Goal: Task Accomplishment & Management: Manage account settings

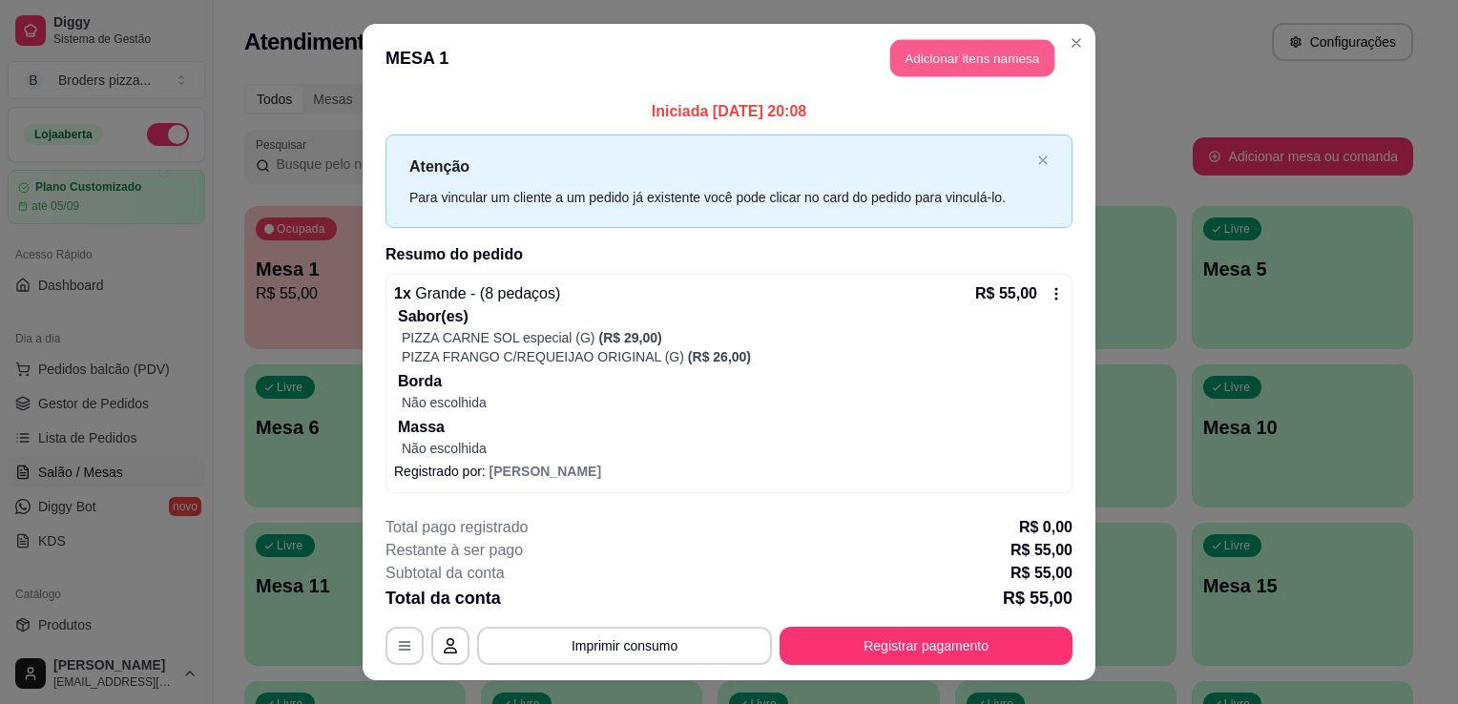
click at [965, 48] on button "Adicionar itens na mesa" at bounding box center [972, 58] width 164 height 37
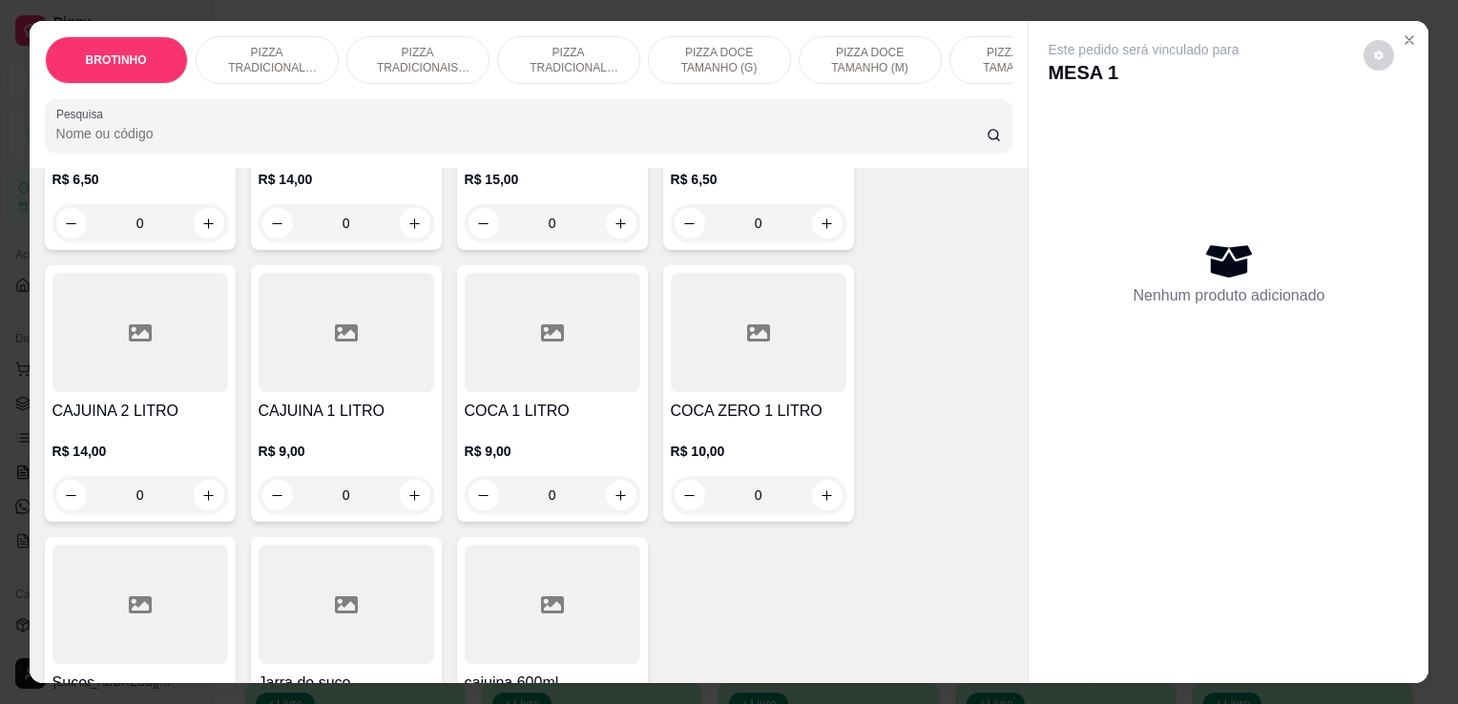
scroll to position [2357, 0]
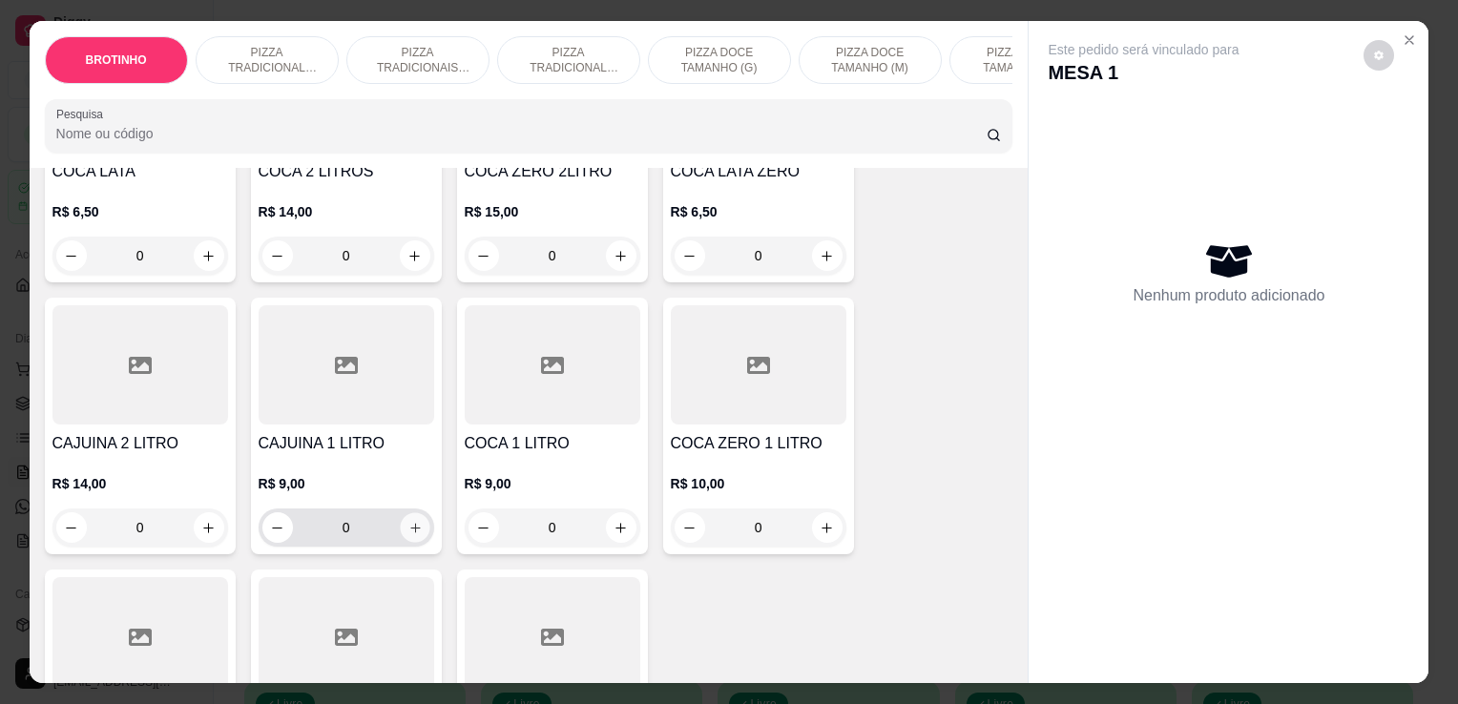
click at [414, 535] on icon "increase-product-quantity" at bounding box center [414, 528] width 14 height 14
type input "1"
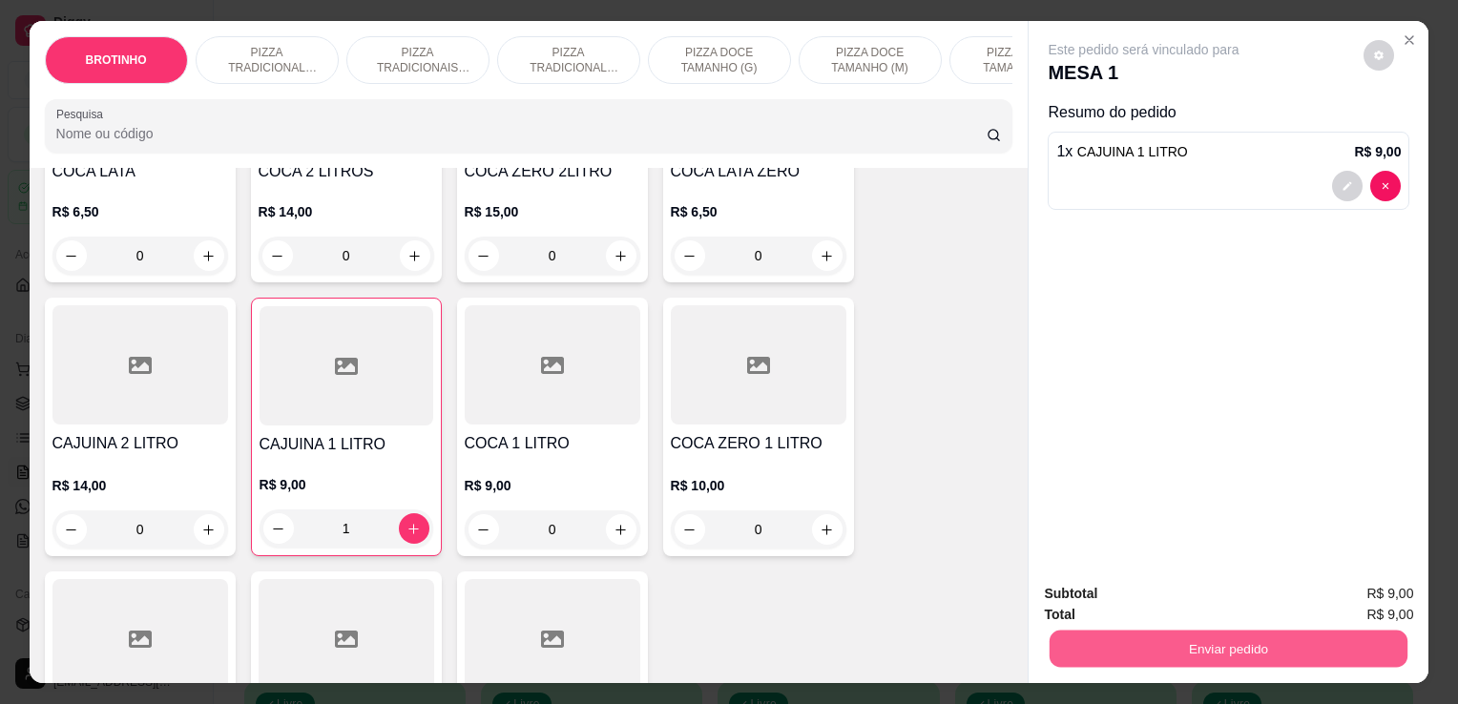
click at [1250, 651] on button "Enviar pedido" at bounding box center [1229, 648] width 358 height 37
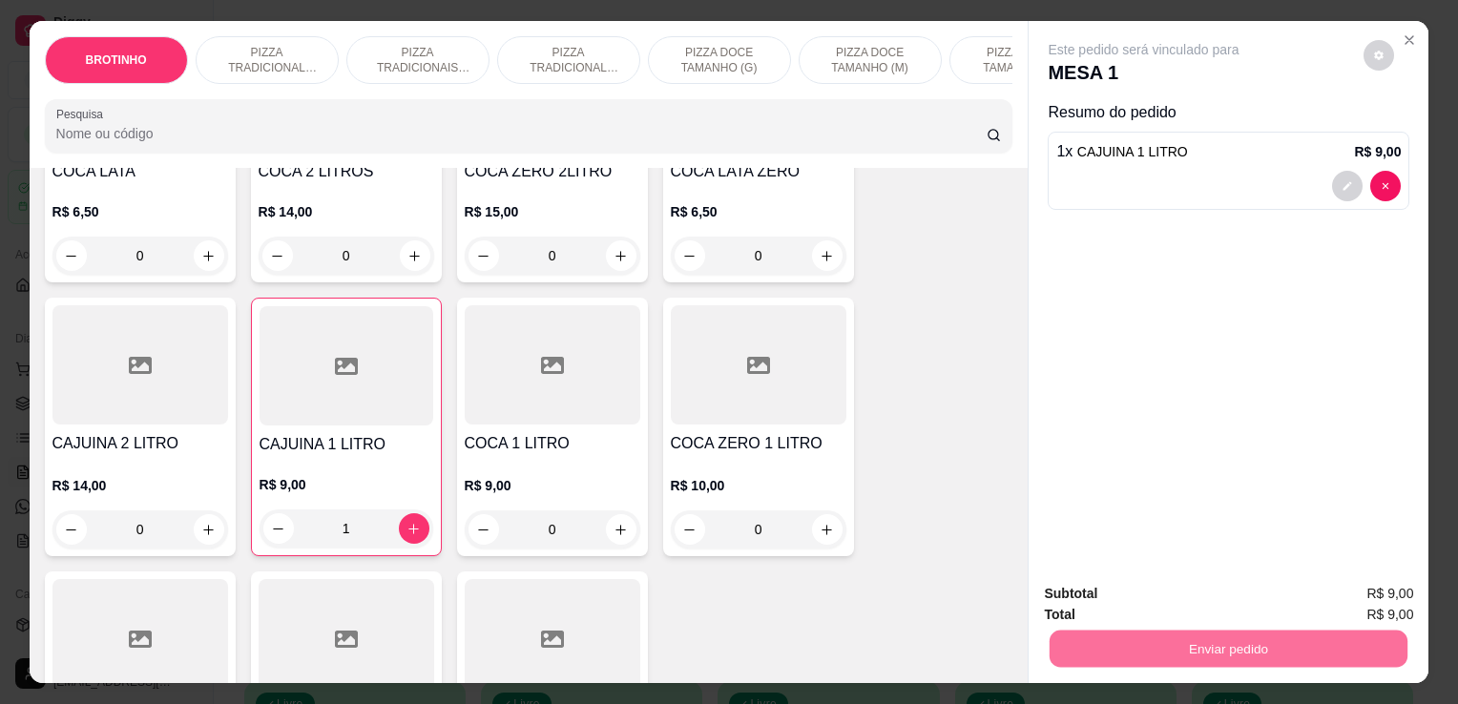
click at [1155, 601] on button "Não registrar e enviar pedido" at bounding box center [1166, 595] width 198 height 36
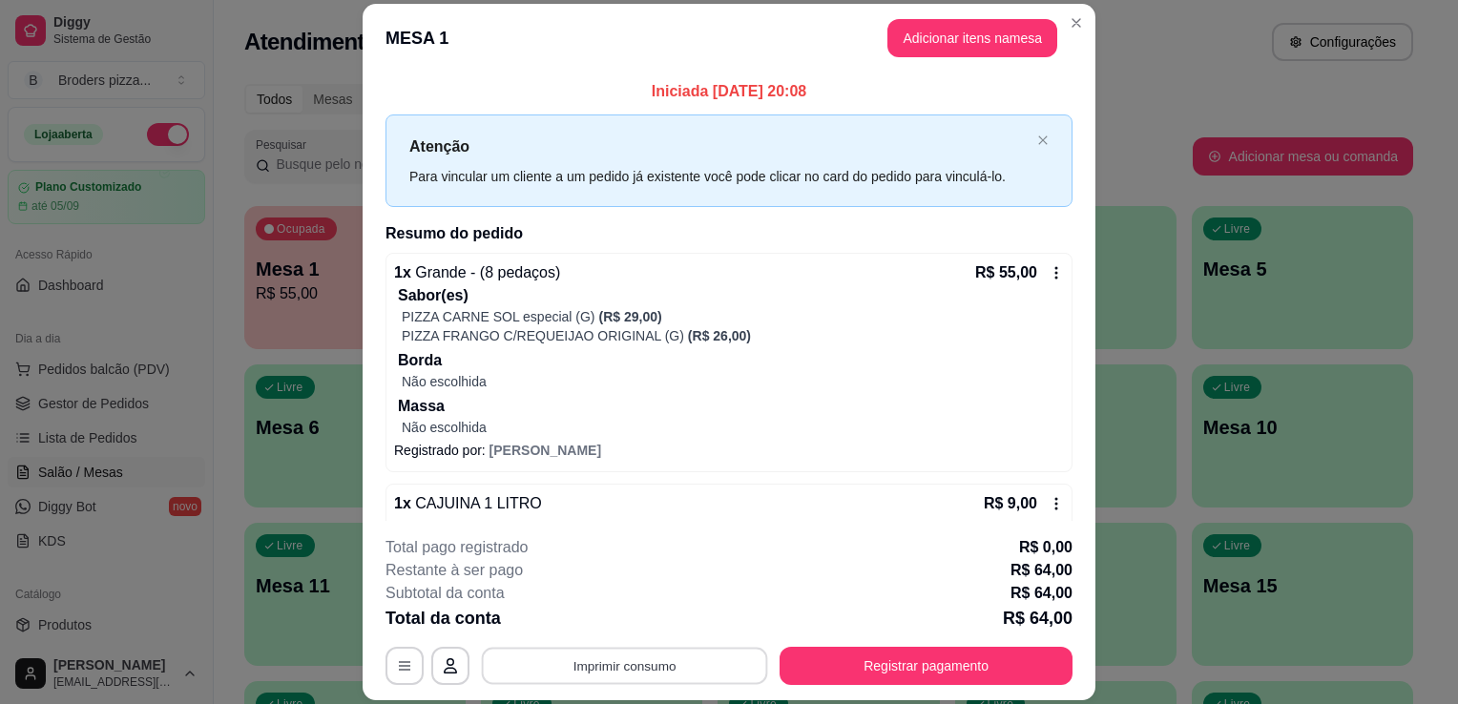
click at [634, 674] on button "Imprimir consumo" at bounding box center [625, 666] width 286 height 37
click at [633, 627] on button "IMPRESSORA" at bounding box center [623, 623] width 134 height 30
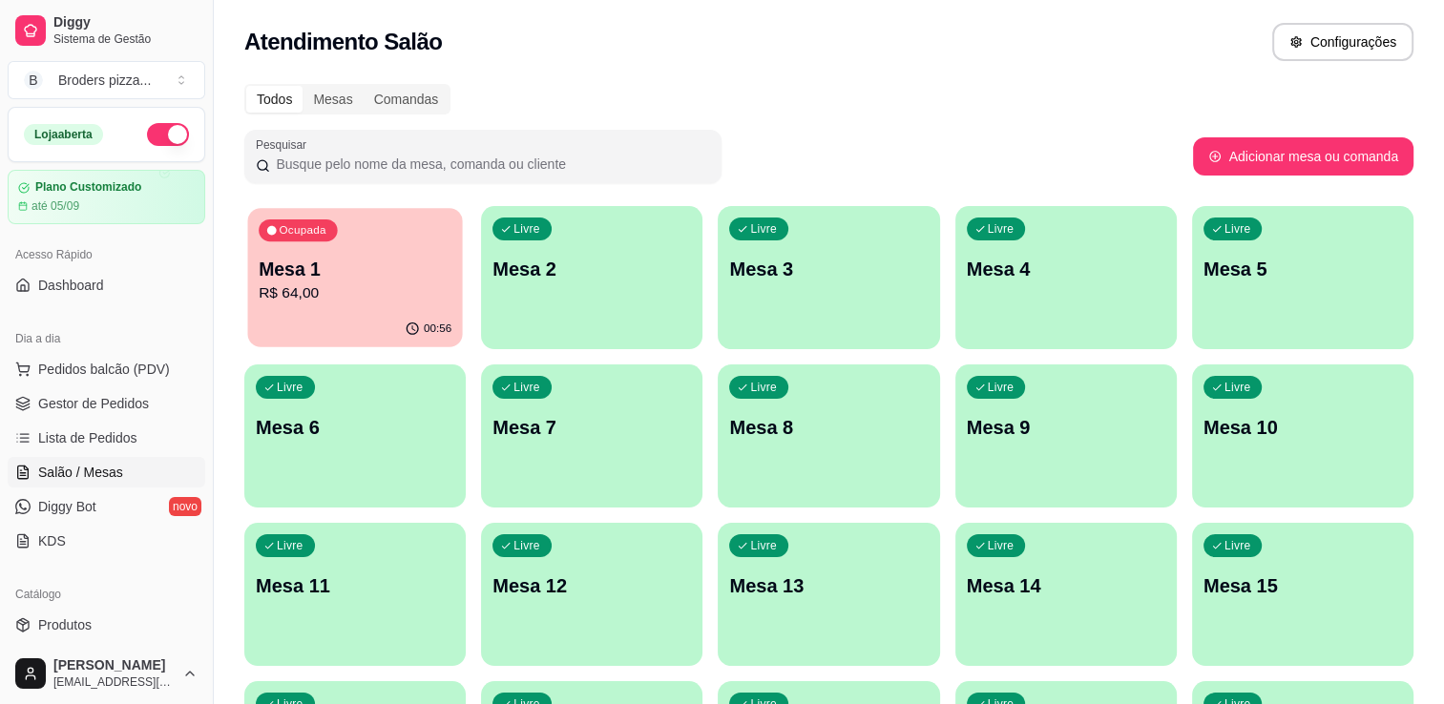
click at [311, 281] on p "Mesa 1" at bounding box center [355, 270] width 193 height 26
click at [121, 413] on link "Gestor de Pedidos" at bounding box center [107, 403] width 198 height 31
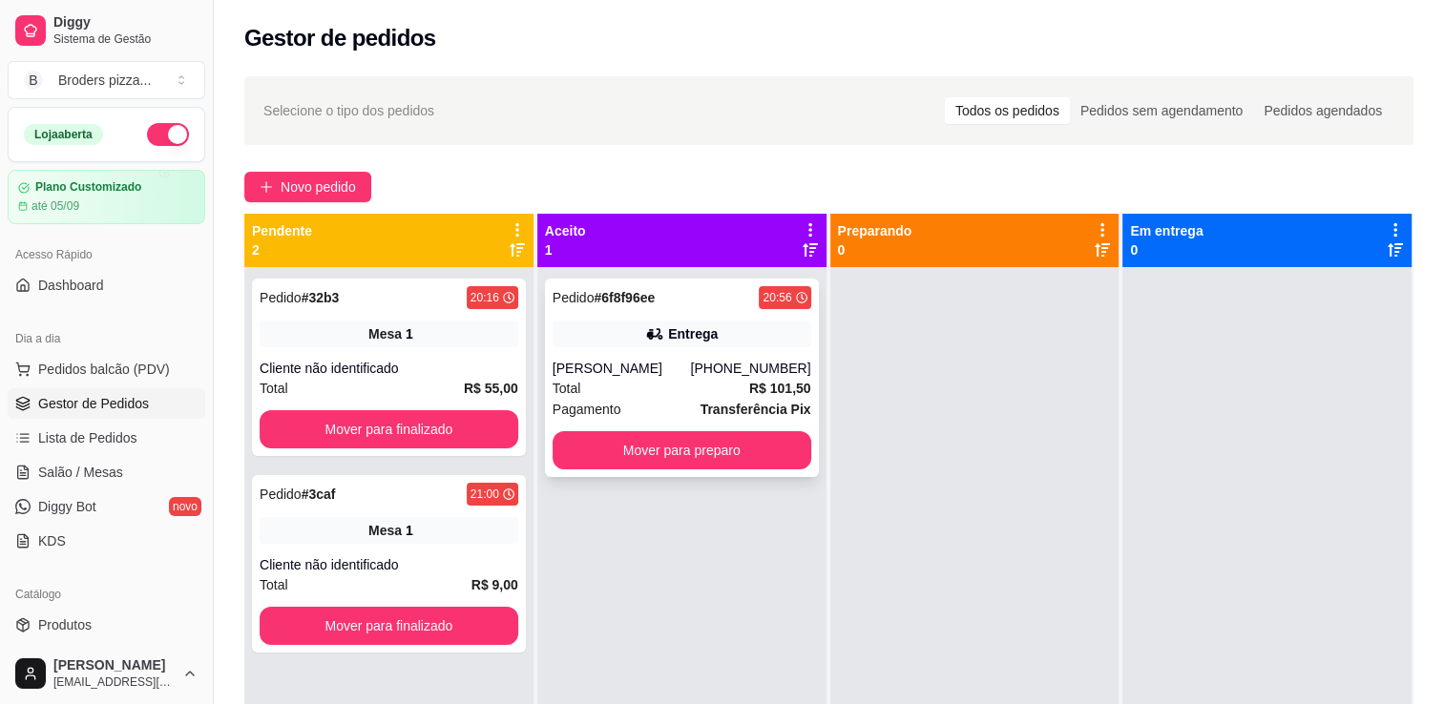
click at [634, 337] on div "Entrega" at bounding box center [681, 334] width 259 height 27
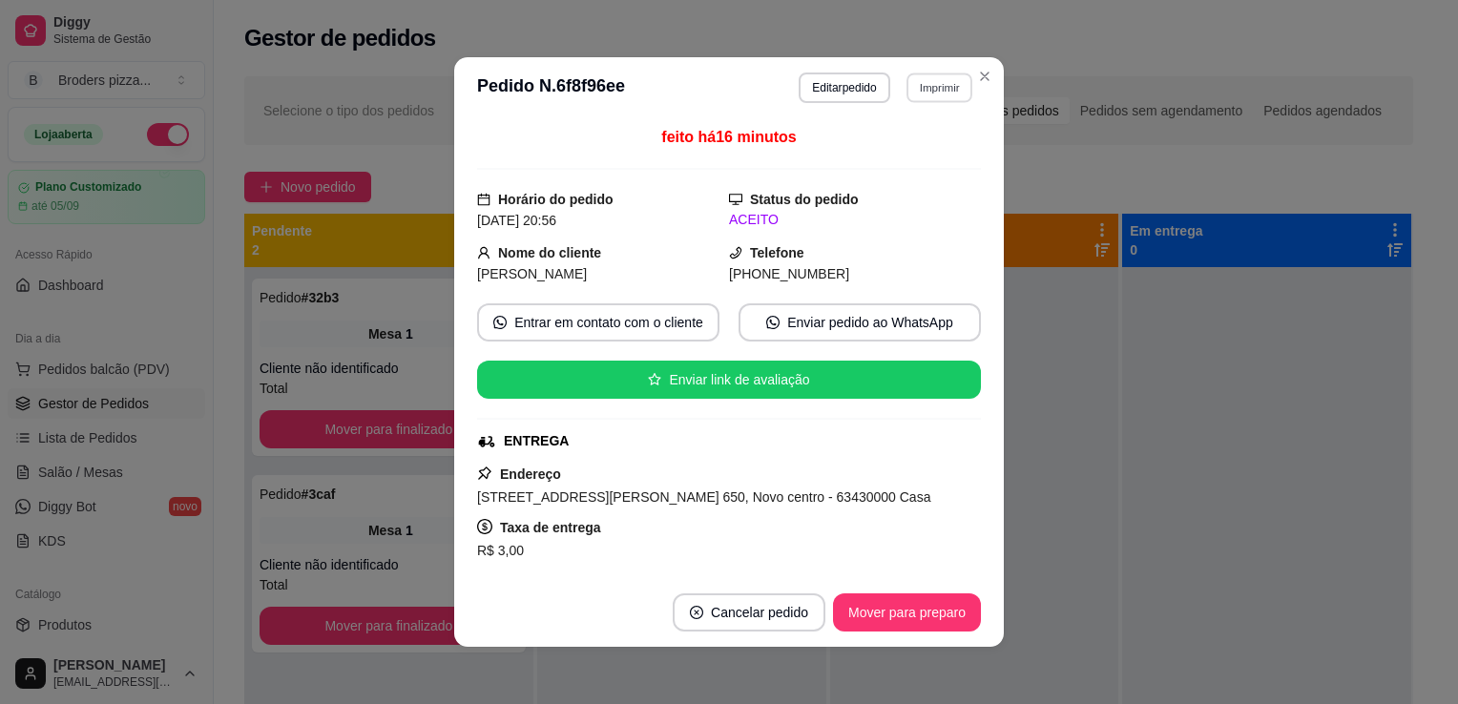
click at [929, 91] on button "Imprimir" at bounding box center [939, 88] width 66 height 30
click at [901, 147] on button "IMPRESSORA" at bounding box center [898, 154] width 134 height 30
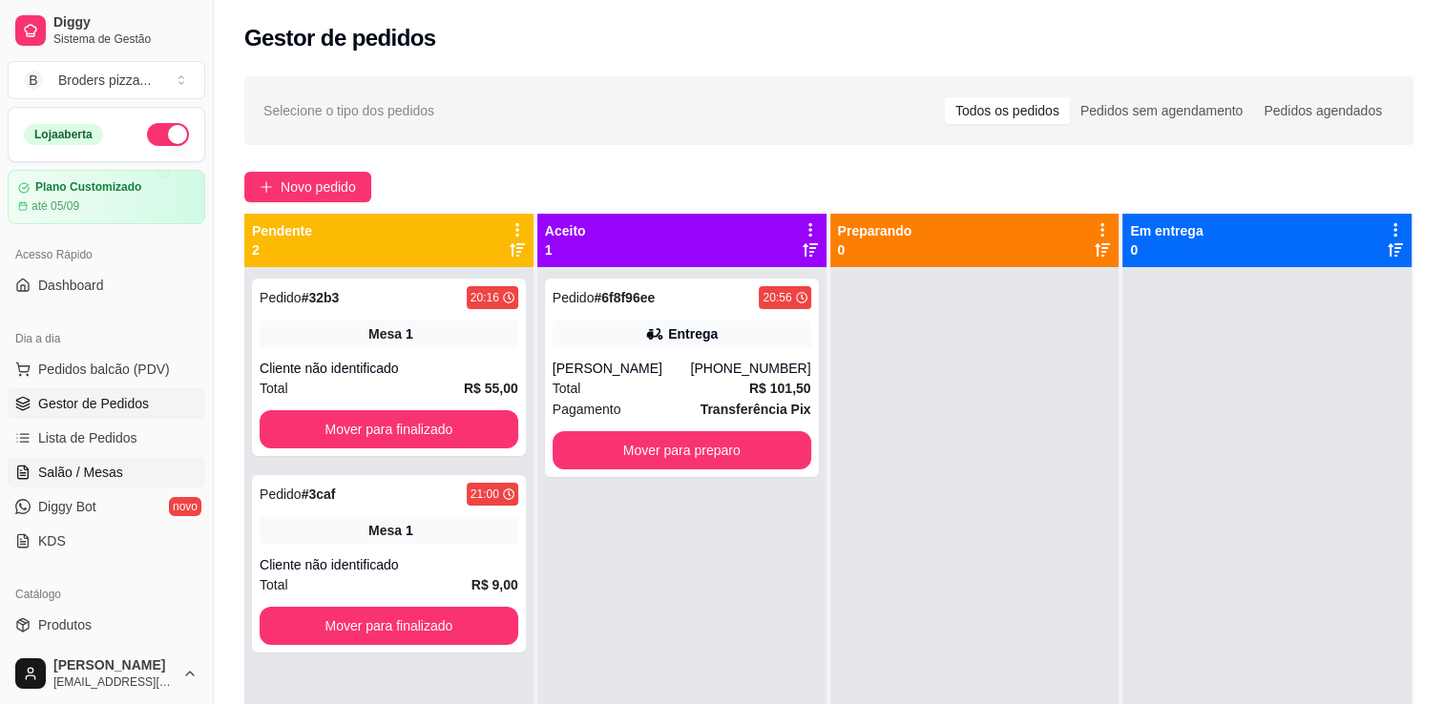
click at [89, 482] on link "Salão / Mesas" at bounding box center [107, 472] width 198 height 31
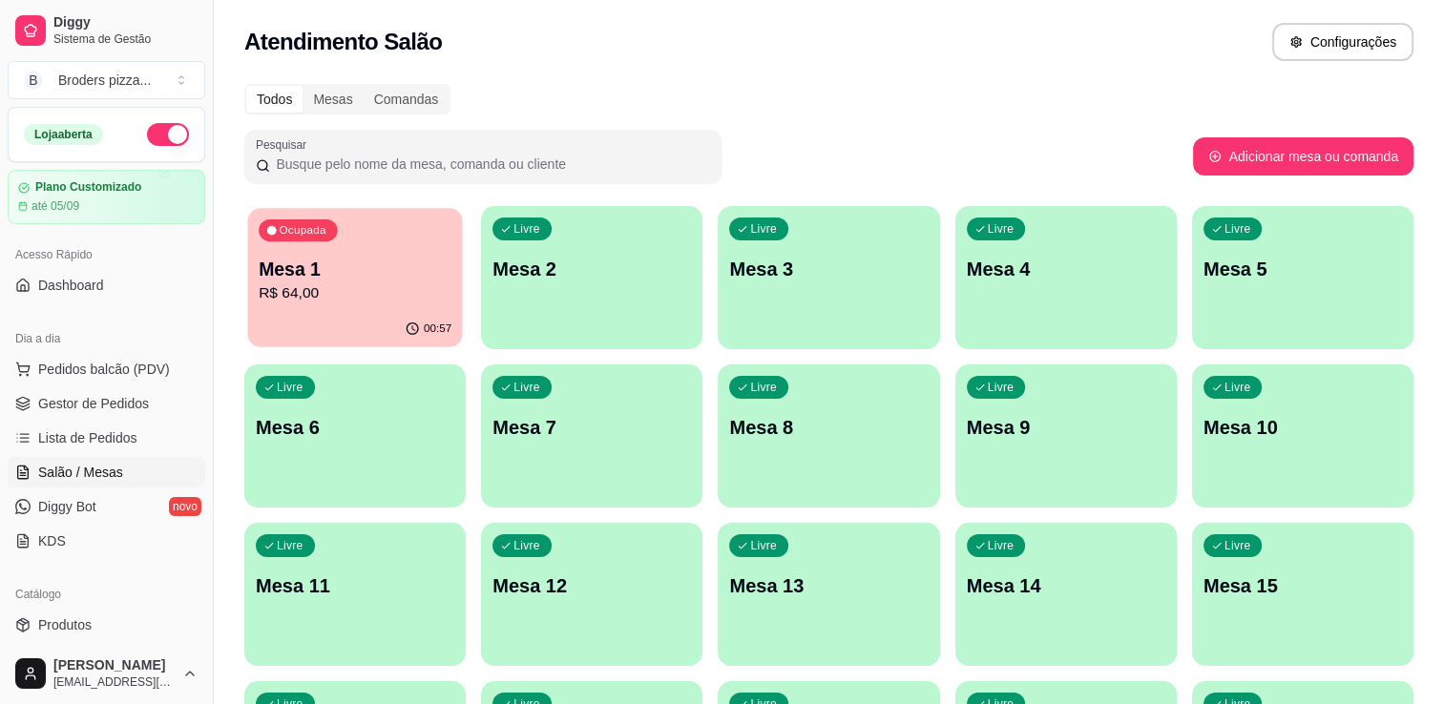
click at [303, 243] on div "Ocupada Mesa 1 R$ 64,00" at bounding box center [354, 259] width 215 height 103
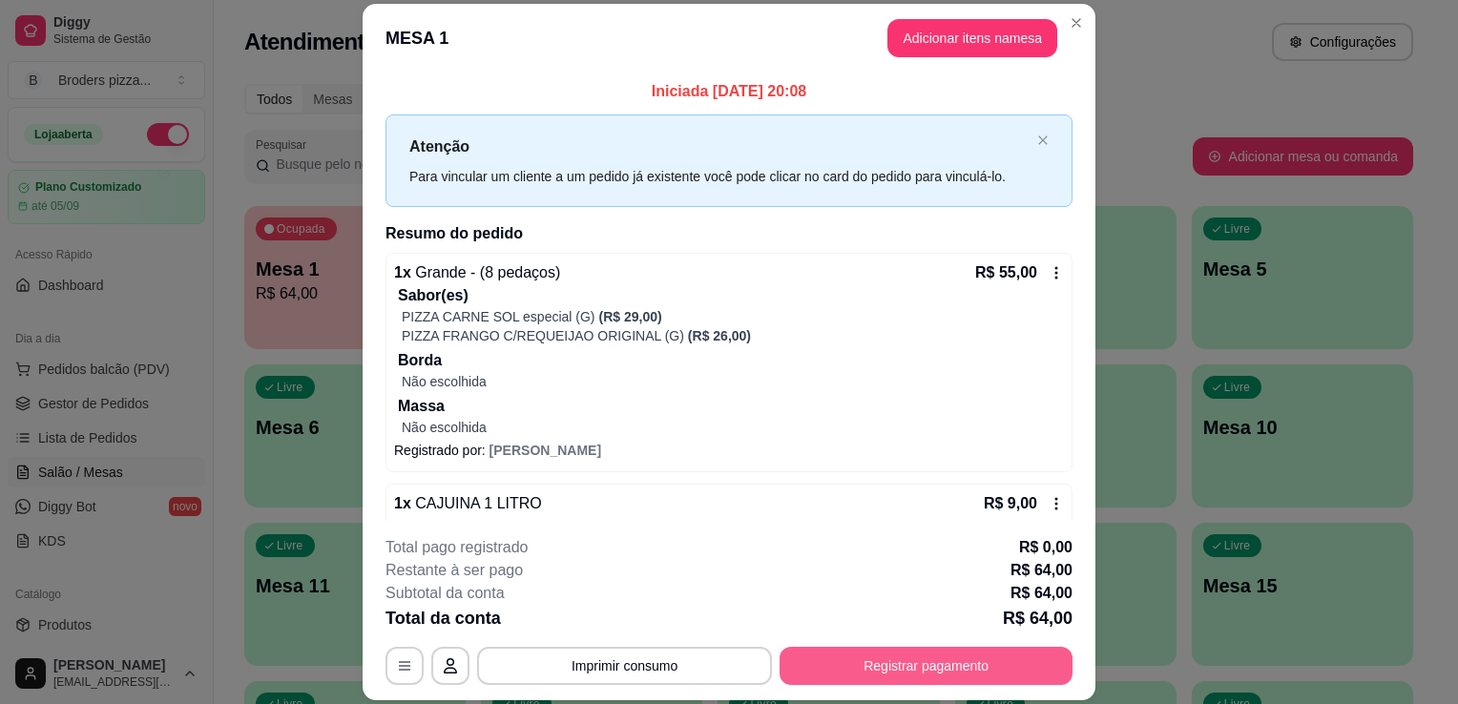
click at [889, 659] on button "Registrar pagamento" at bounding box center [926, 666] width 293 height 38
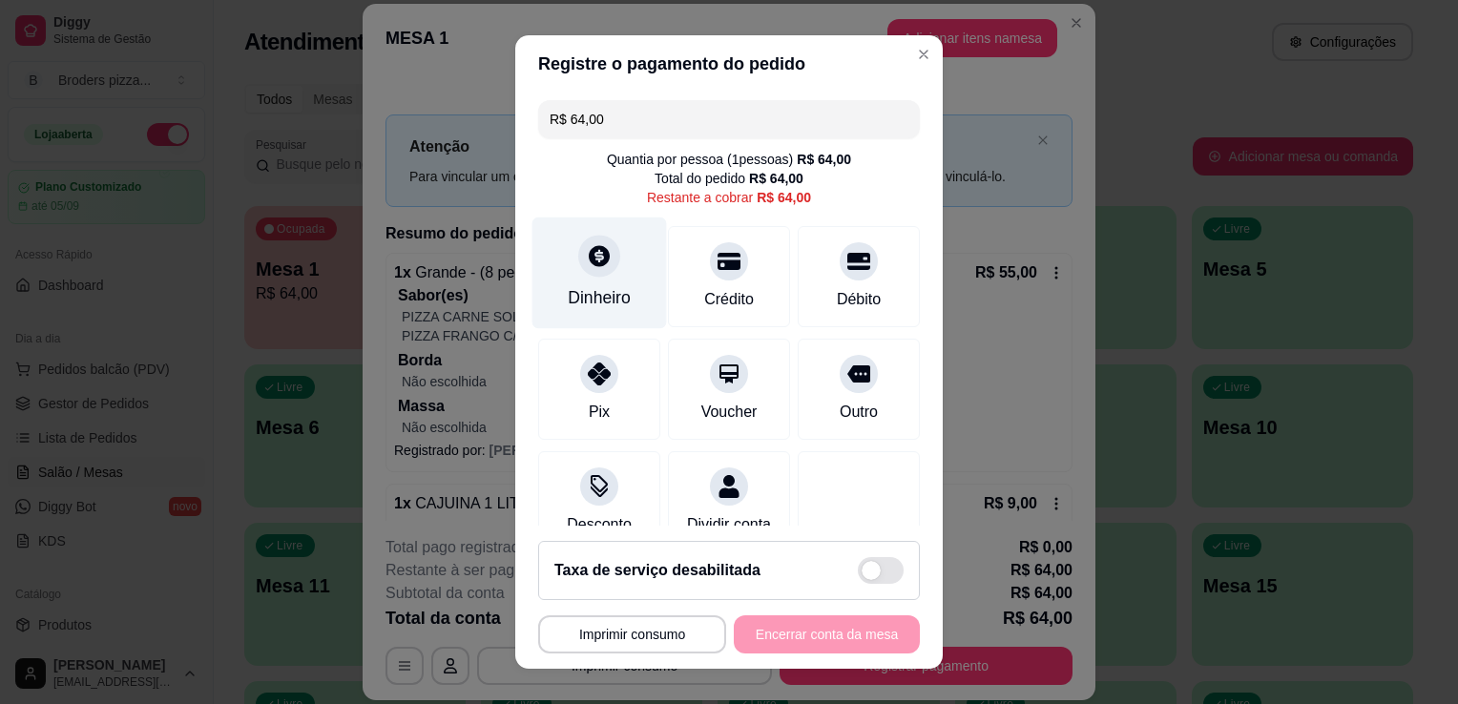
click at [597, 300] on div "Dinheiro" at bounding box center [599, 297] width 63 height 25
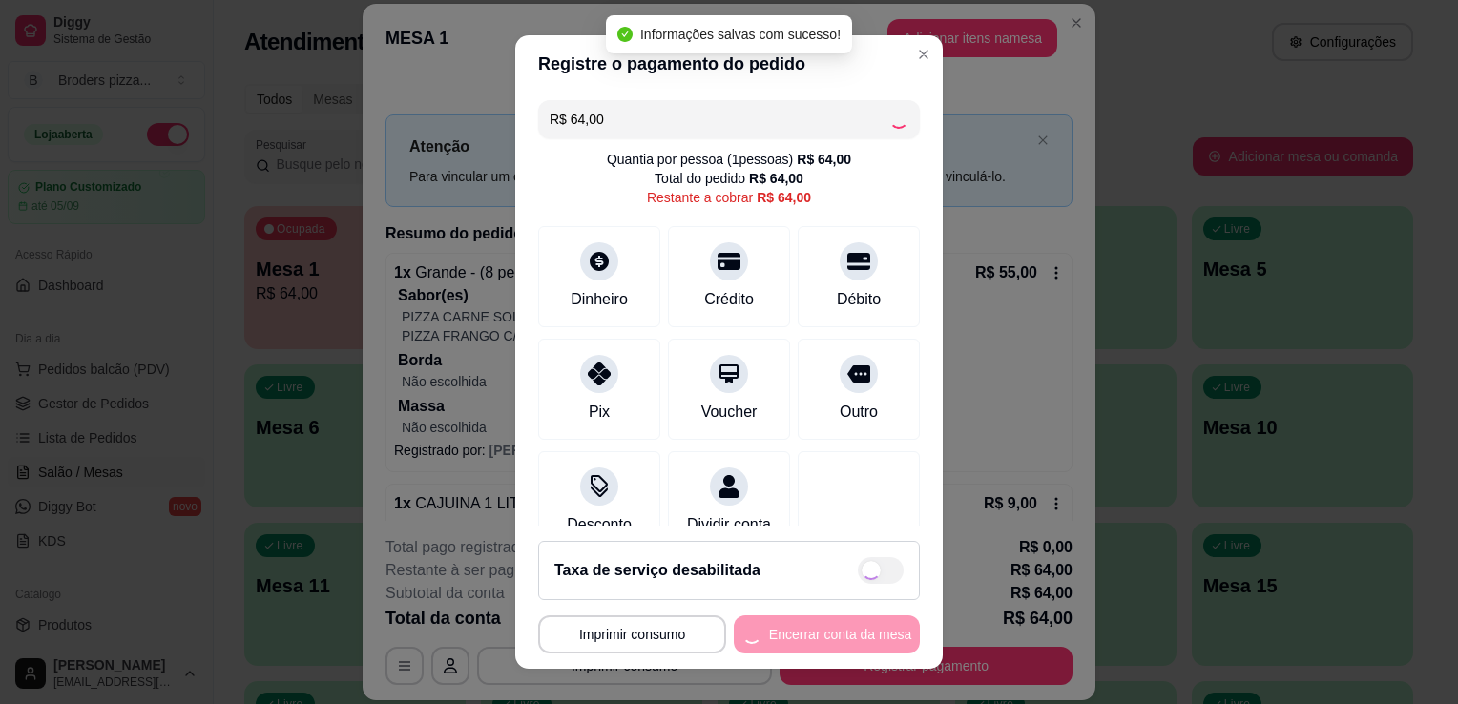
type input "R$ 0,00"
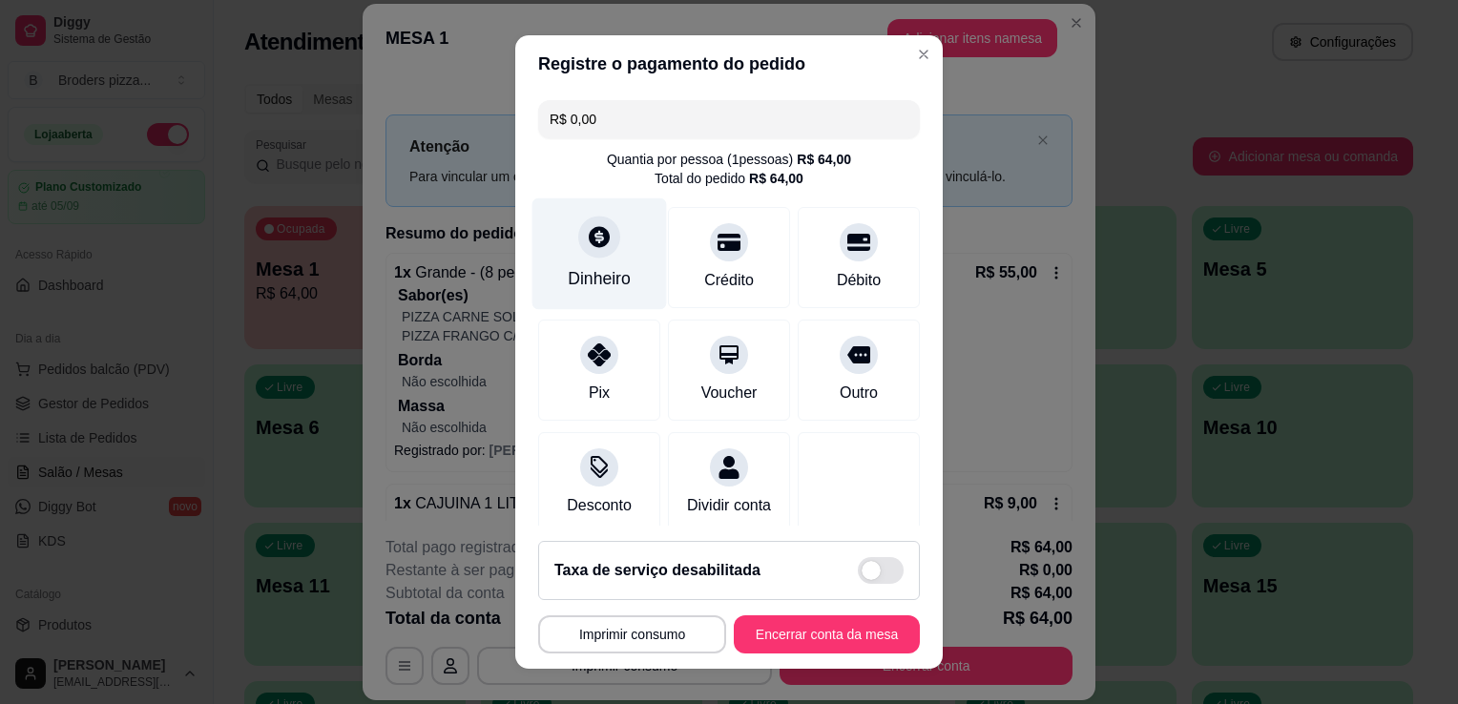
click at [592, 257] on div at bounding box center [599, 237] width 42 height 42
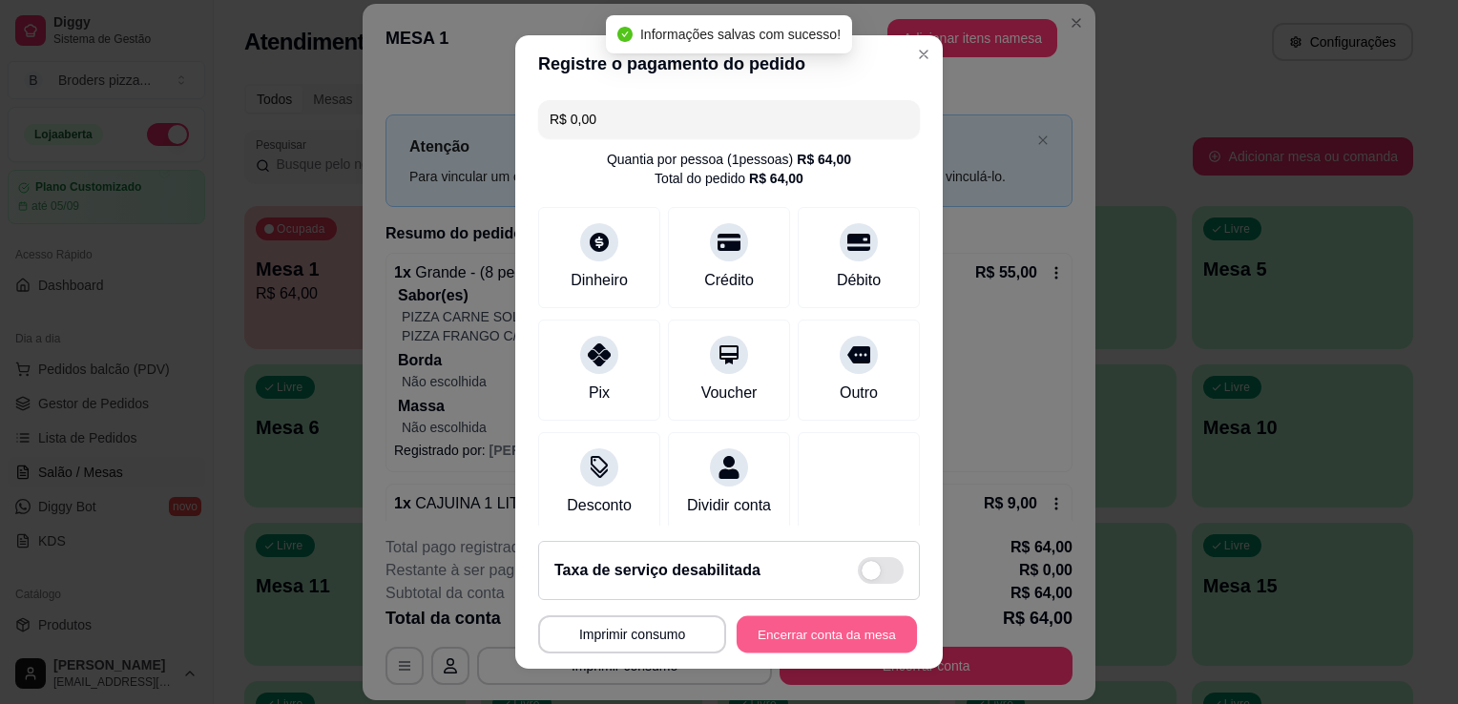
click at [817, 637] on button "Encerrar conta da mesa" at bounding box center [827, 634] width 180 height 37
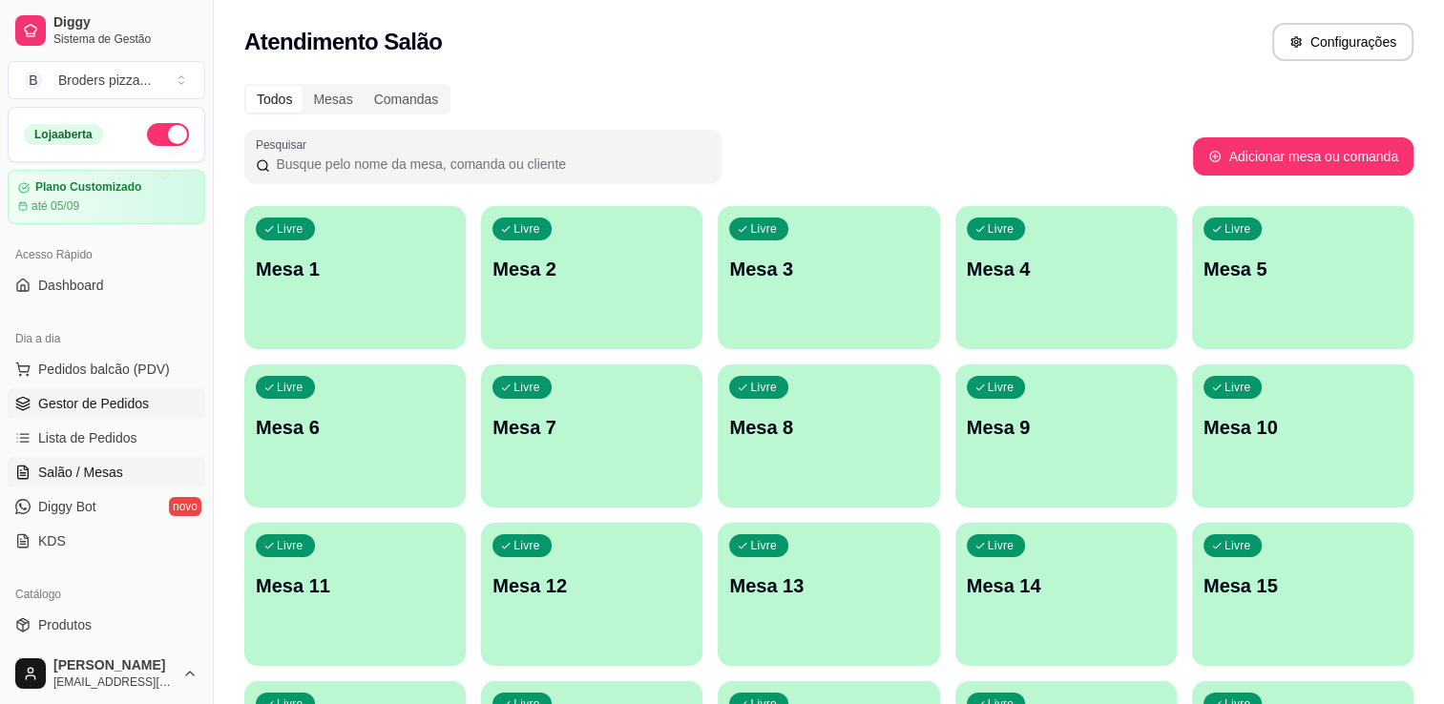
click at [41, 399] on span "Gestor de Pedidos" at bounding box center [93, 403] width 111 height 19
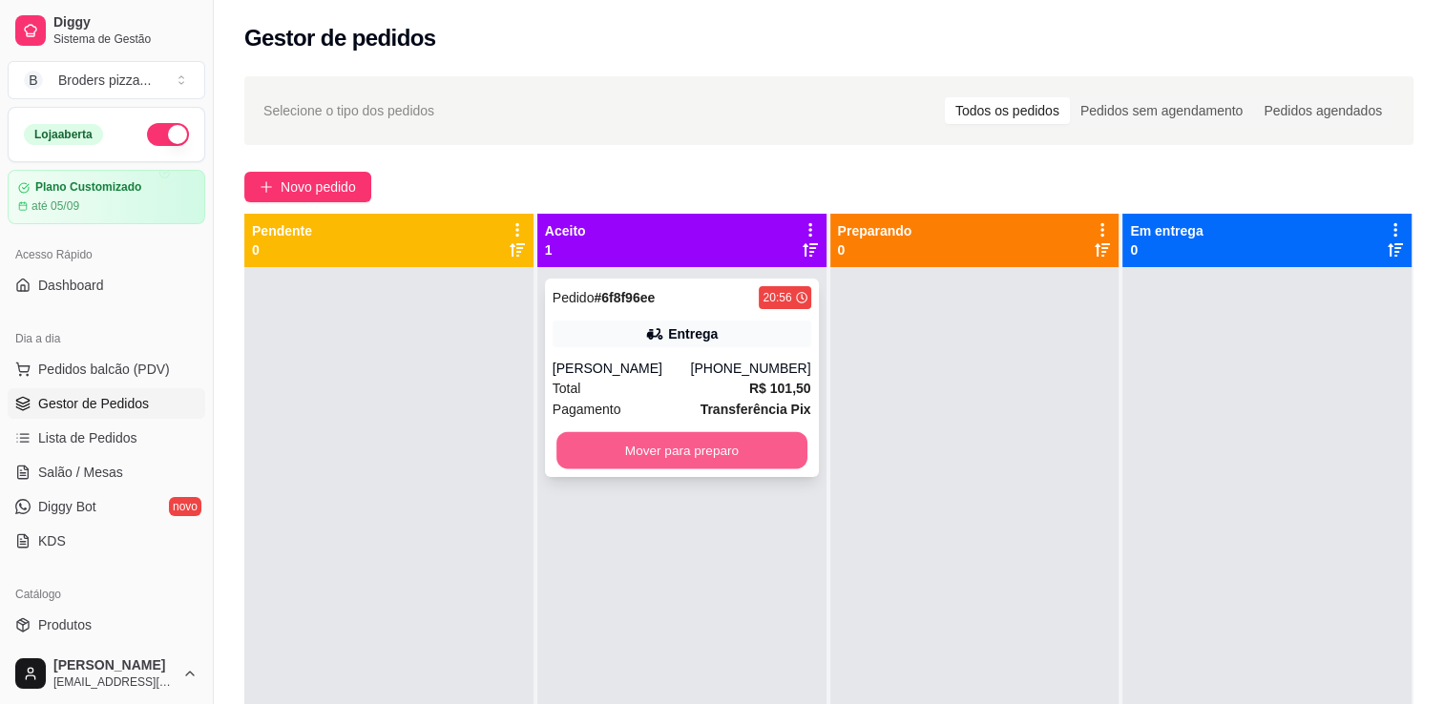
click at [640, 454] on button "Mover para preparo" at bounding box center [681, 450] width 251 height 37
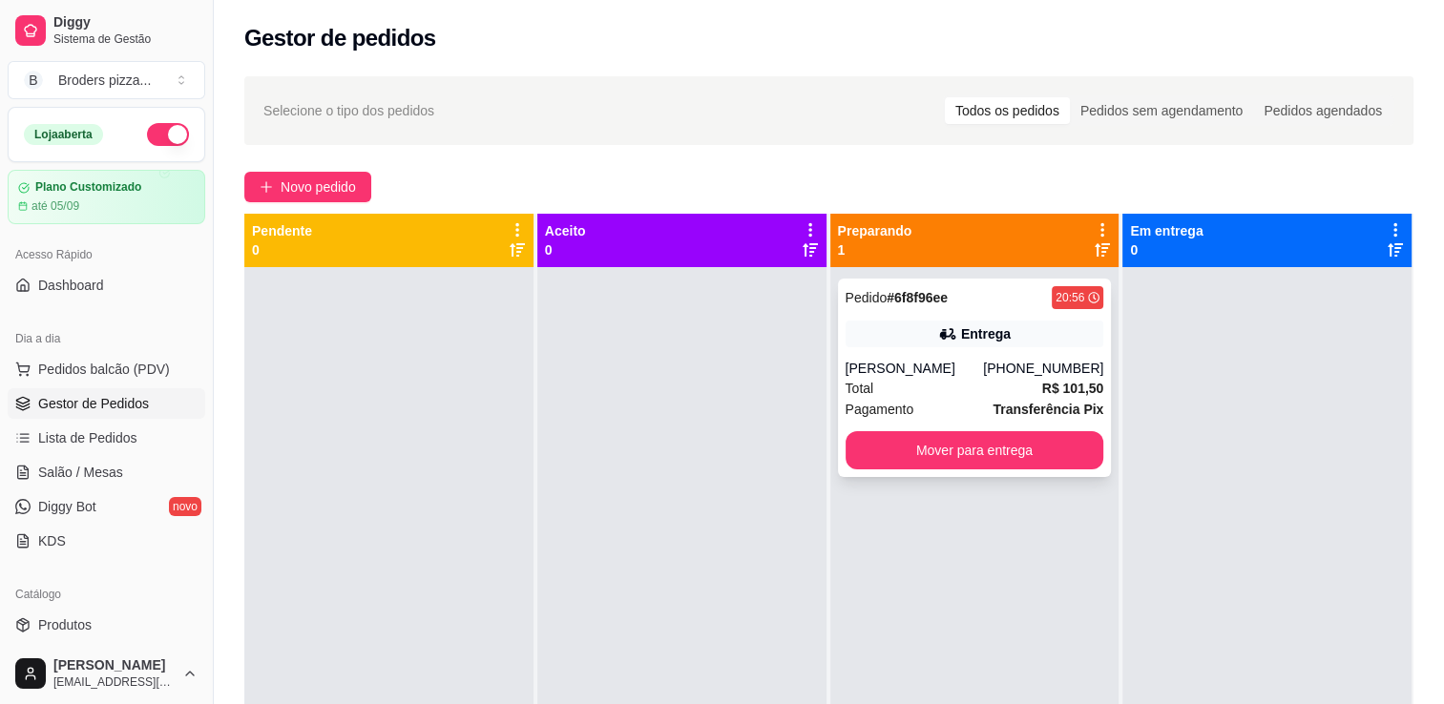
click at [916, 402] on div "Pagamento Transferência Pix" at bounding box center [974, 409] width 259 height 21
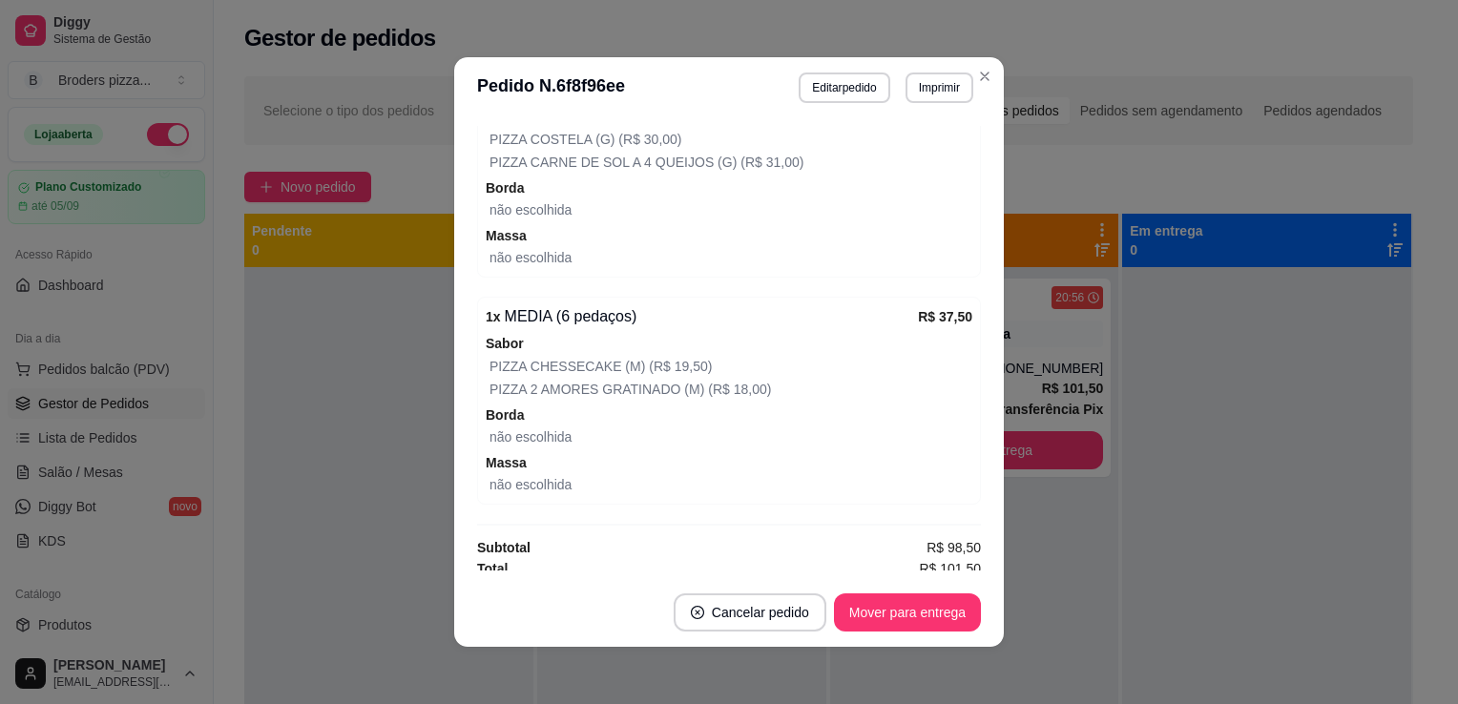
scroll to position [676, 0]
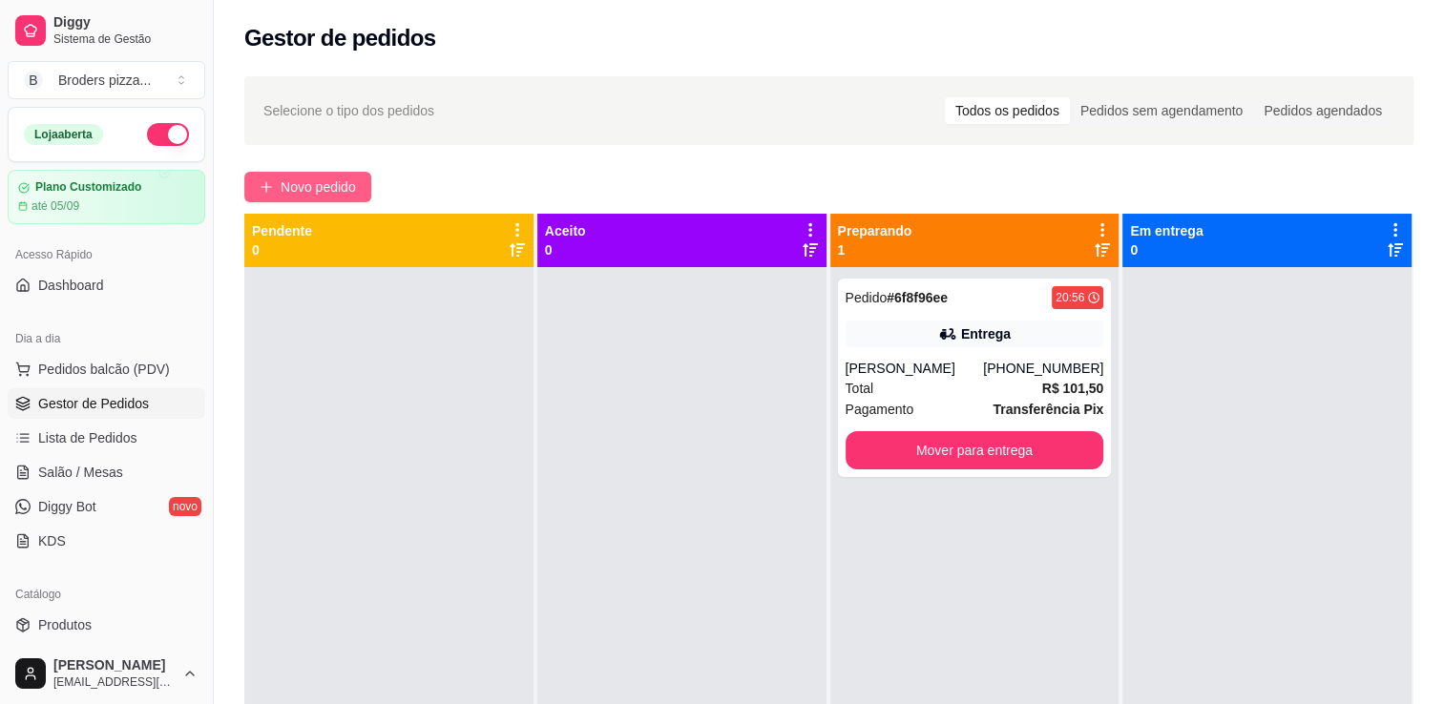
click at [281, 186] on span "Novo pedido" at bounding box center [318, 187] width 75 height 21
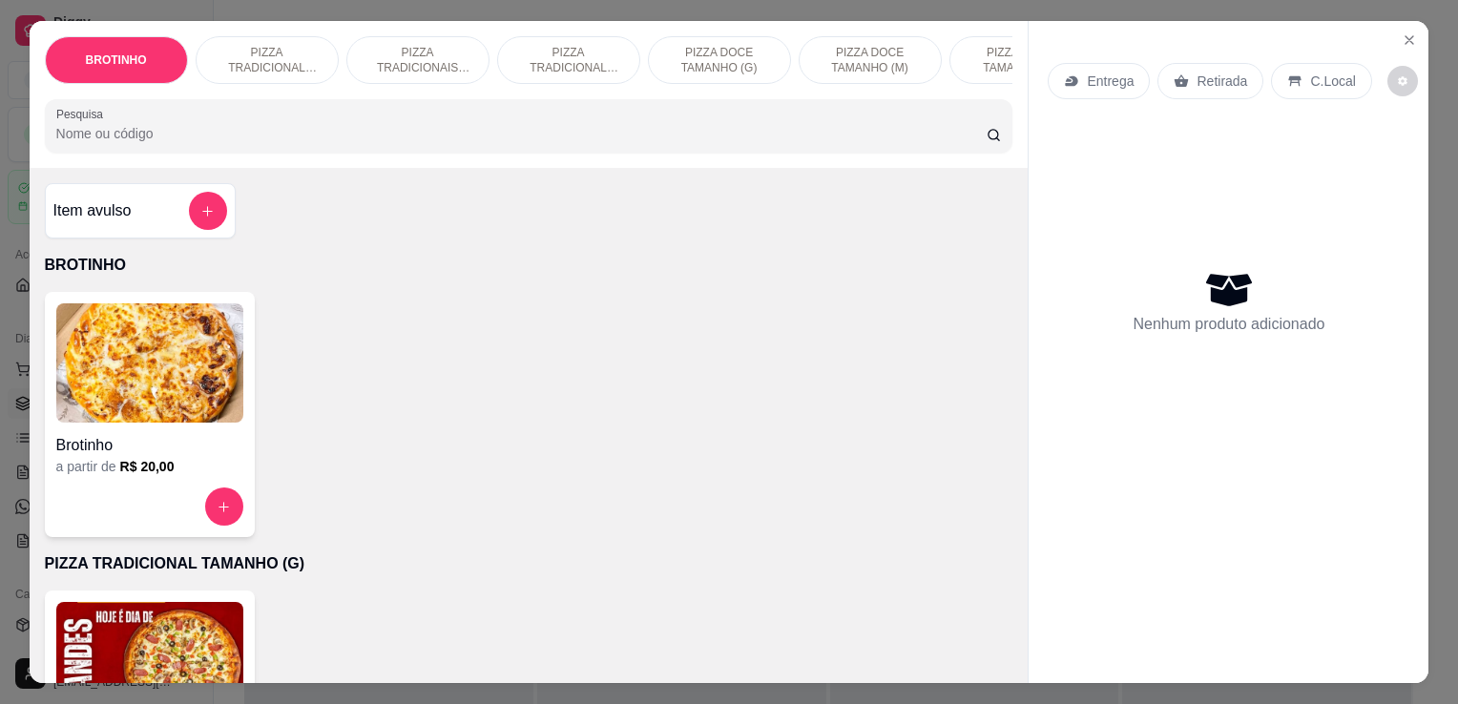
click at [162, 624] on img at bounding box center [149, 661] width 187 height 119
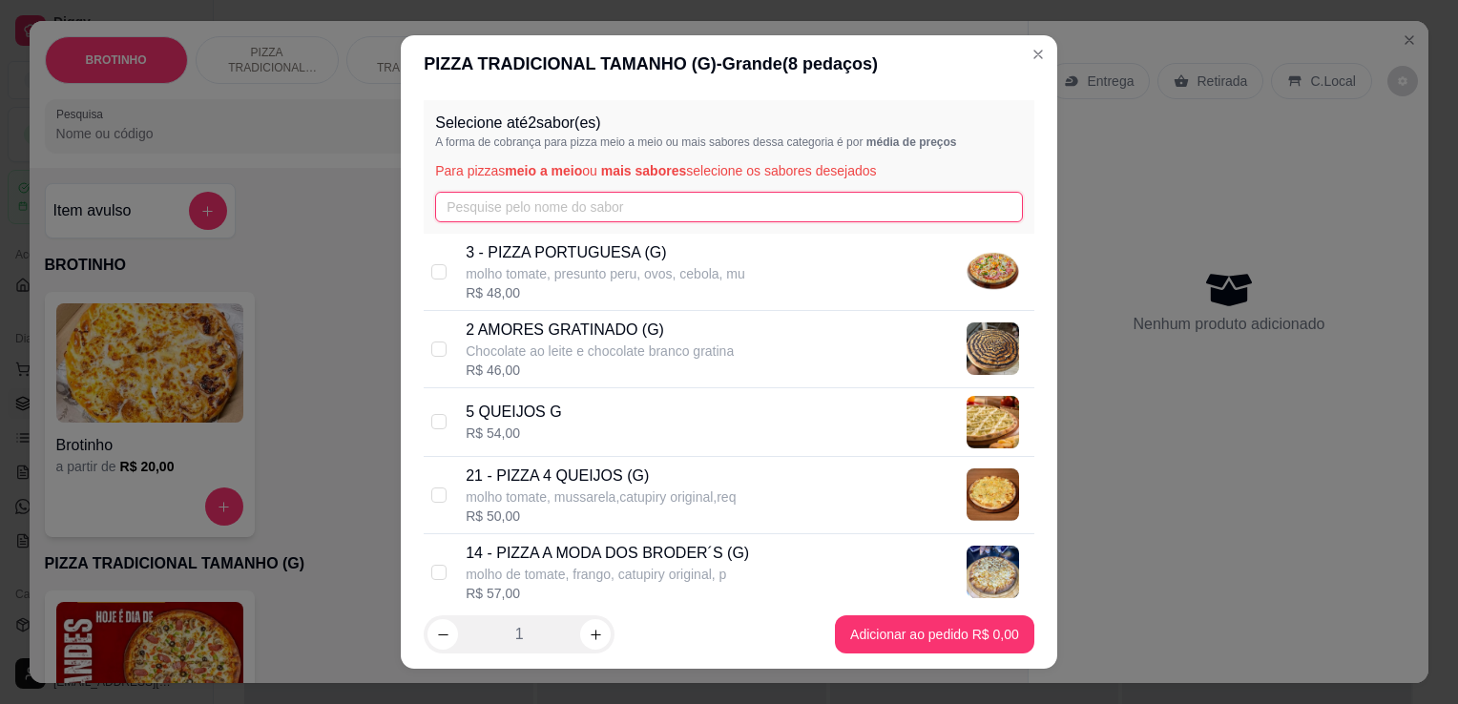
click at [608, 194] on input "text" at bounding box center [729, 207] width 588 height 31
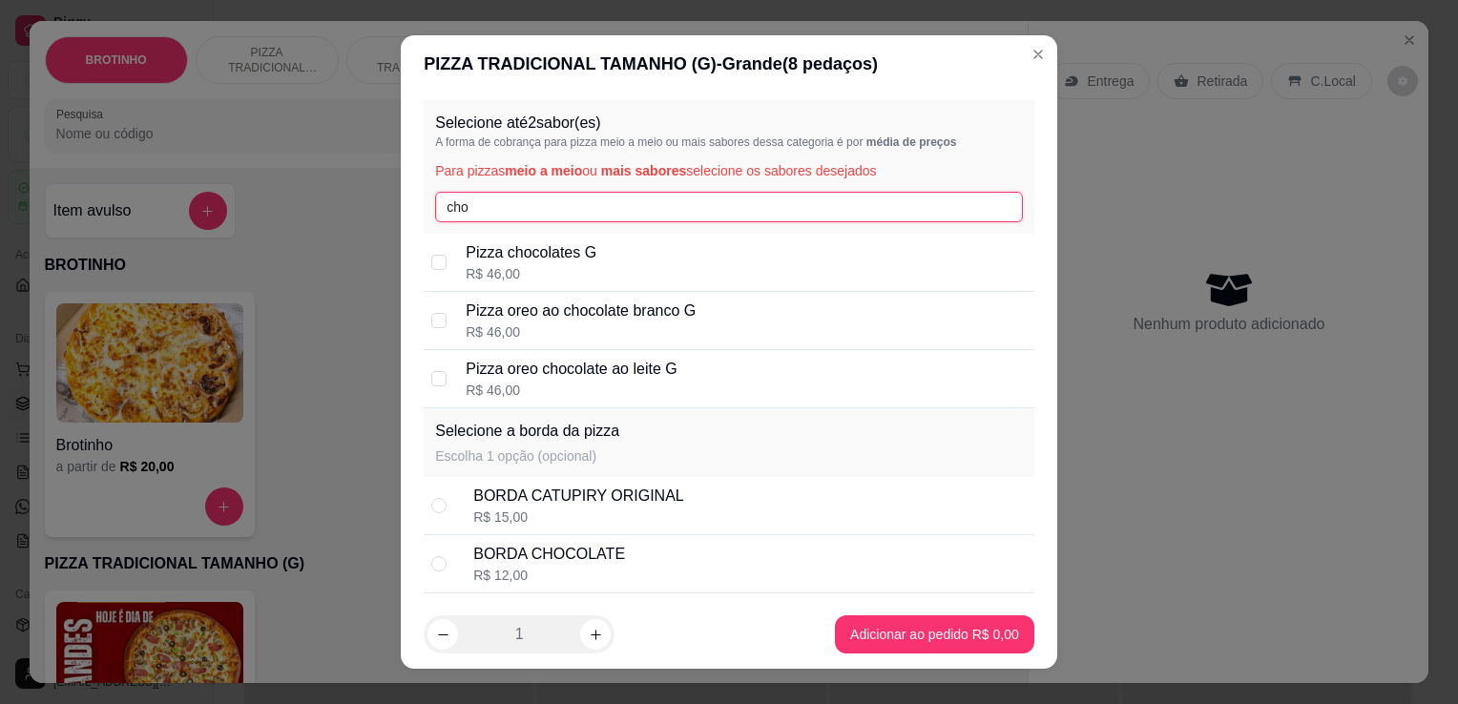
type input "cho"
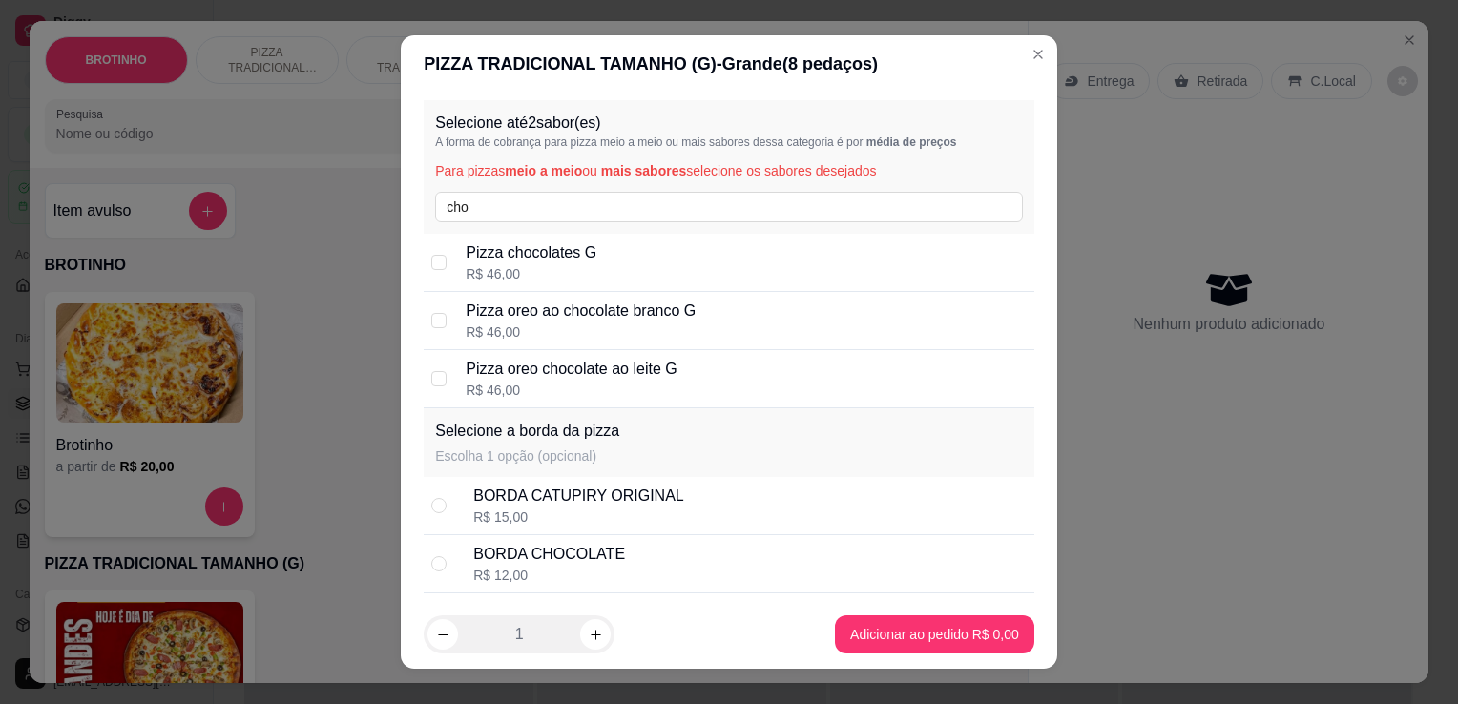
click at [603, 256] on div "Pizza chocolates G R$ 46,00" at bounding box center [746, 262] width 561 height 42
checkbox input "true"
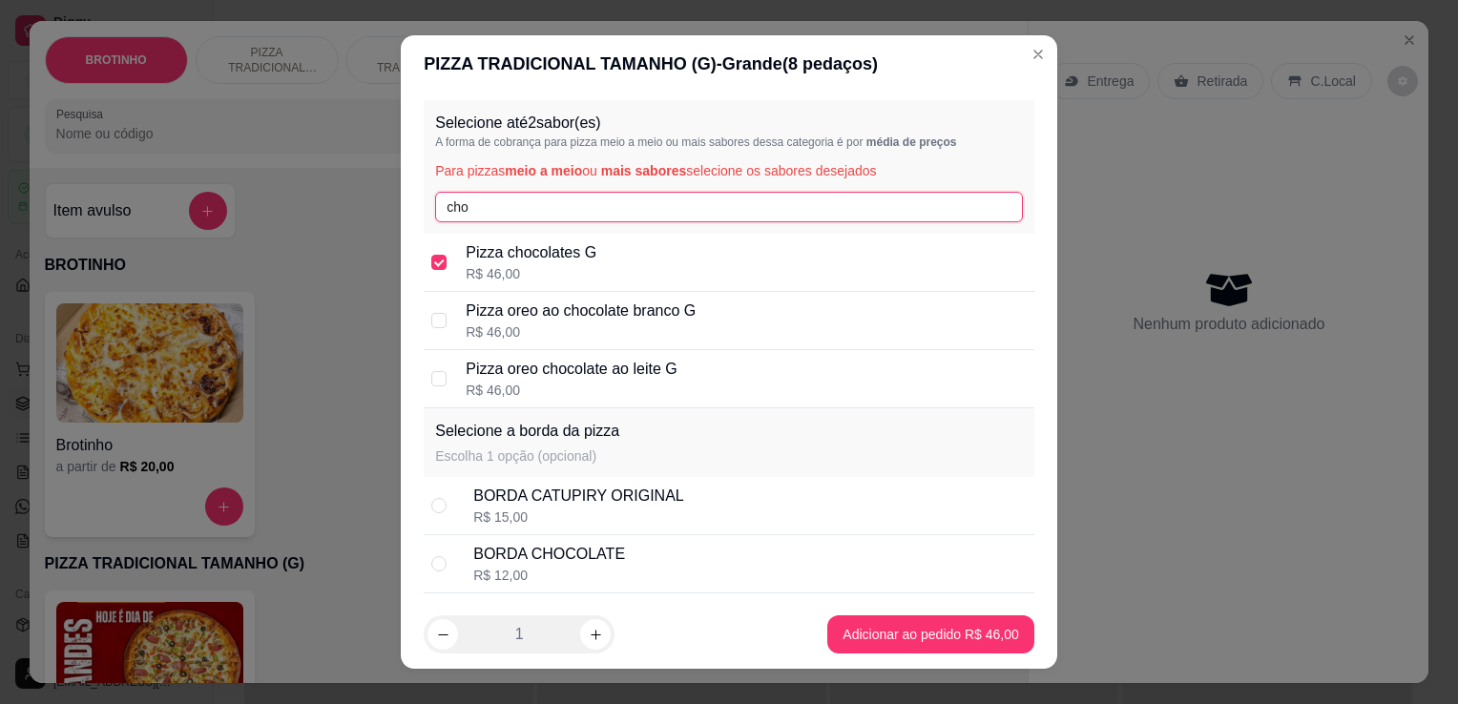
click at [599, 219] on input "cho" at bounding box center [729, 207] width 588 height 31
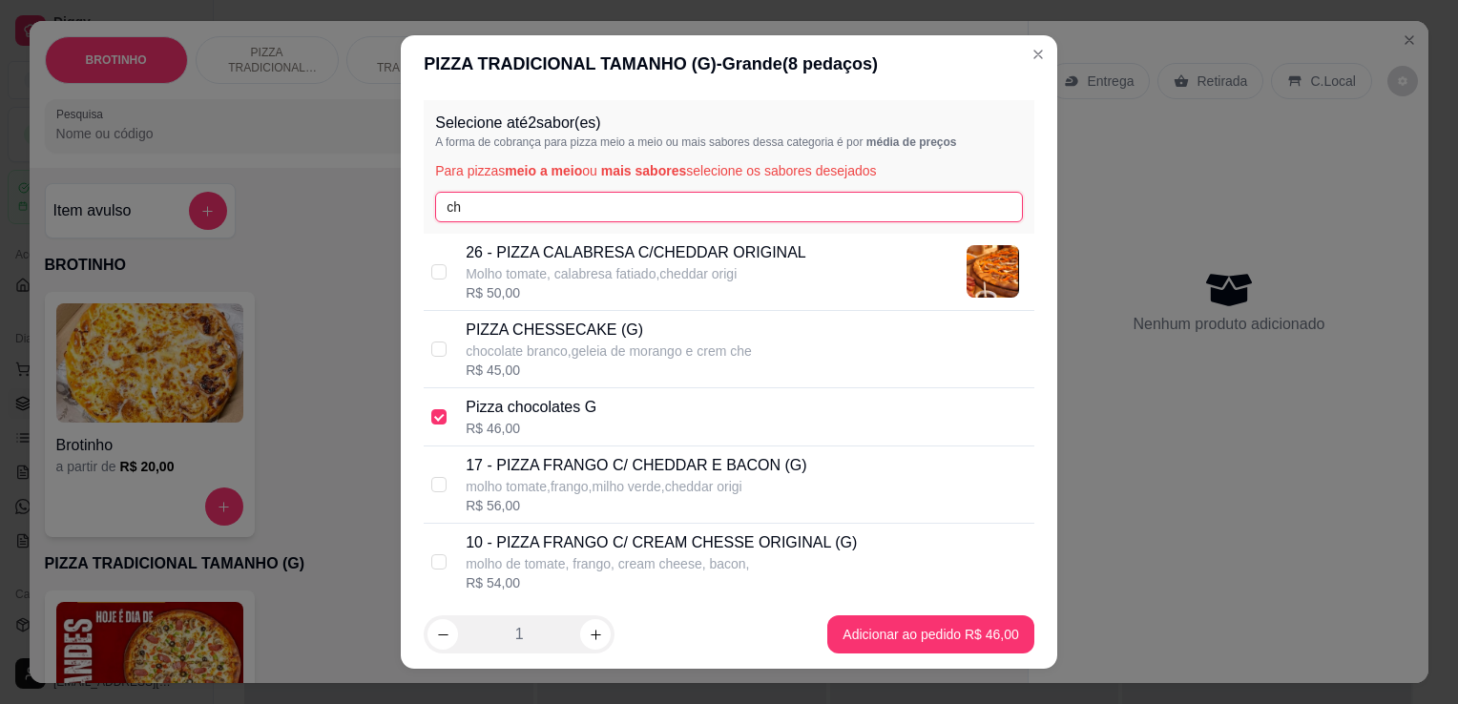
type input "c"
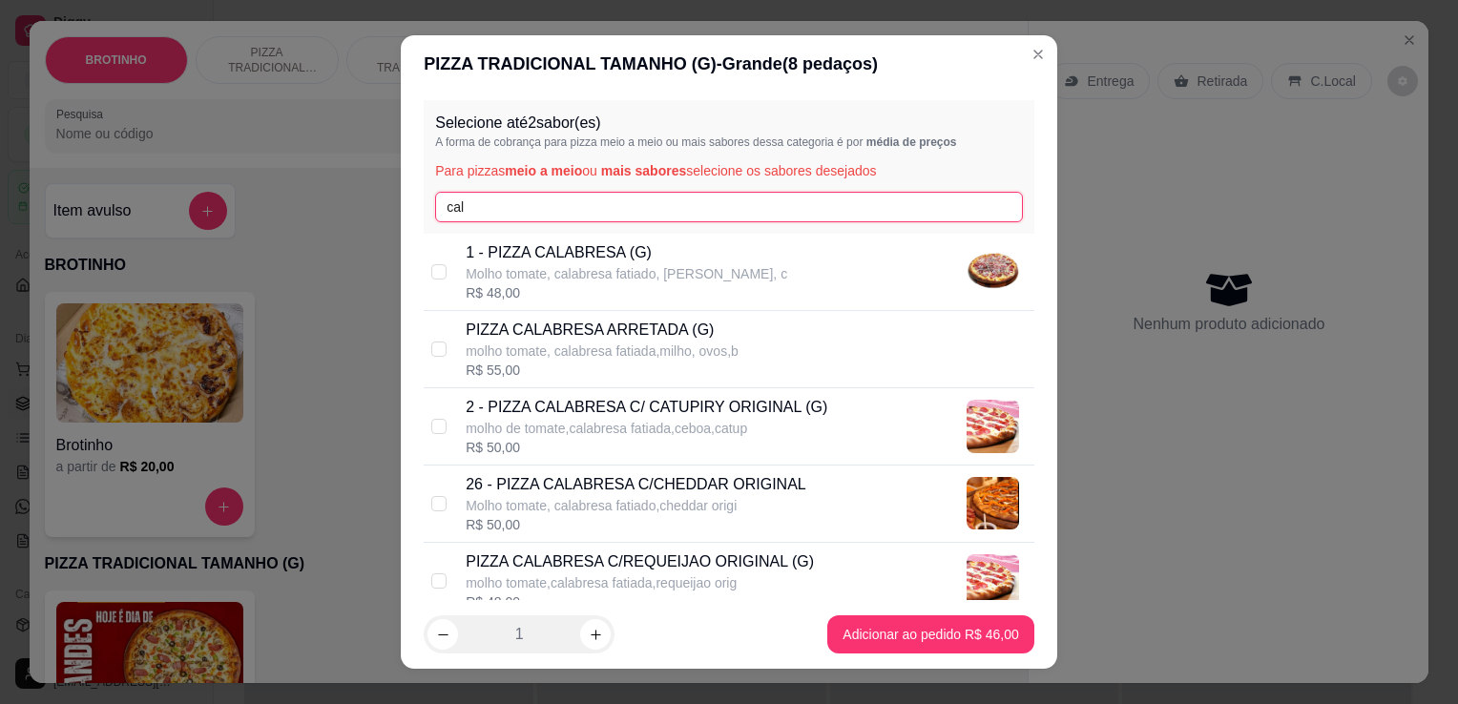
type input "cal"
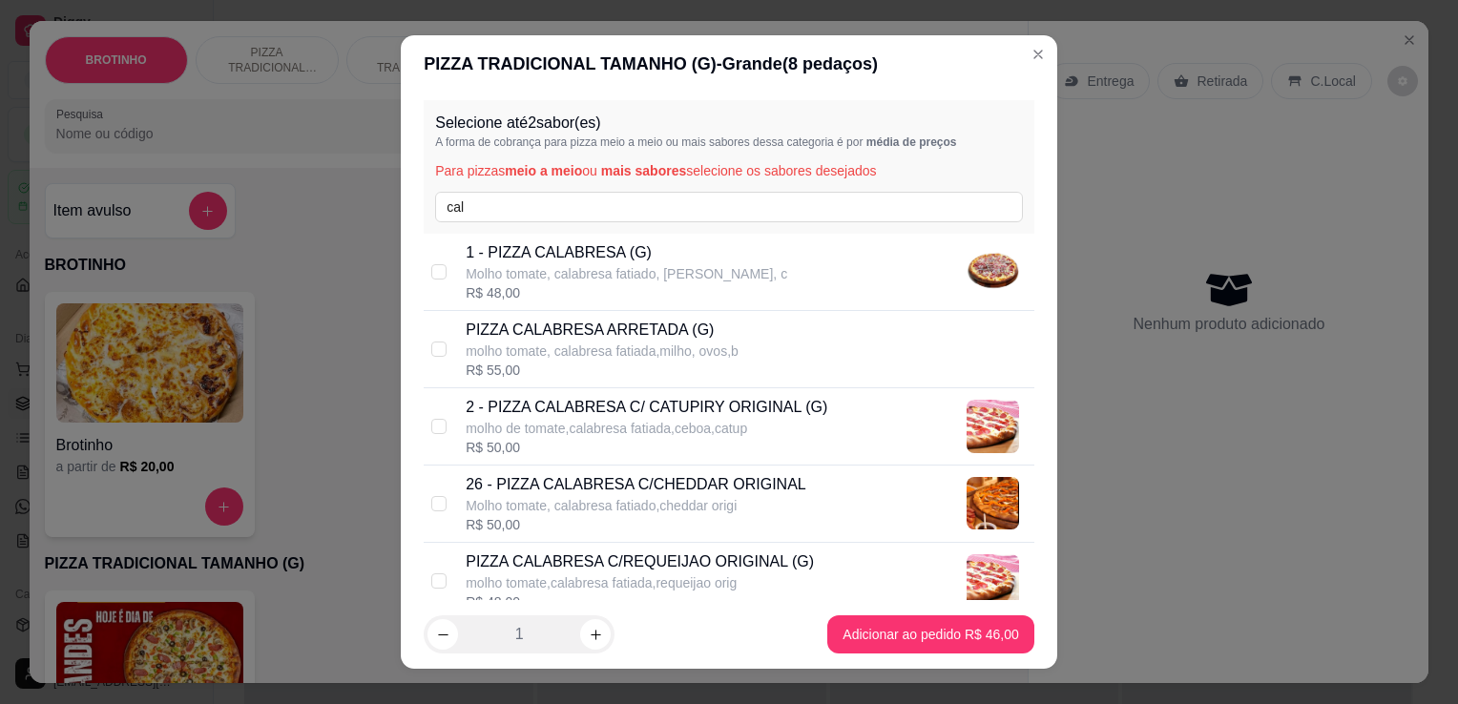
click at [604, 256] on p "1 - PIZZA CALABRESA (G)" at bounding box center [627, 252] width 322 height 23
checkbox input "true"
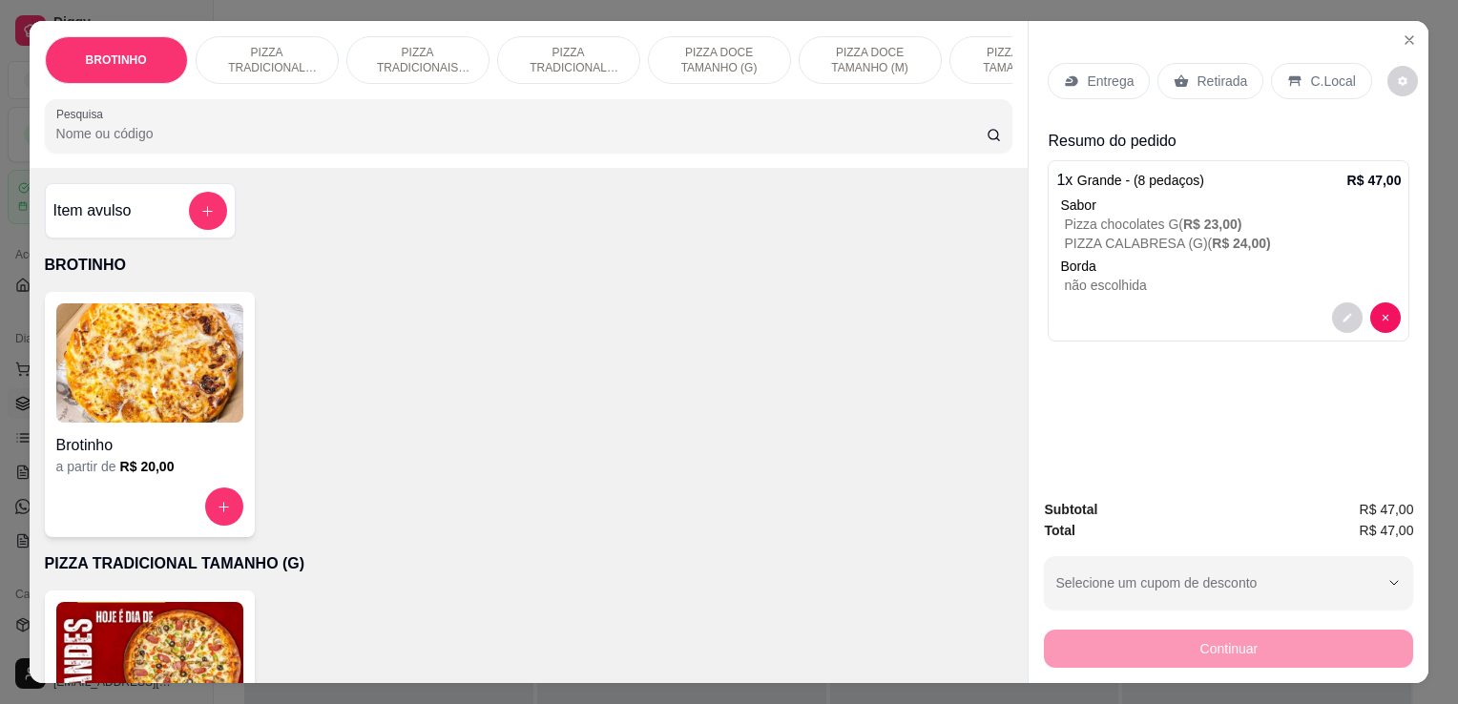
click at [1210, 75] on p "Retirada" at bounding box center [1222, 81] width 51 height 19
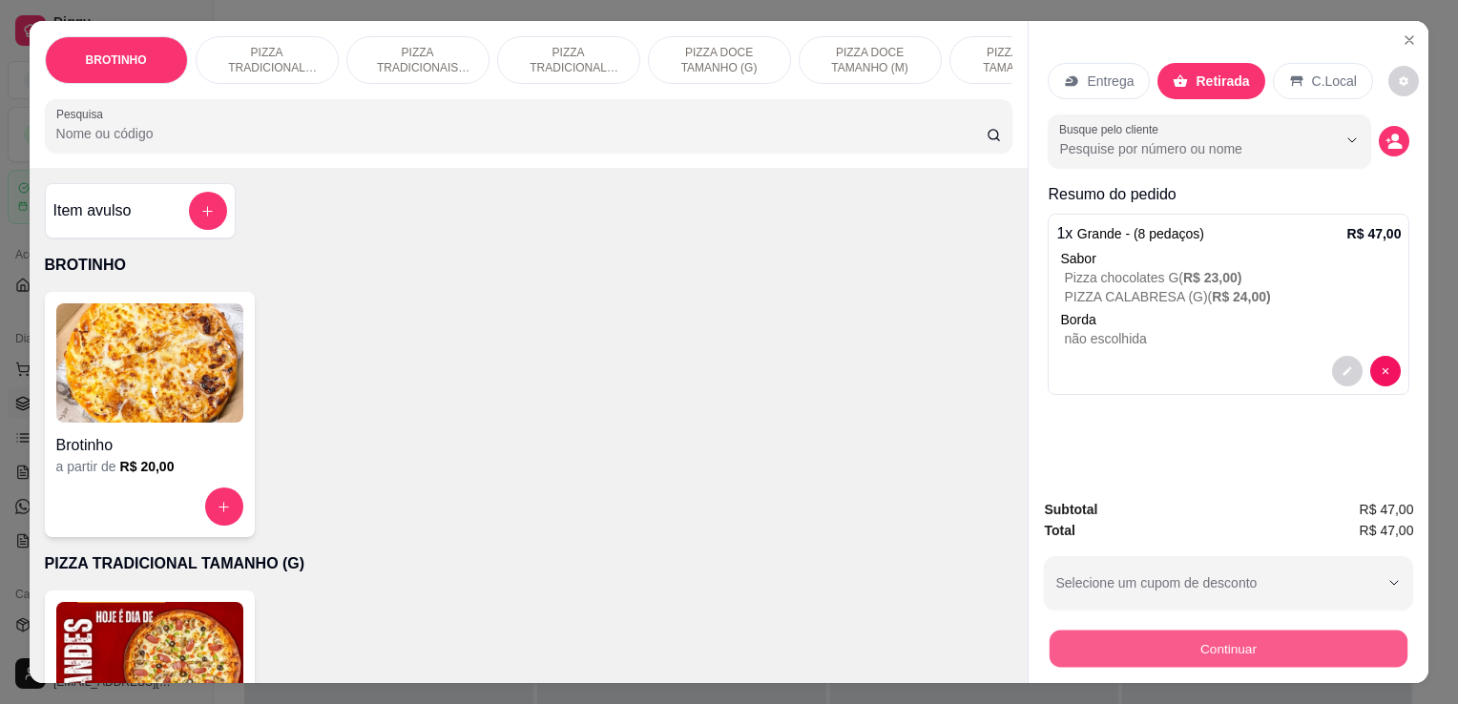
click at [1168, 638] on button "Continuar" at bounding box center [1229, 648] width 358 height 37
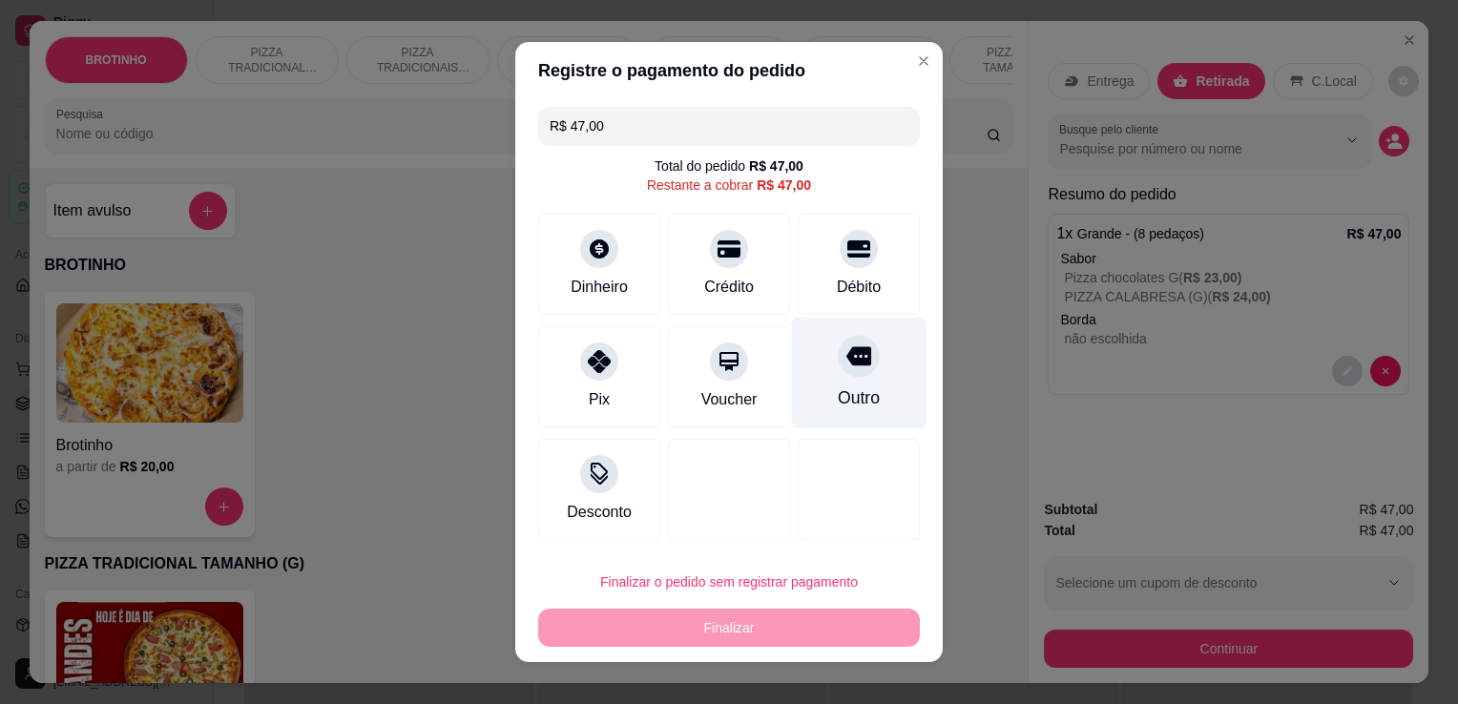
click at [849, 410] on div "Outro" at bounding box center [859, 397] width 42 height 25
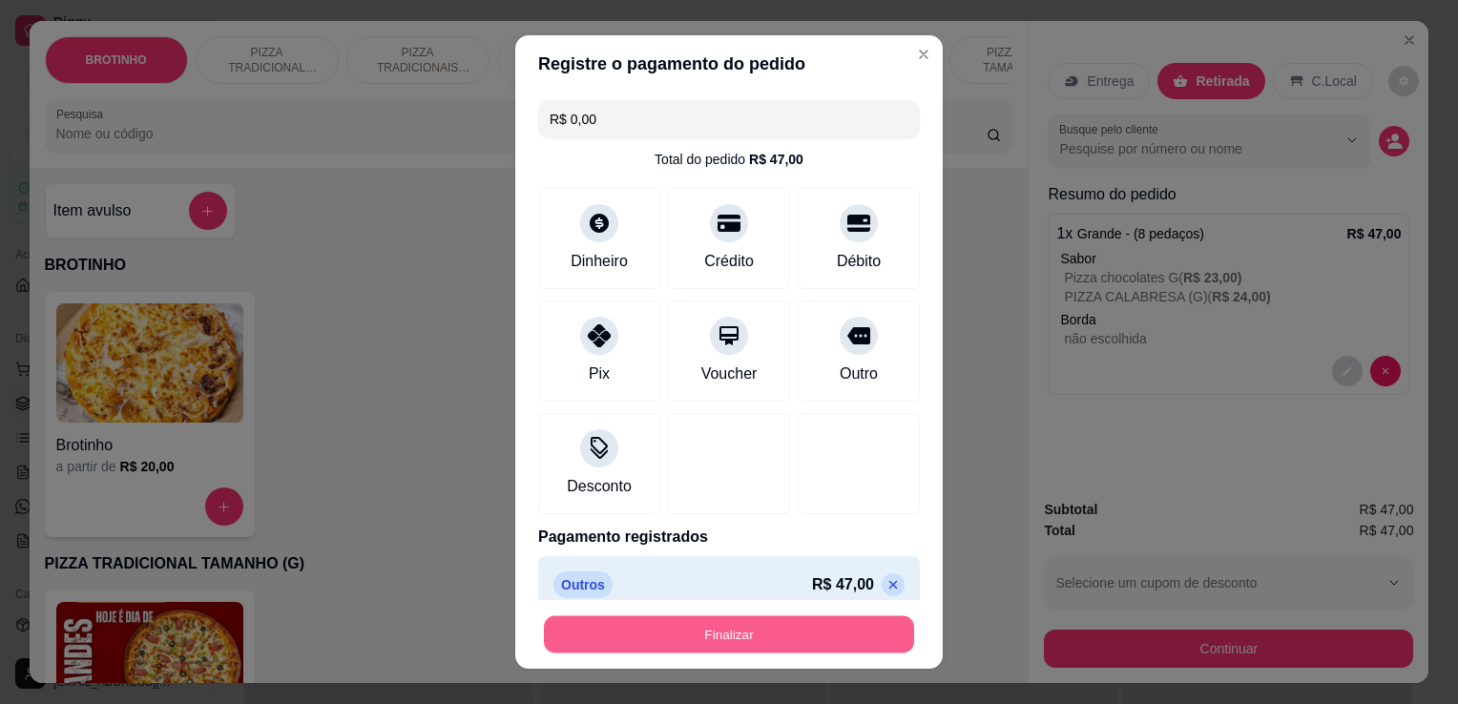
click at [823, 630] on button "Finalizar" at bounding box center [729, 634] width 370 height 37
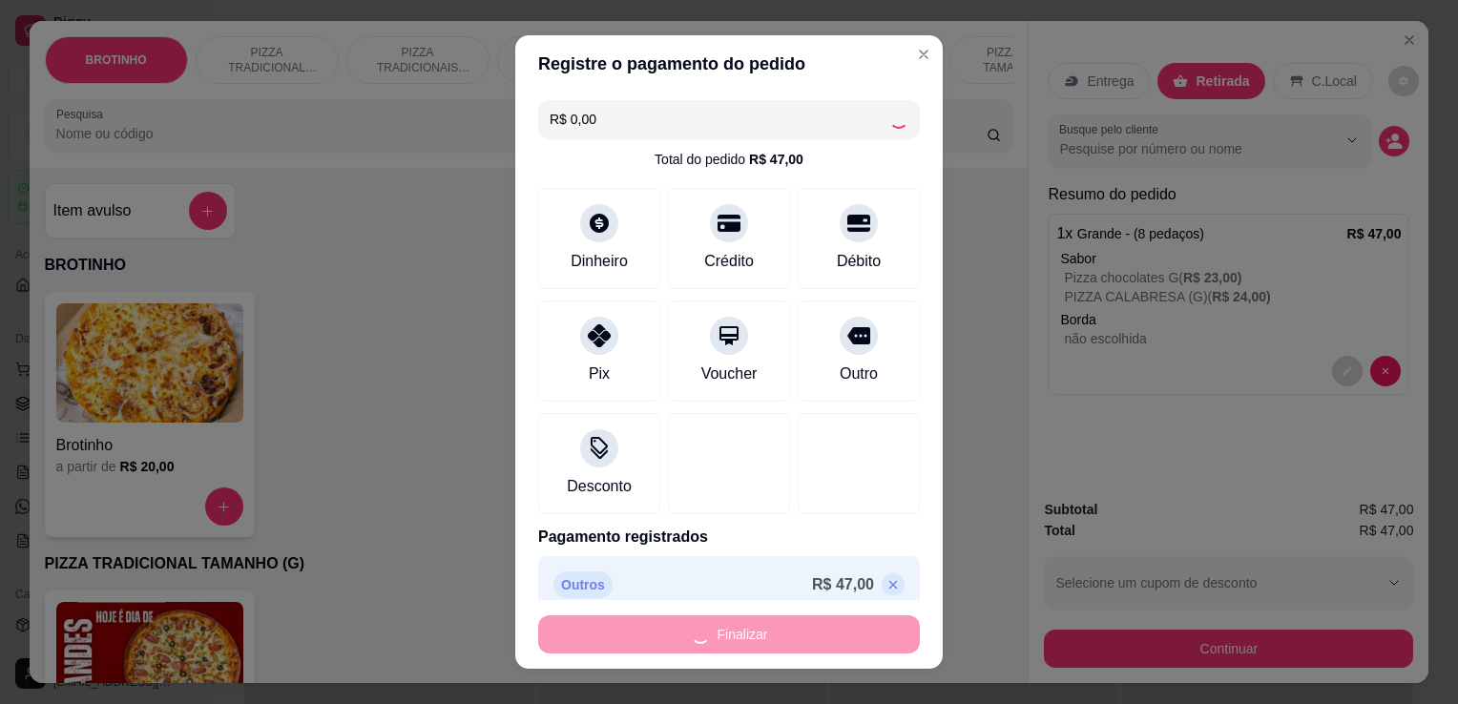
type input "-R$ 47,00"
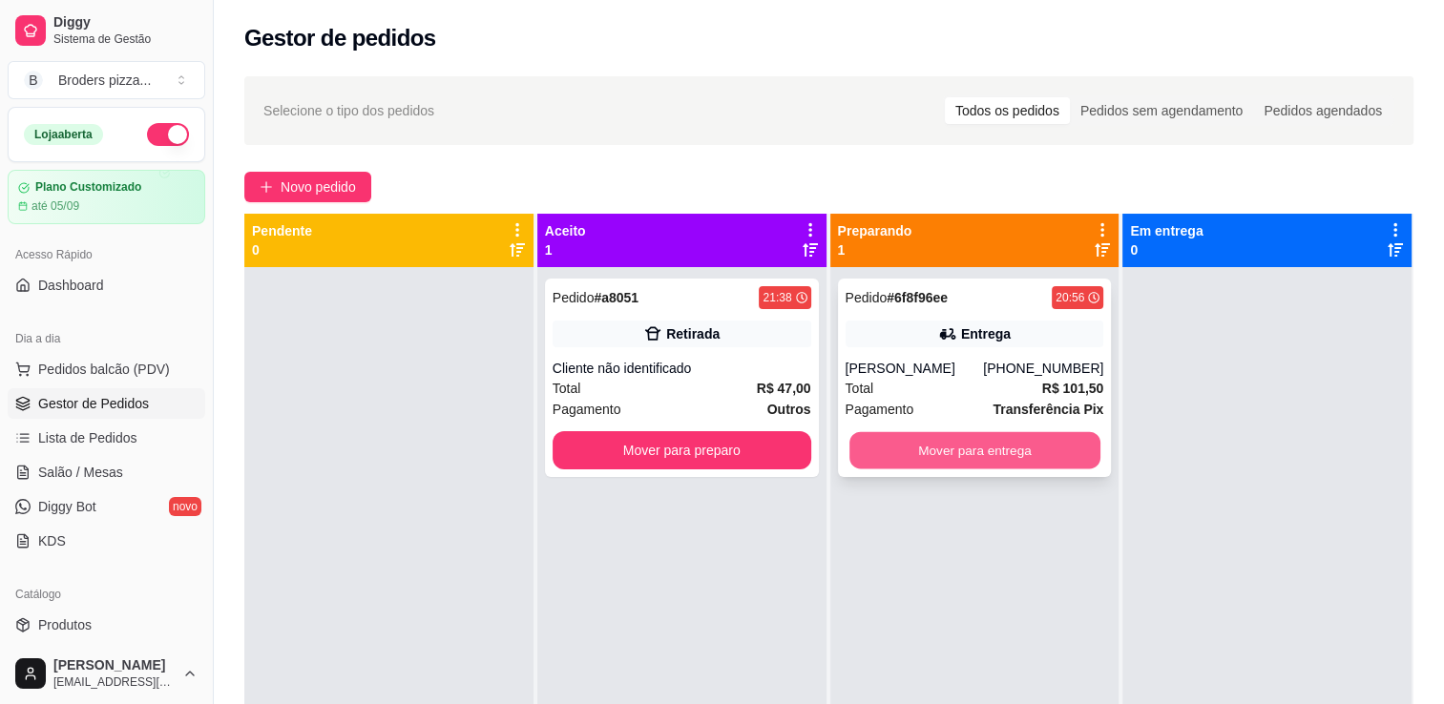
click at [957, 450] on button "Mover para entrega" at bounding box center [974, 450] width 251 height 37
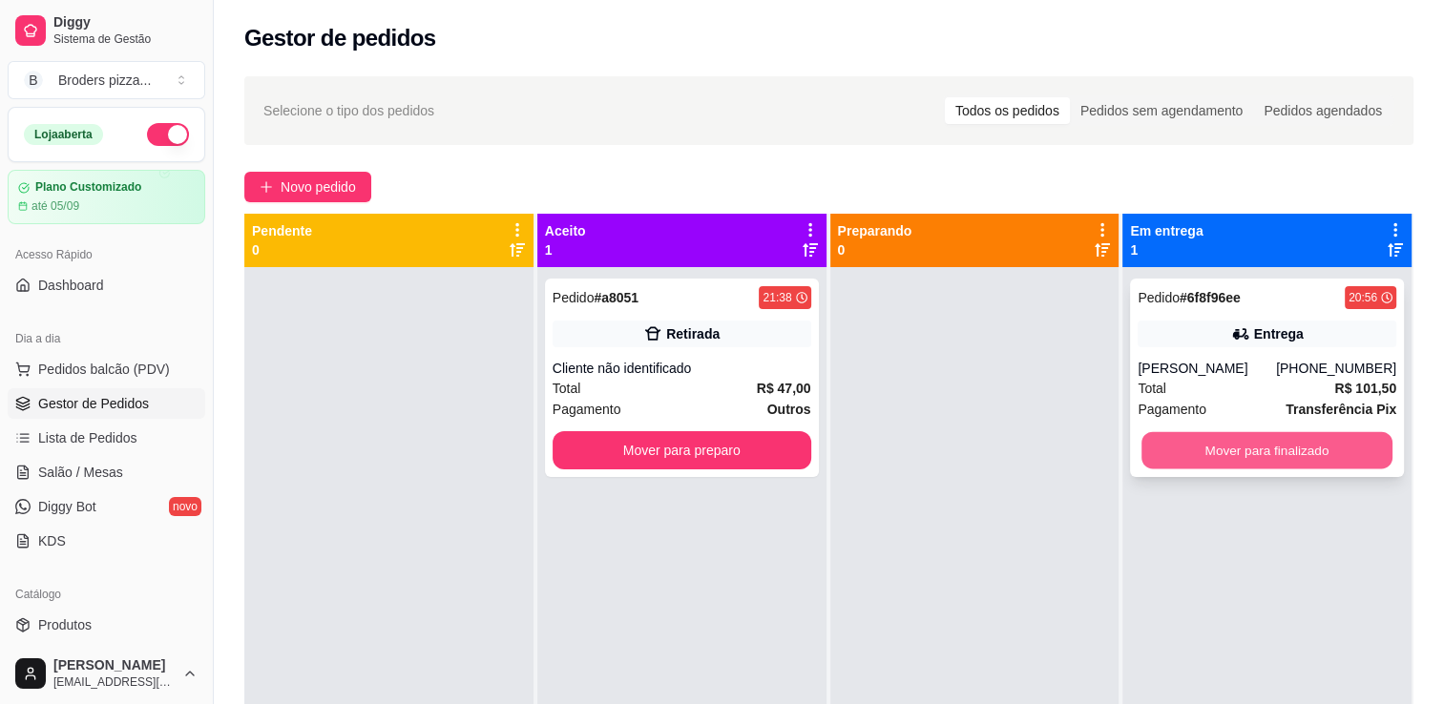
click at [1179, 451] on button "Mover para finalizado" at bounding box center [1266, 450] width 251 height 37
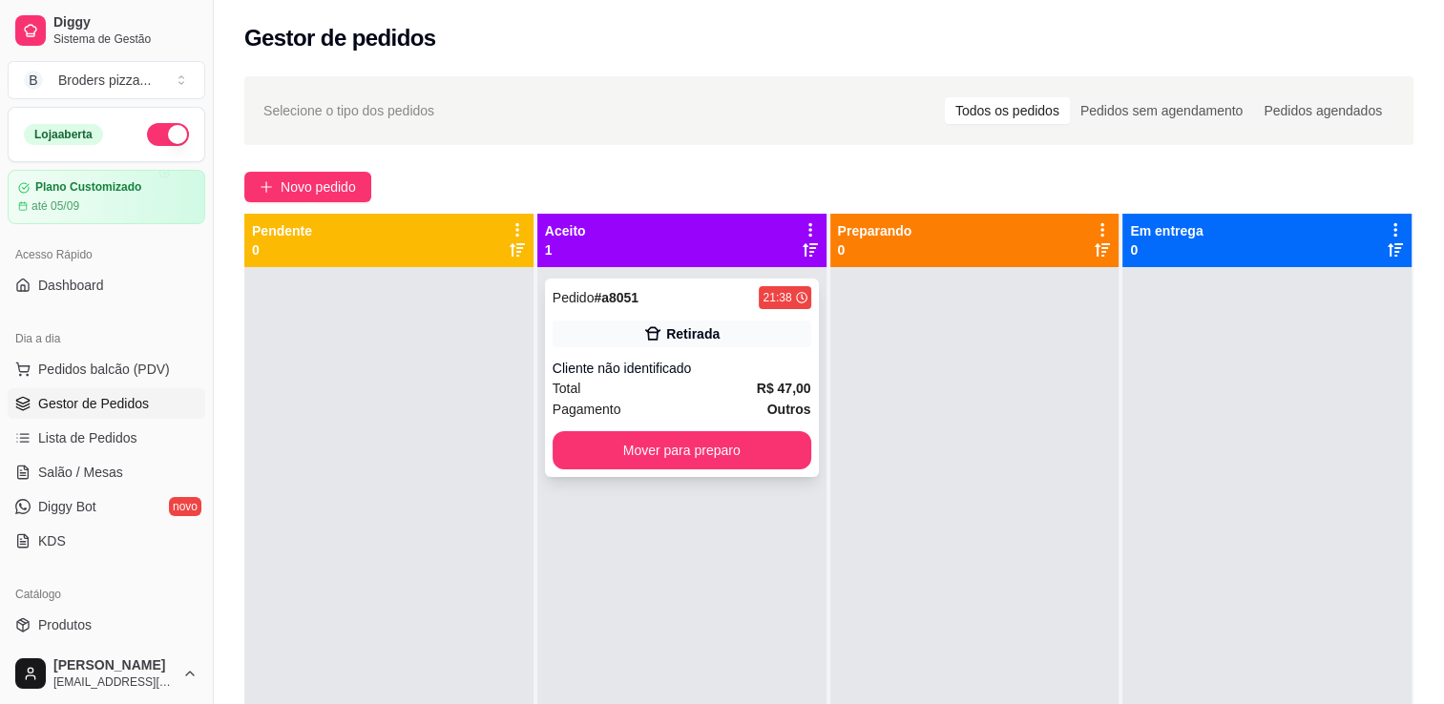
click at [740, 352] on div "Pedido # a8051 21:38 Retirada Cliente não identificado Total R$ 47,00 Pagamento…" at bounding box center [682, 378] width 274 height 198
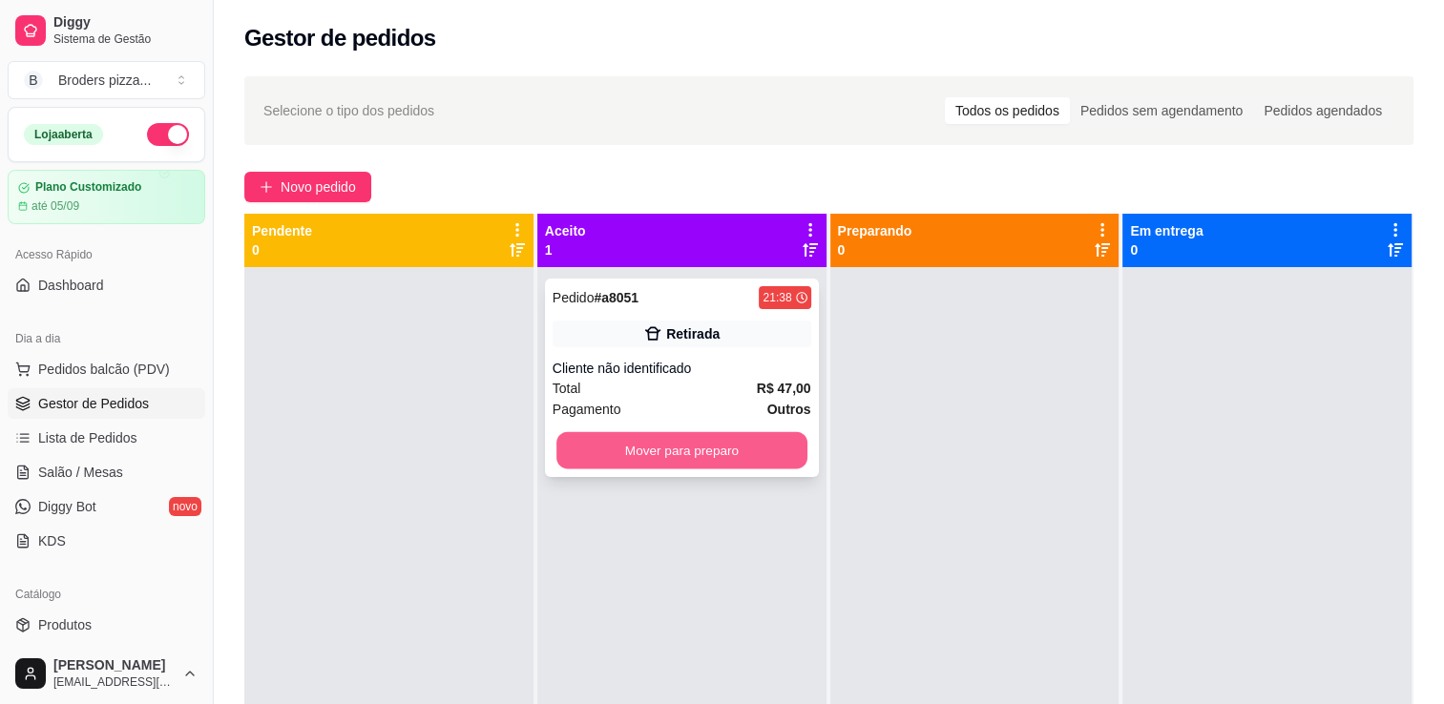
click at [759, 441] on button "Mover para preparo" at bounding box center [681, 450] width 251 height 37
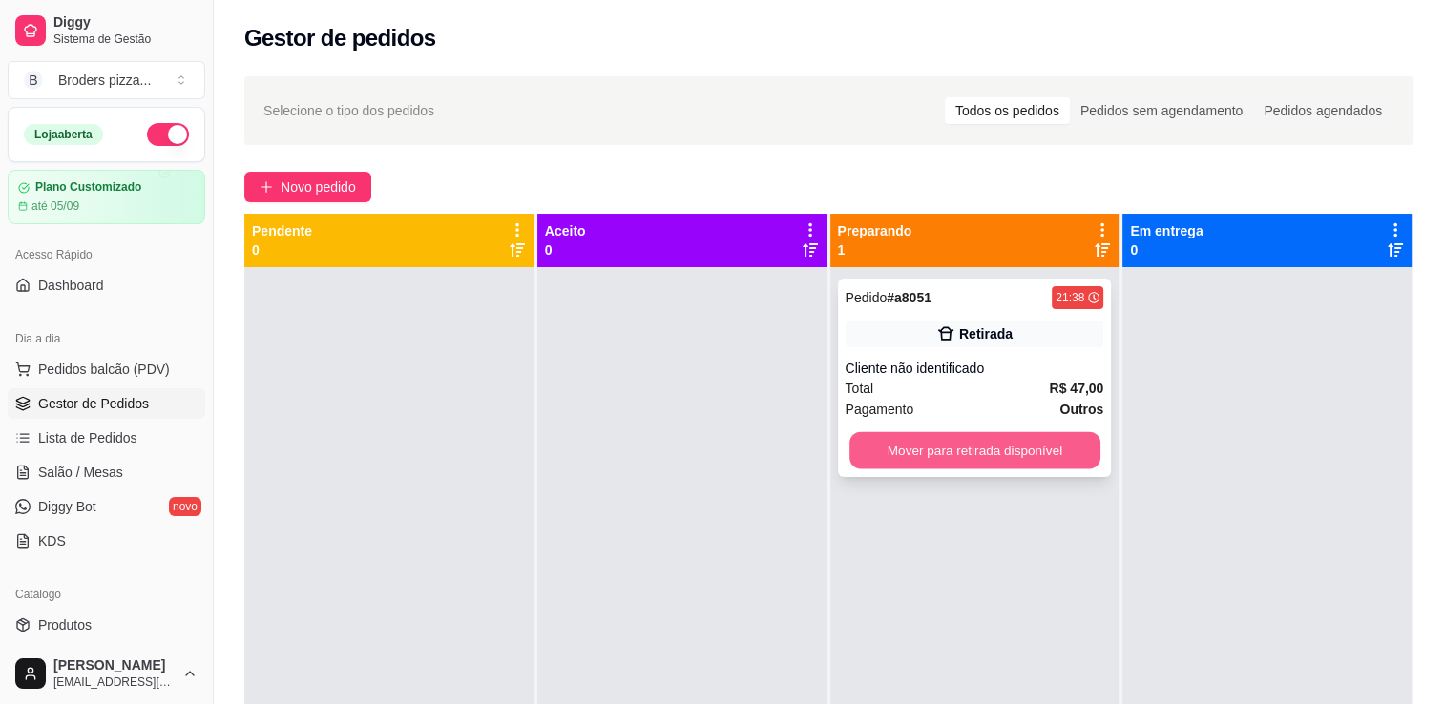
click at [961, 449] on button "Mover para retirada disponível" at bounding box center [974, 450] width 251 height 37
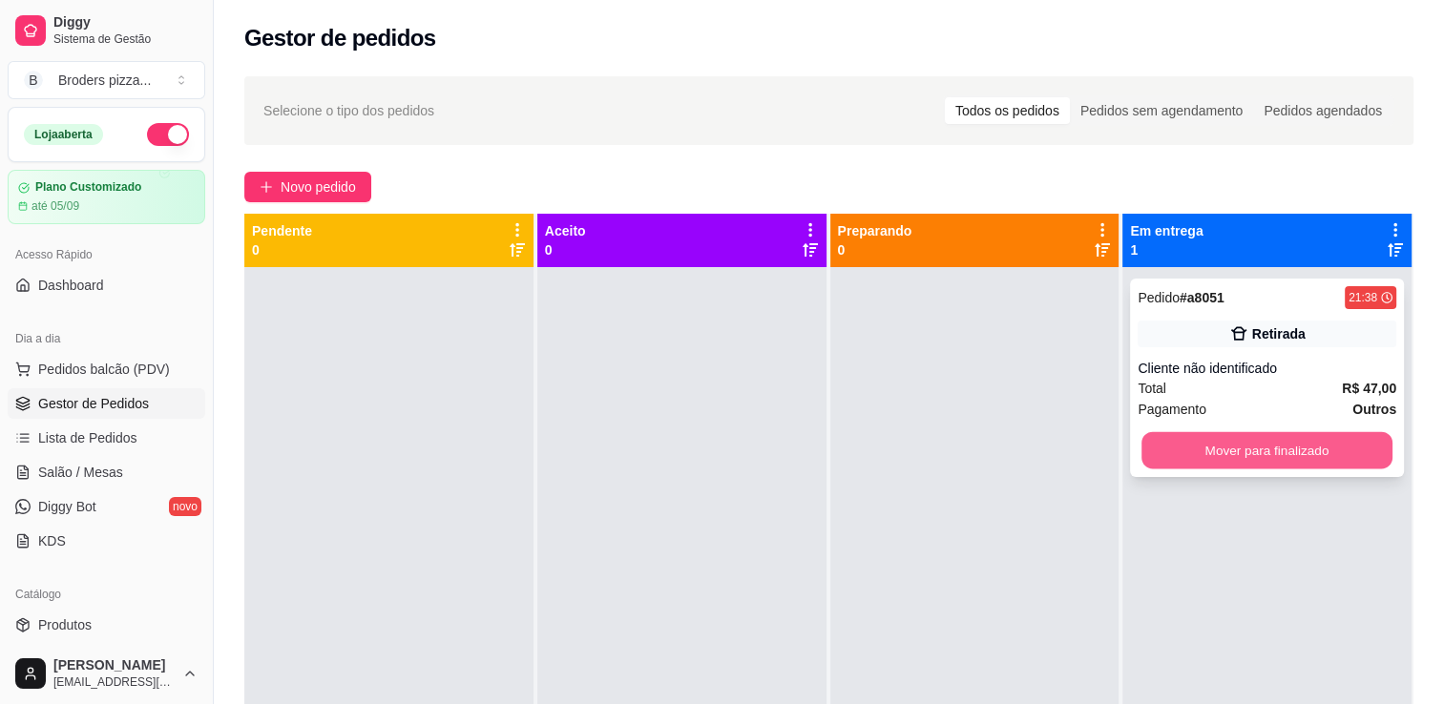
click at [1174, 456] on button "Mover para finalizado" at bounding box center [1266, 450] width 251 height 37
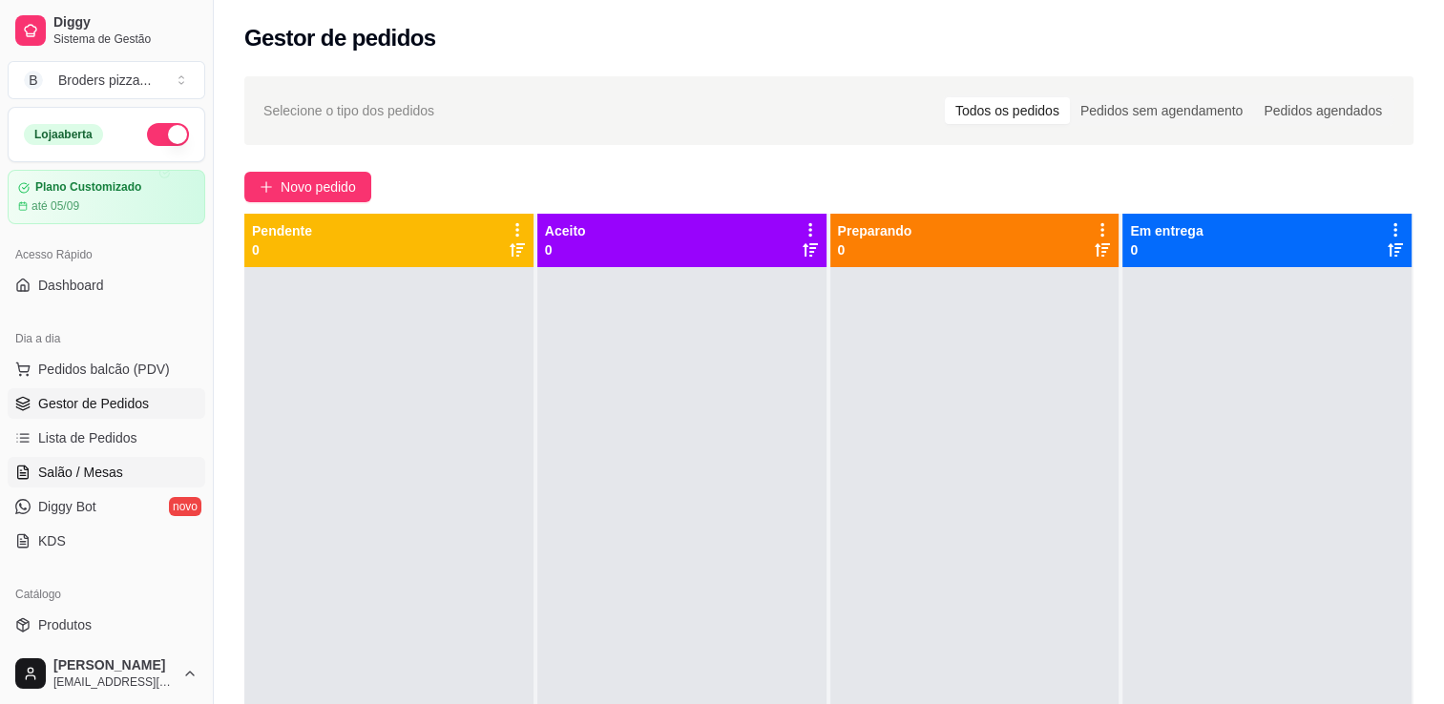
click at [43, 473] on span "Salão / Mesas" at bounding box center [80, 472] width 85 height 19
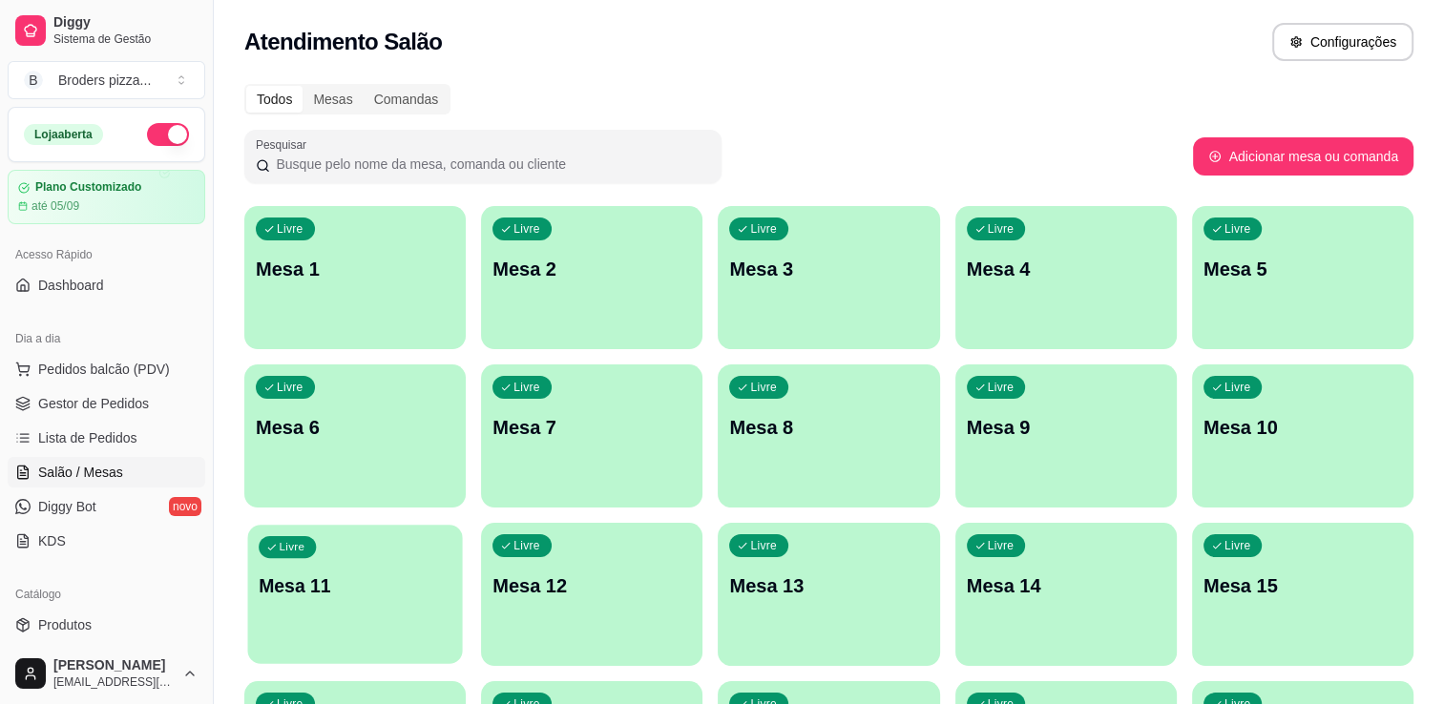
click at [331, 643] on div "button" at bounding box center [354, 652] width 215 height 22
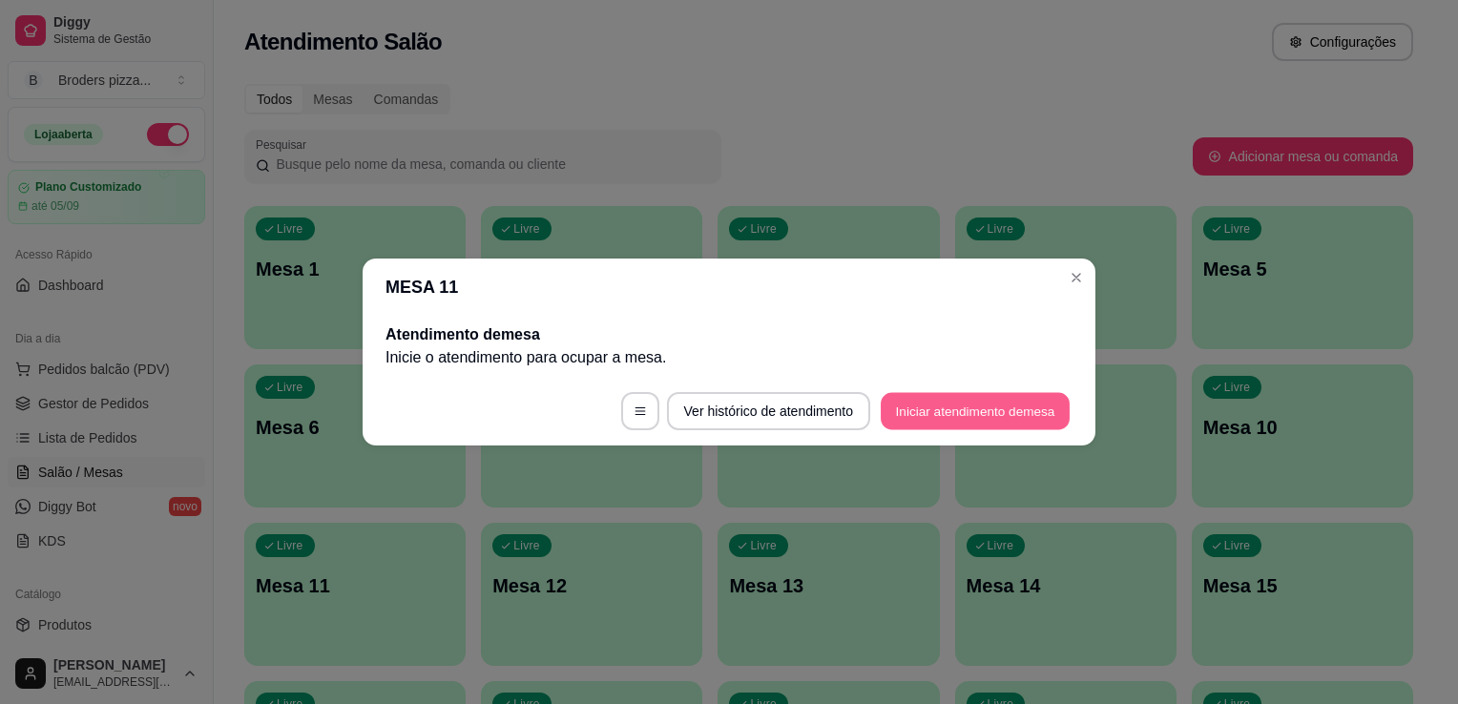
click at [1005, 402] on button "Iniciar atendimento de mesa" at bounding box center [975, 411] width 189 height 37
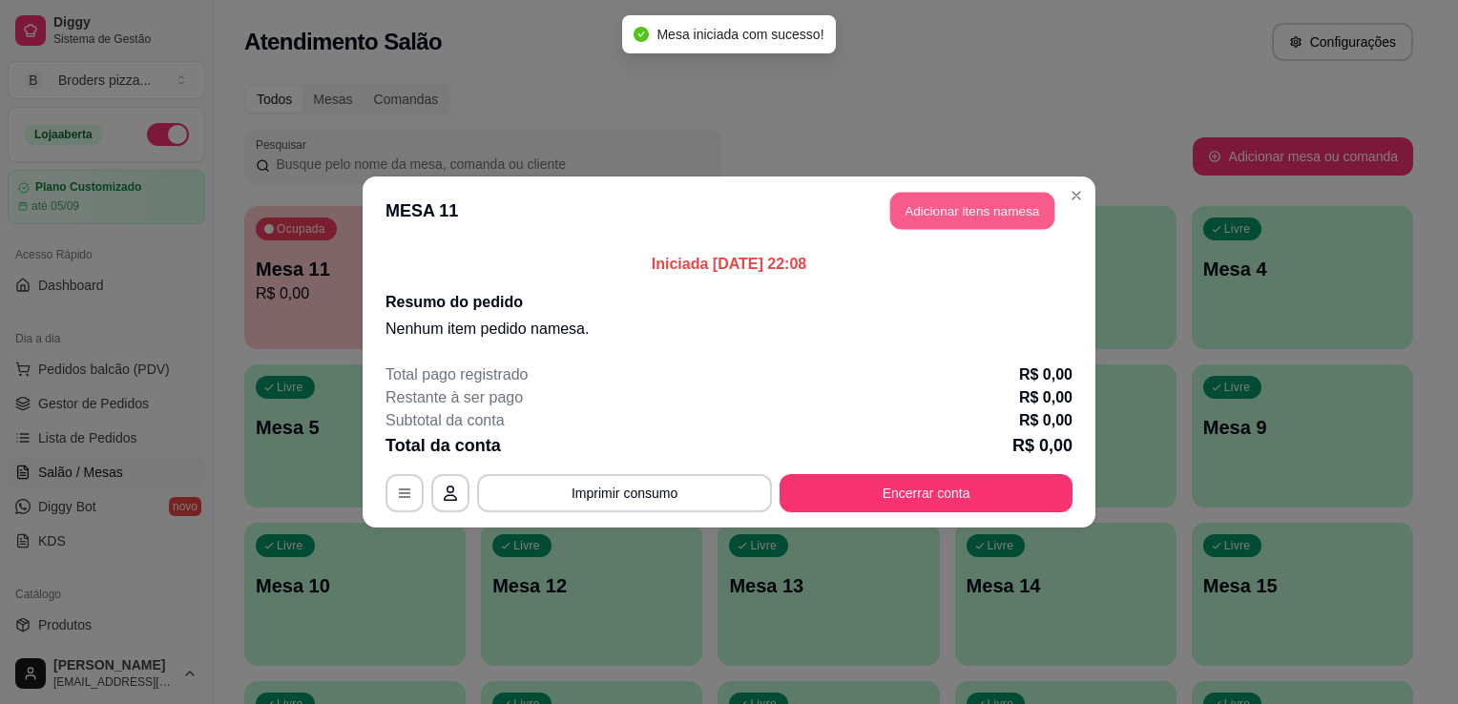
click at [1007, 205] on button "Adicionar itens na mesa" at bounding box center [972, 211] width 164 height 37
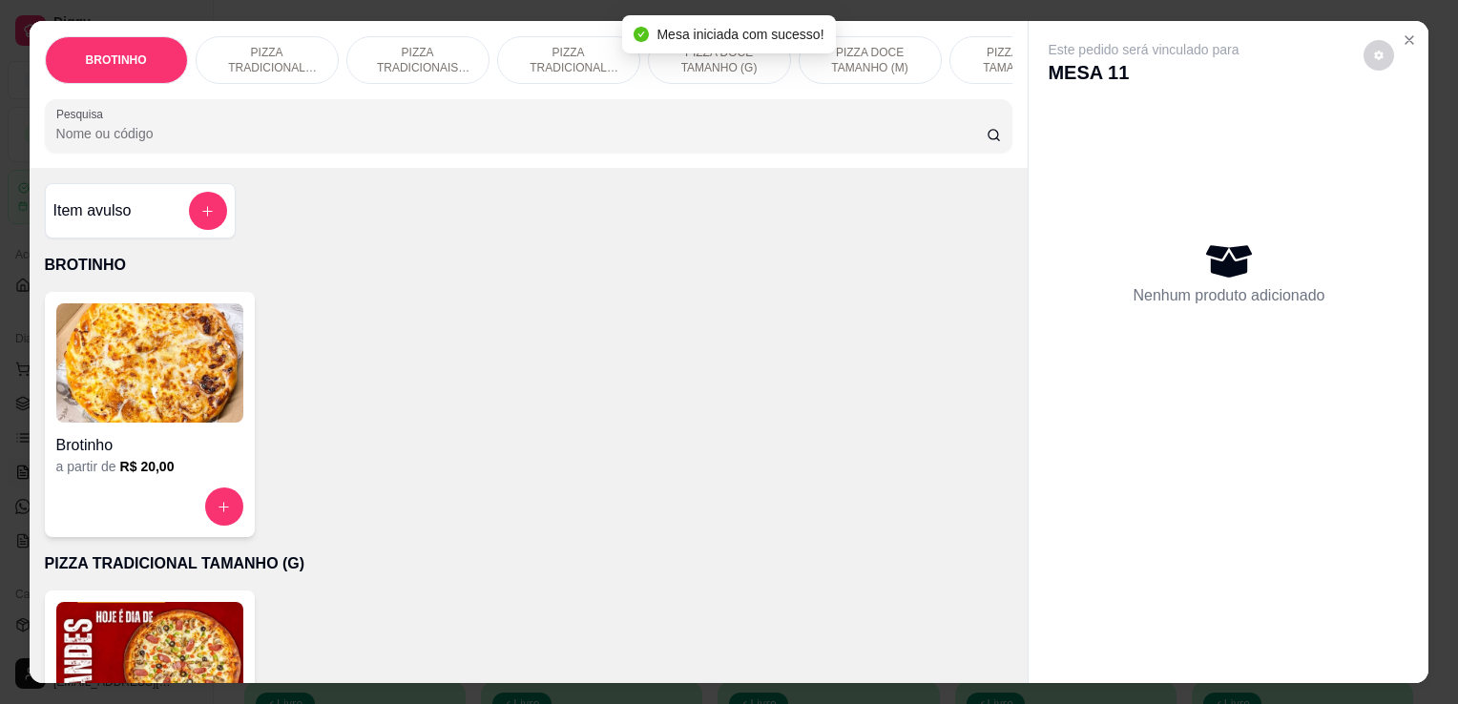
click at [146, 625] on img at bounding box center [149, 661] width 187 height 119
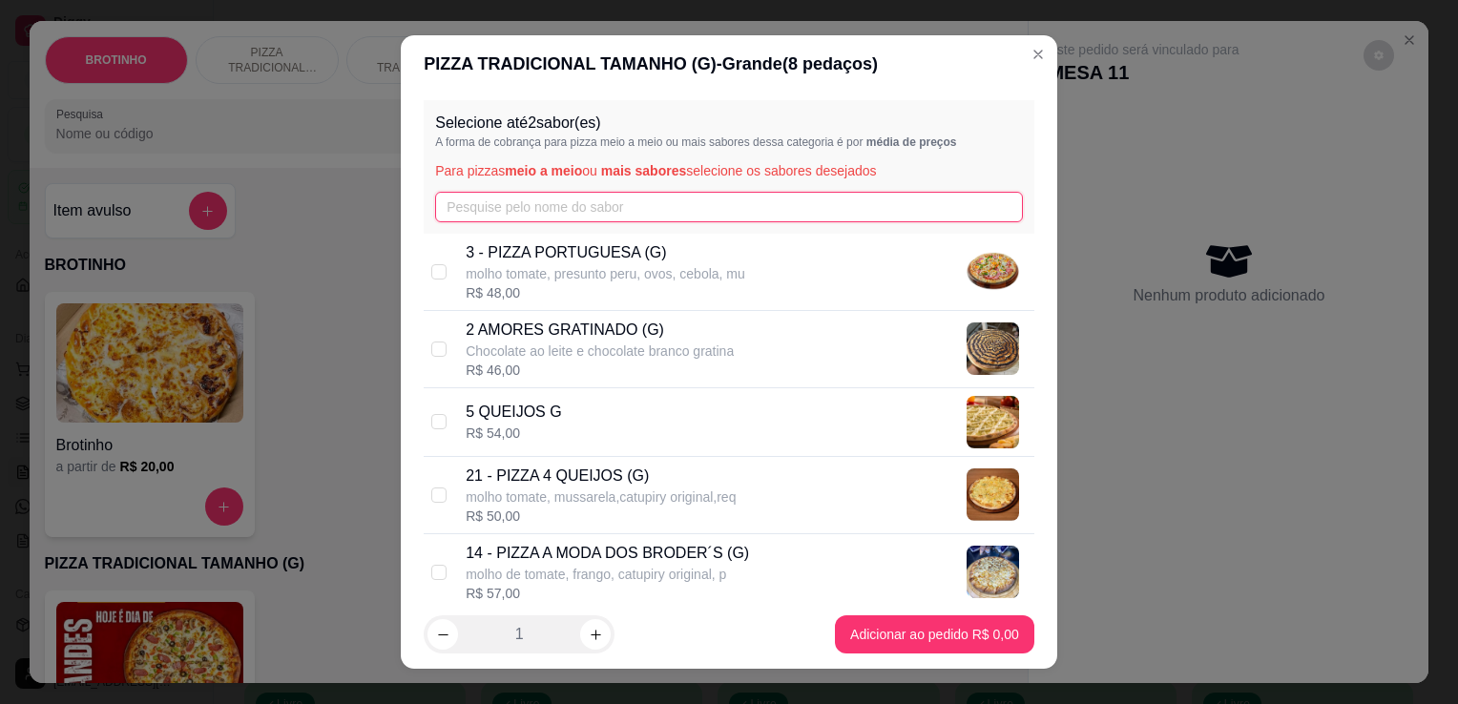
click at [492, 201] on input "text" at bounding box center [729, 207] width 588 height 31
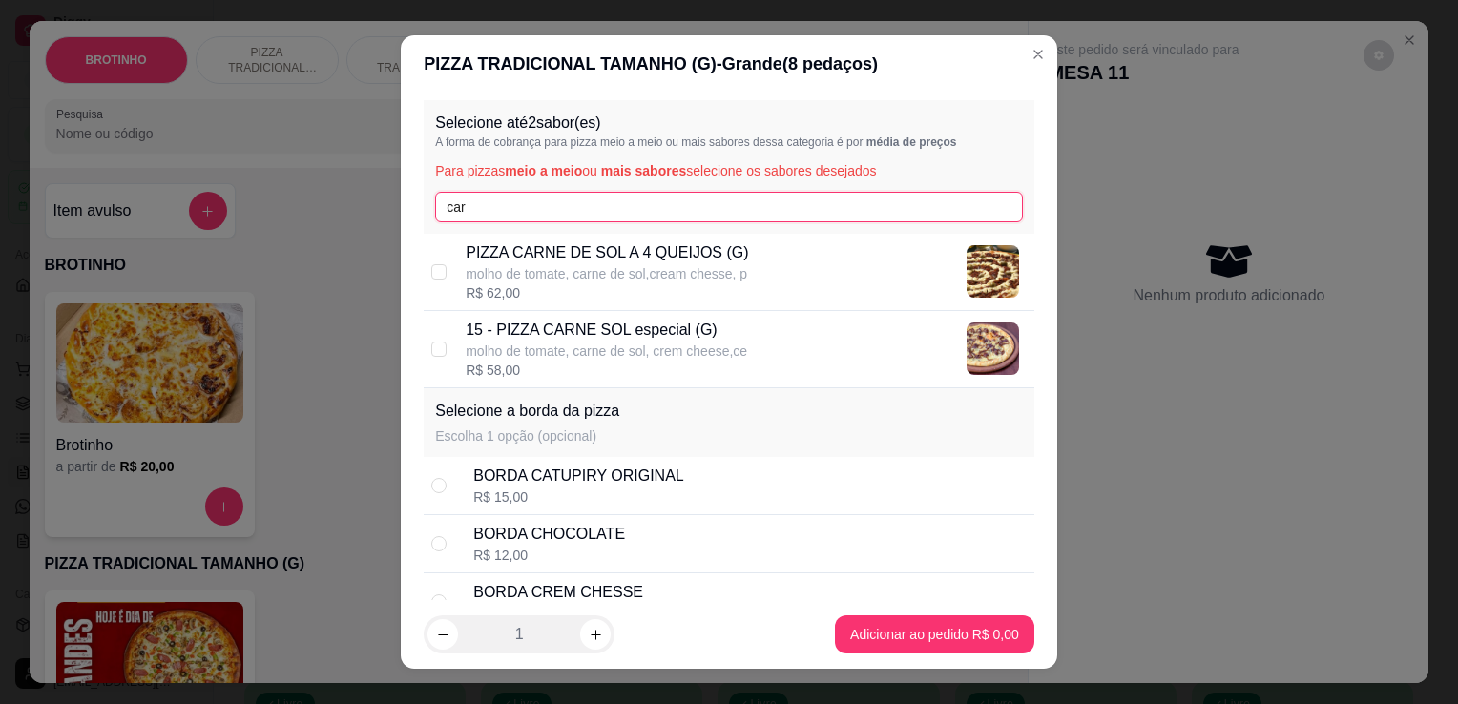
type input "car"
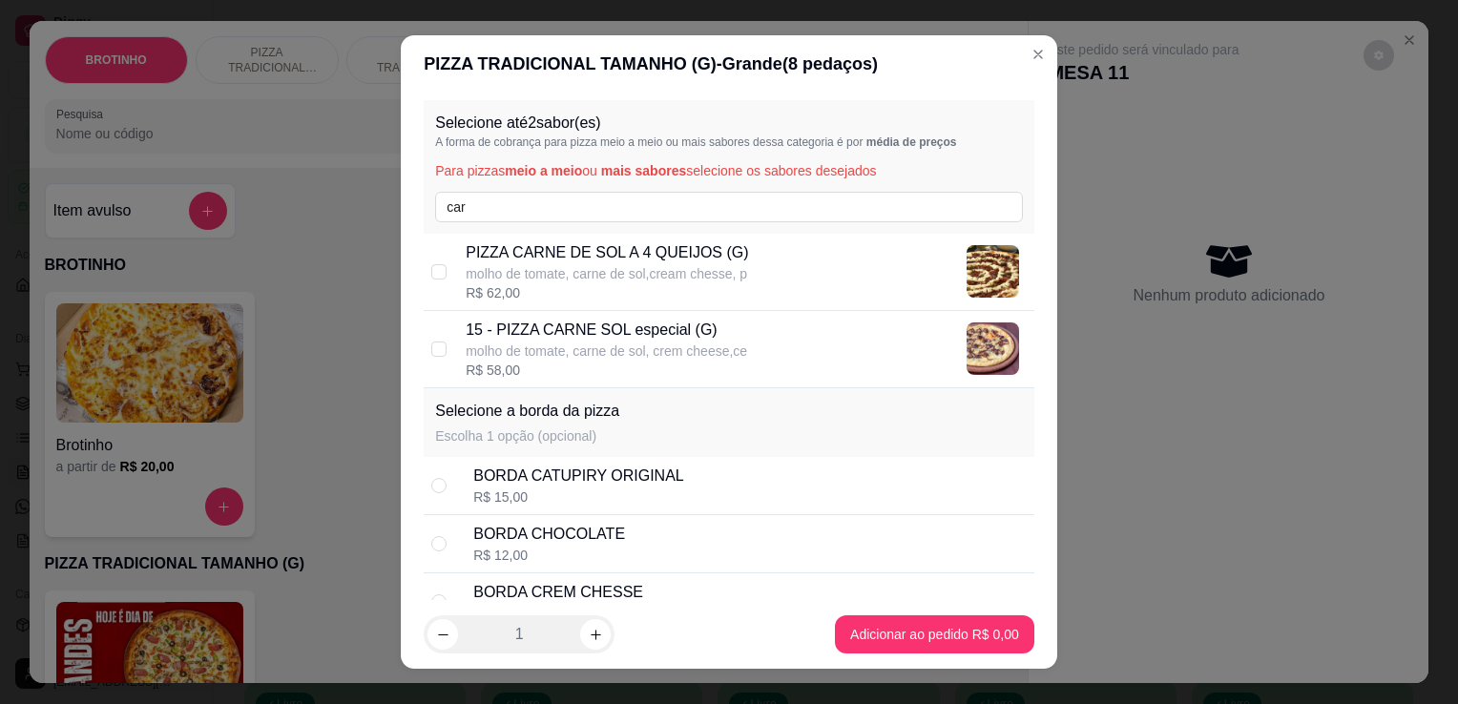
click at [620, 335] on p "15 - PIZZA CARNE SOL especial (G)" at bounding box center [606, 330] width 281 height 23
checkbox input "true"
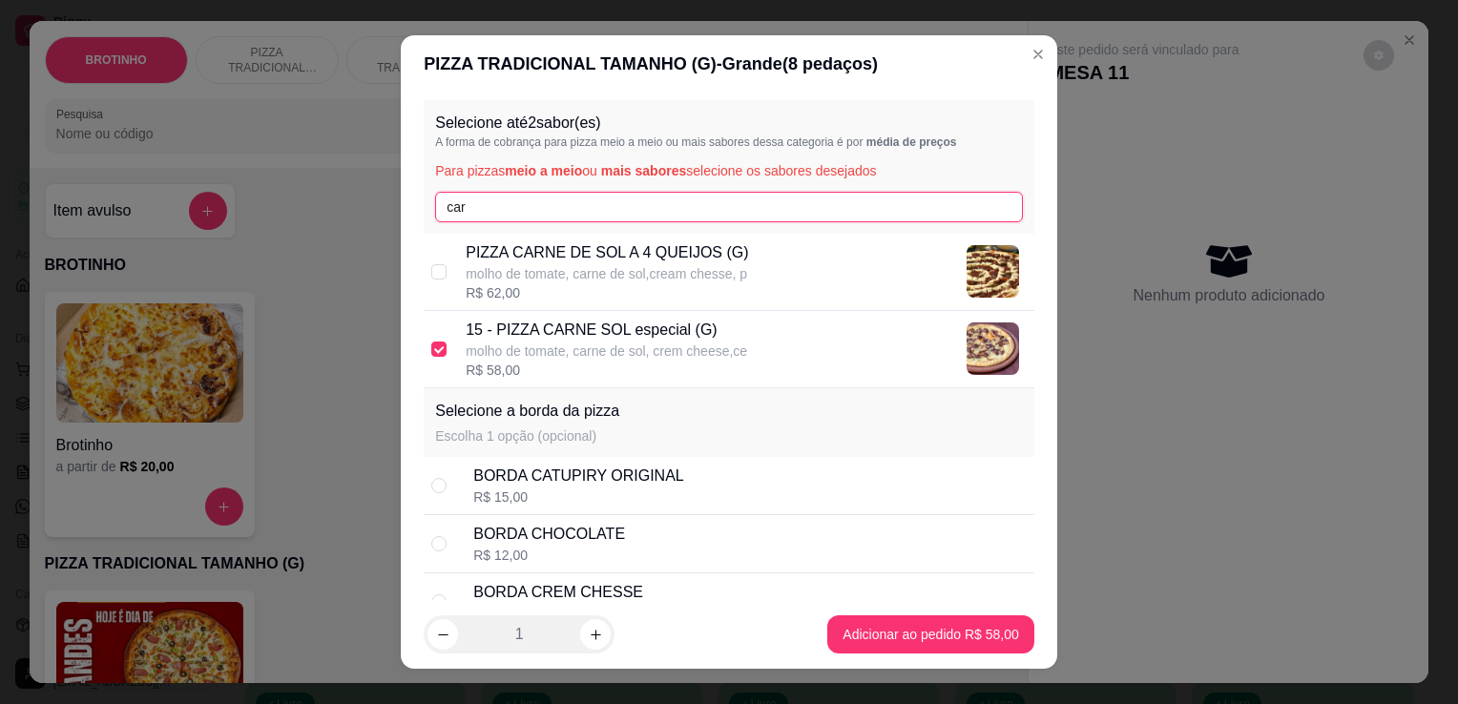
click at [683, 208] on input "car" at bounding box center [729, 207] width 588 height 31
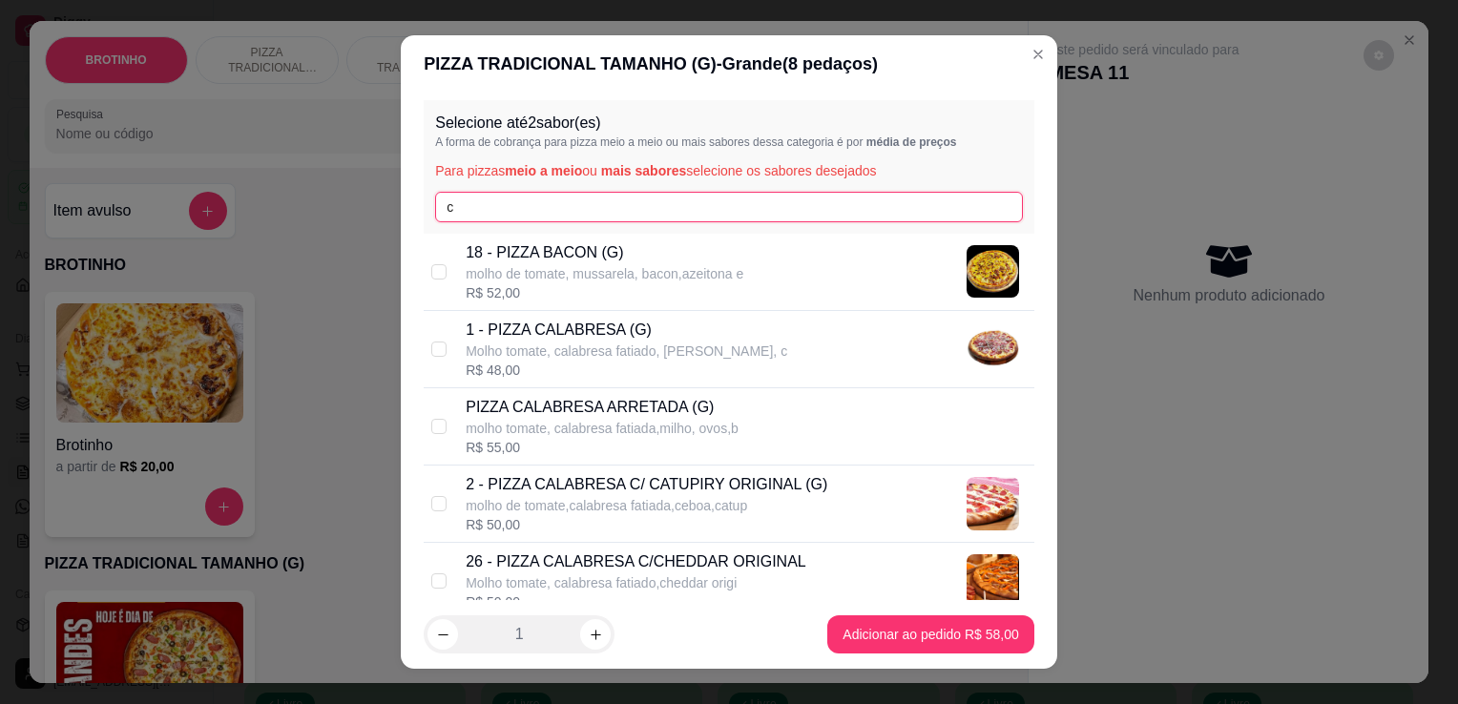
type input "c"
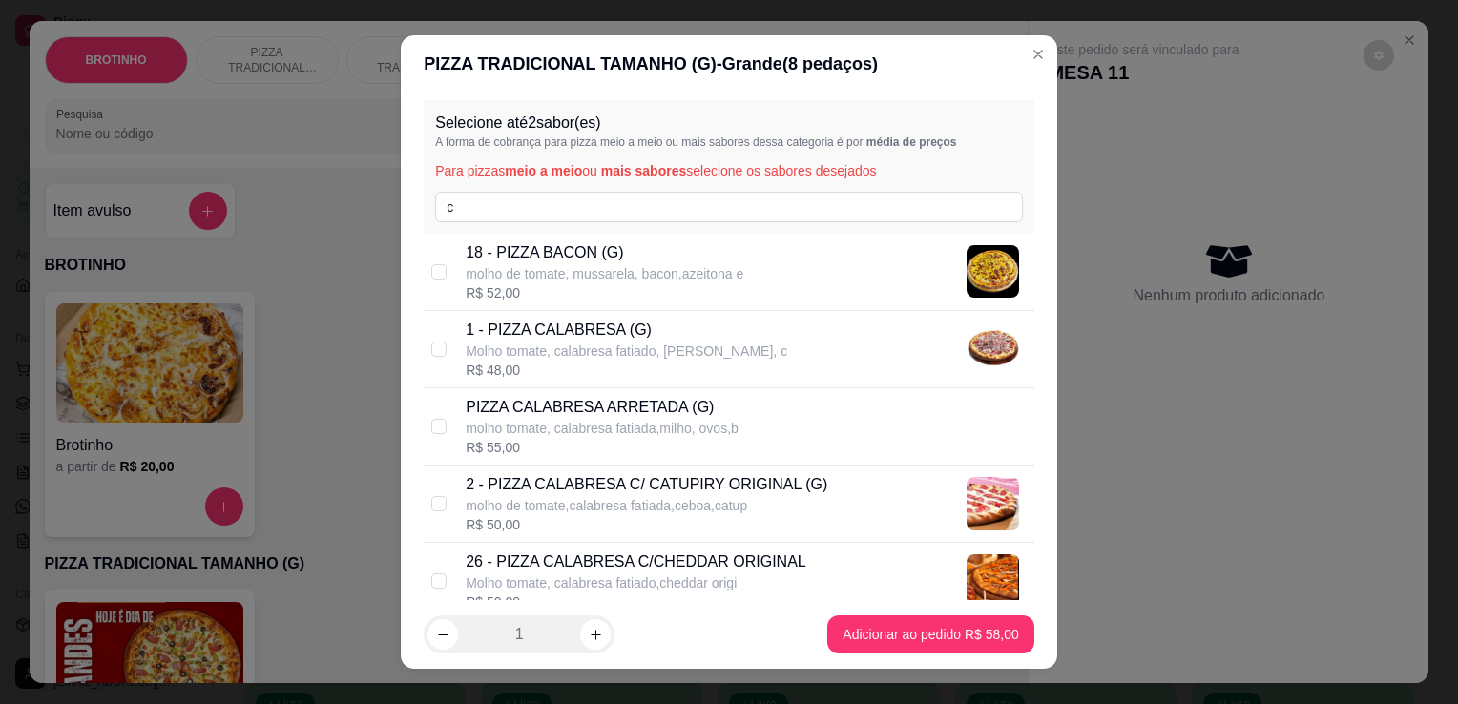
click at [614, 356] on p "Molho tomate, calabresa fatiado, mussarela, c" at bounding box center [627, 351] width 322 height 19
checkbox input "true"
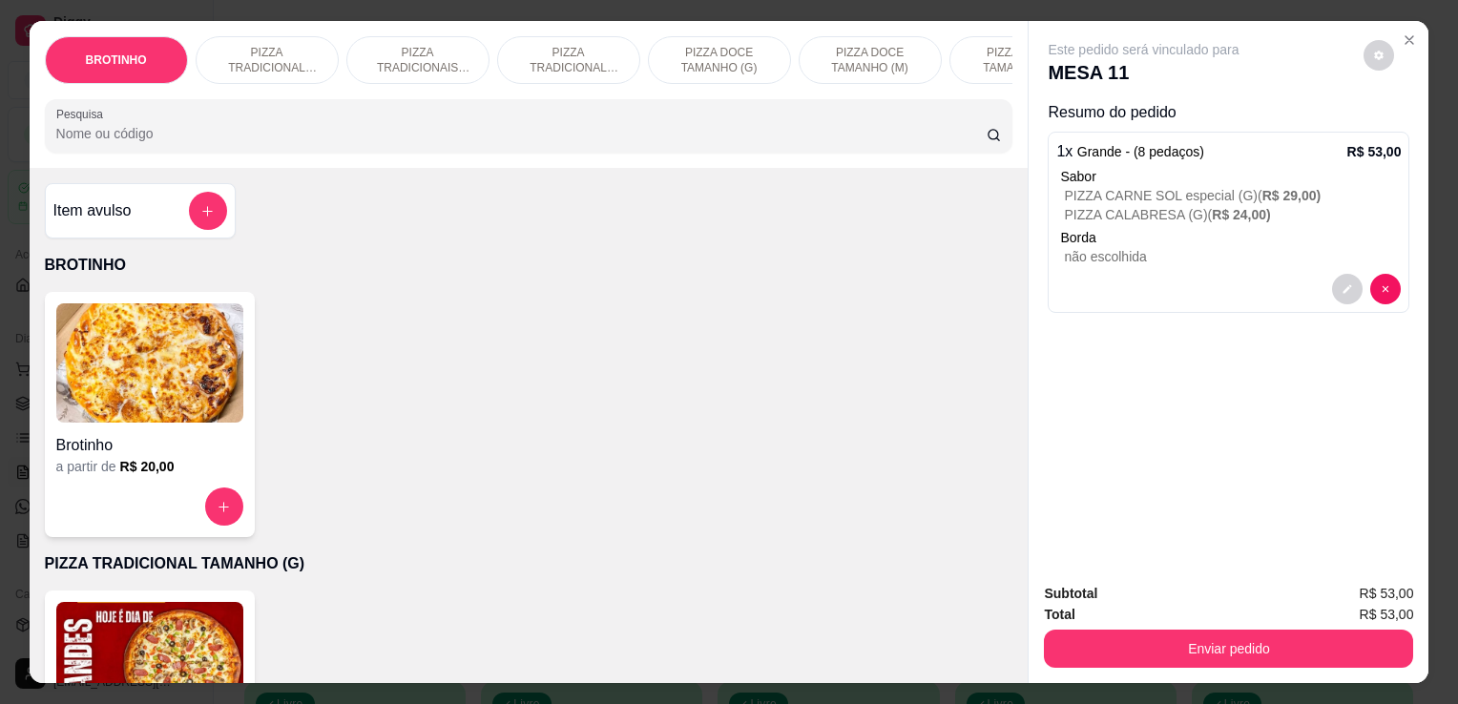
click at [272, 104] on div "BROTINHO PIZZA TRADICIONAL TAMANHO (G) PIZZA TRADICIONAIS TAMANHO (M) PIZZA TRA…" at bounding box center [529, 94] width 999 height 147
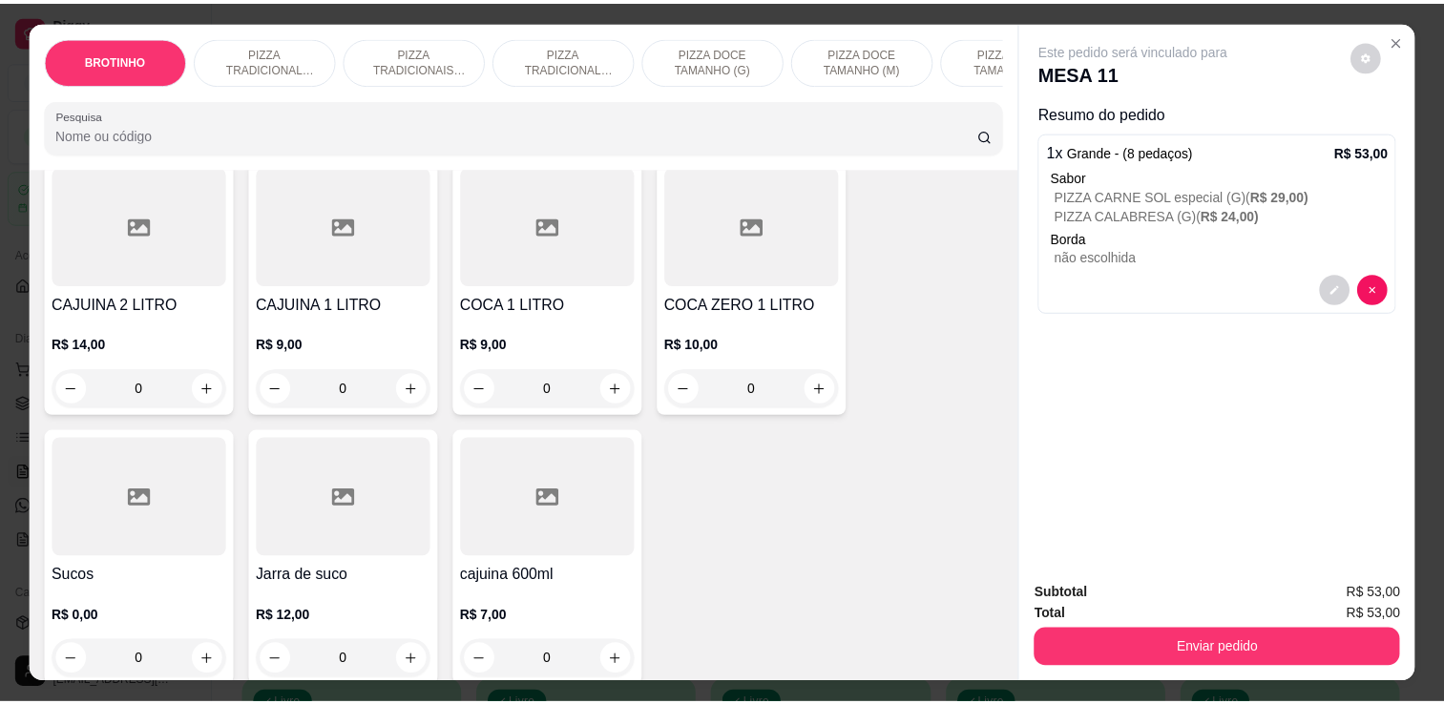
scroll to position [2058, 0]
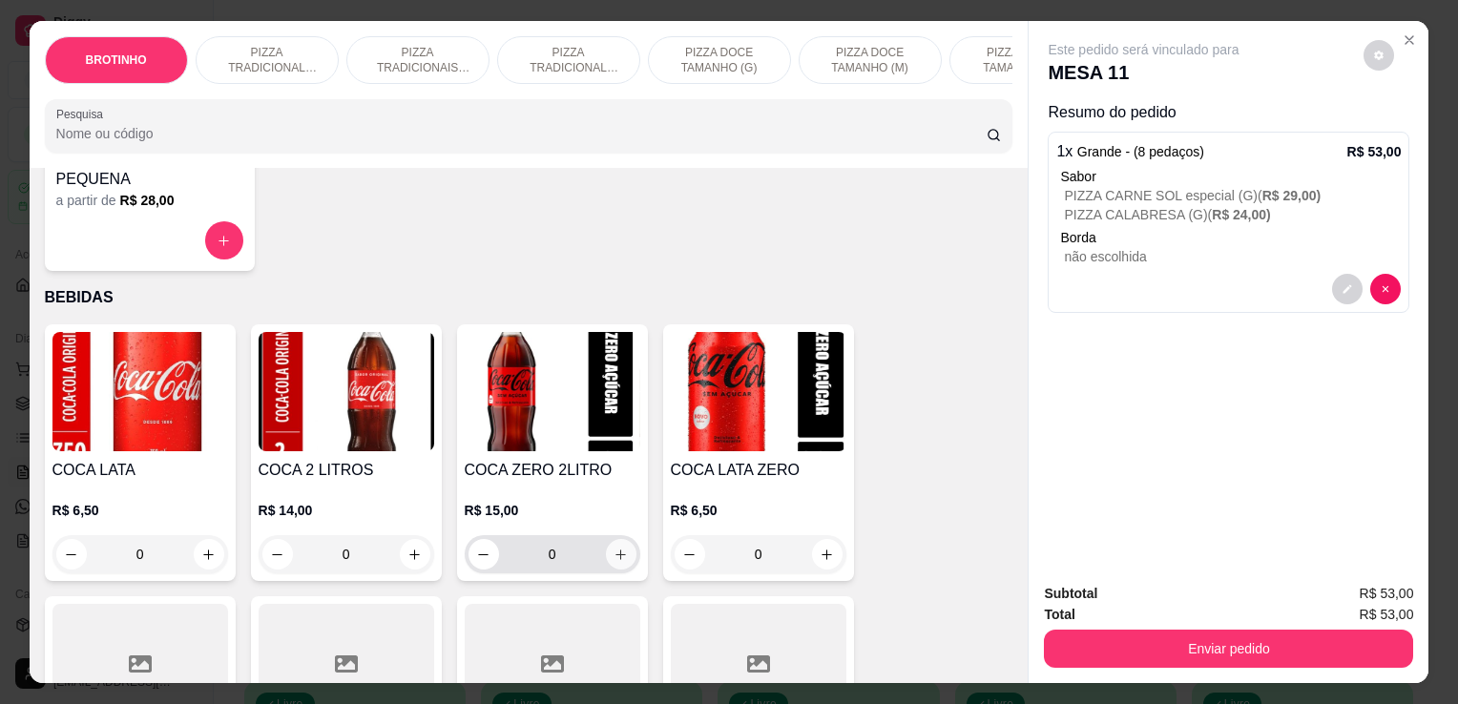
click at [606, 548] on button "increase-product-quantity" at bounding box center [621, 554] width 31 height 31
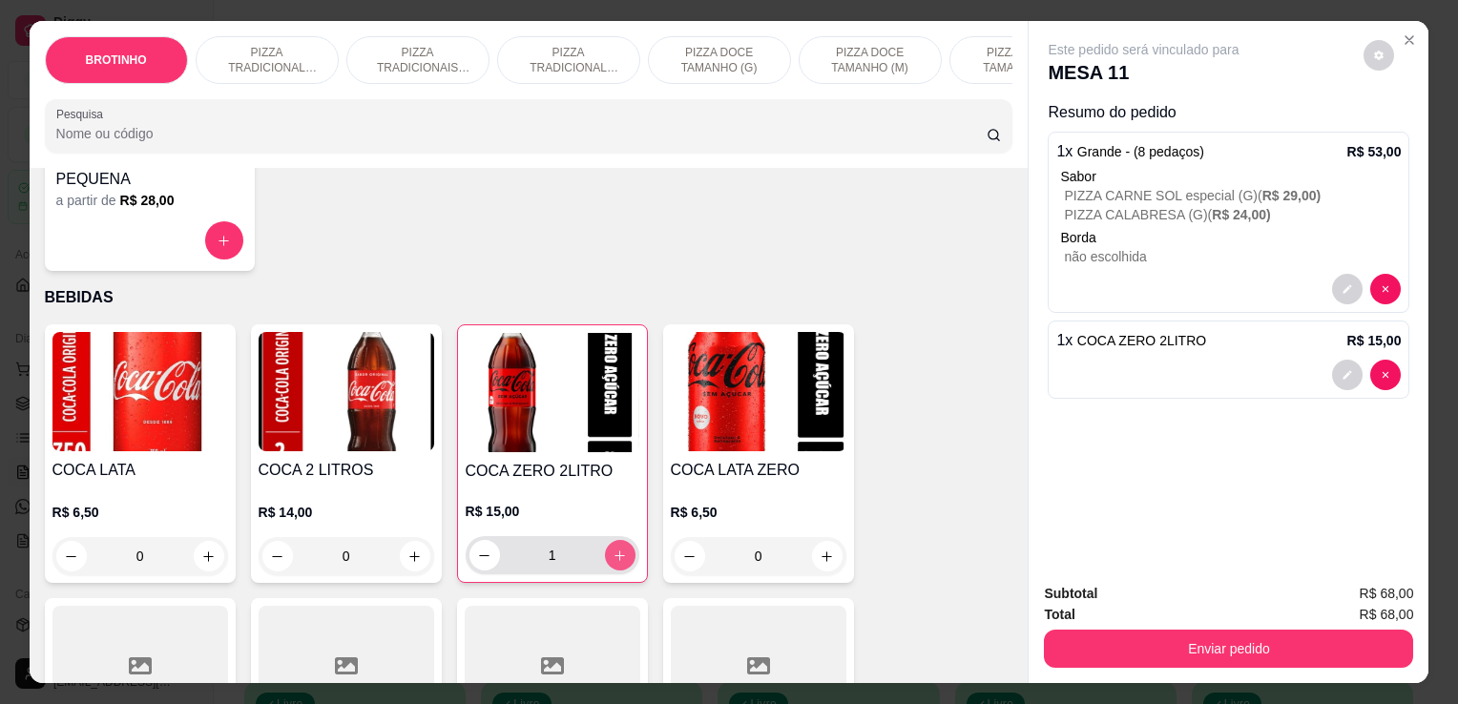
type input "1"
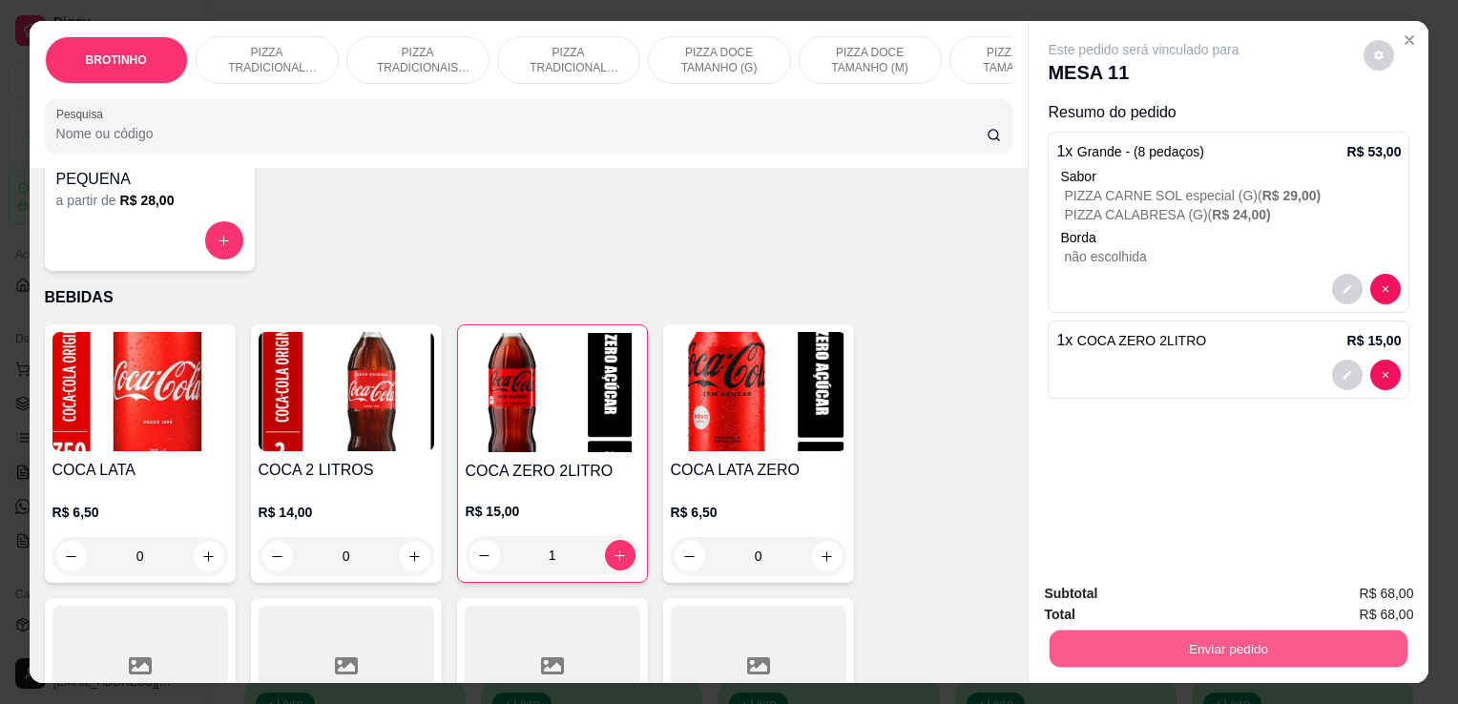
click at [1114, 635] on button "Enviar pedido" at bounding box center [1229, 648] width 358 height 37
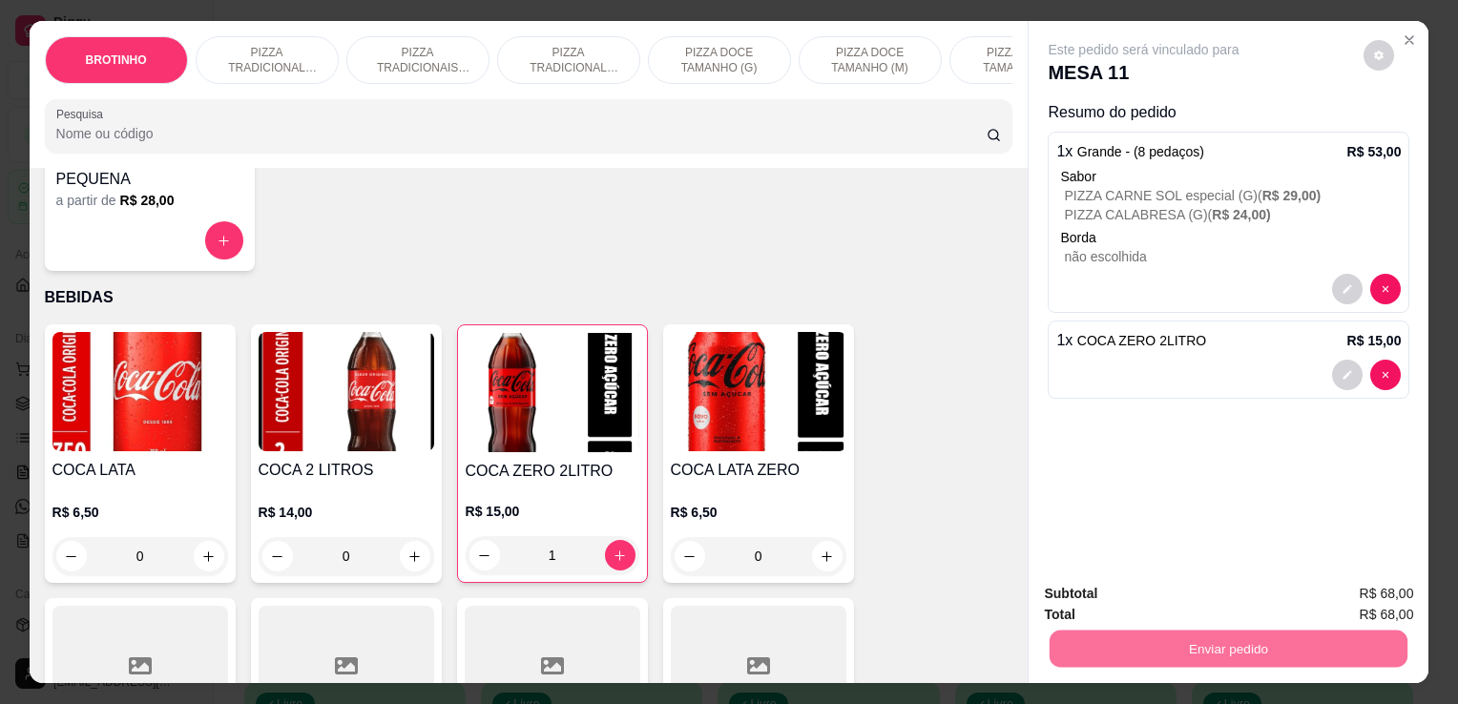
click at [1088, 594] on button "Não registrar e enviar pedido" at bounding box center [1166, 594] width 193 height 35
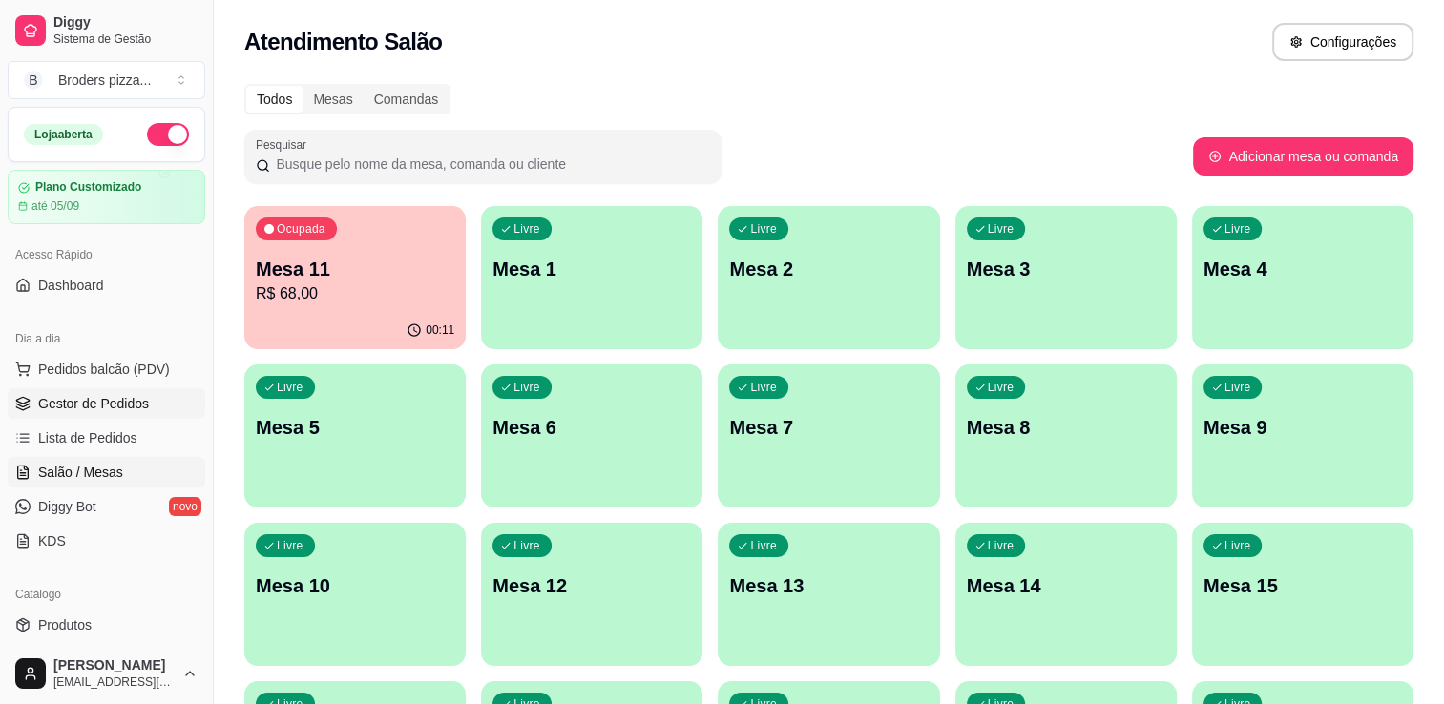
click at [130, 390] on link "Gestor de Pedidos" at bounding box center [107, 403] width 198 height 31
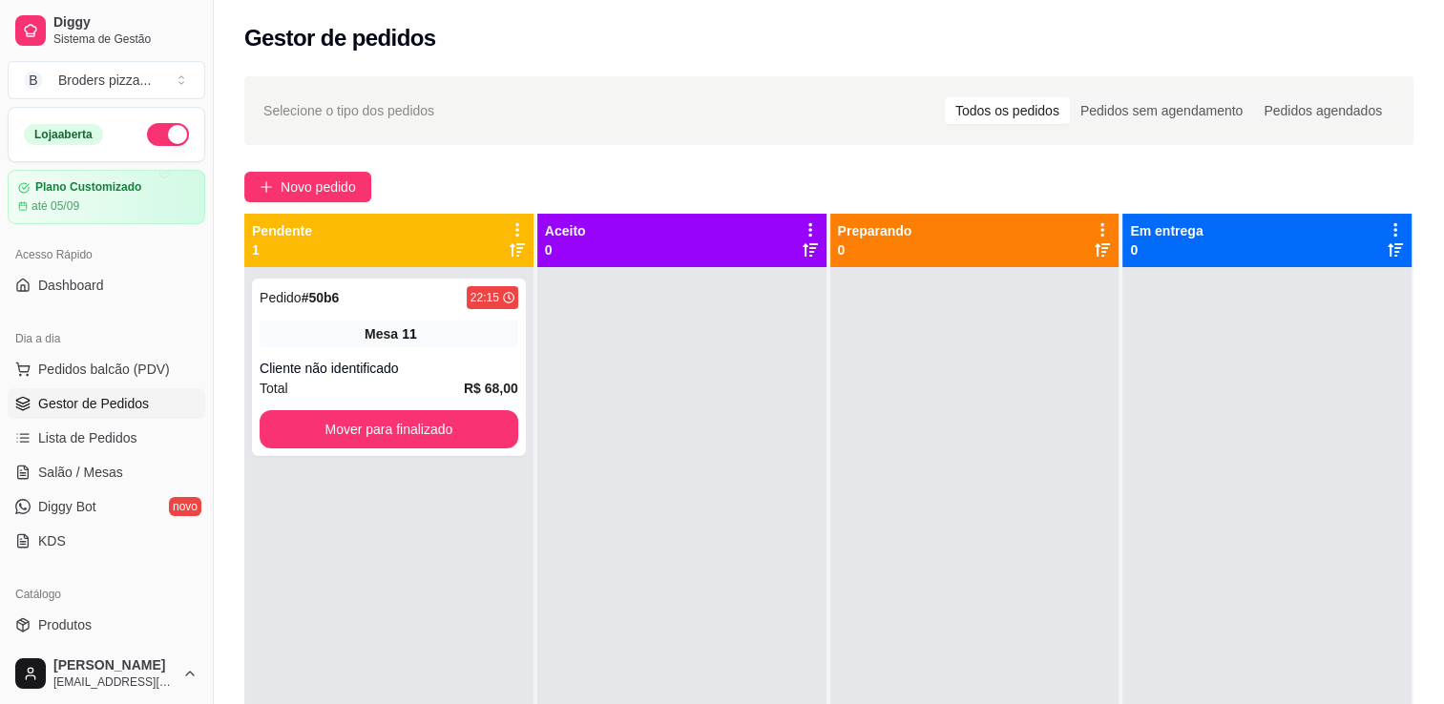
click at [198, 635] on div "Catálogo Produtos Complementos" at bounding box center [106, 627] width 213 height 111
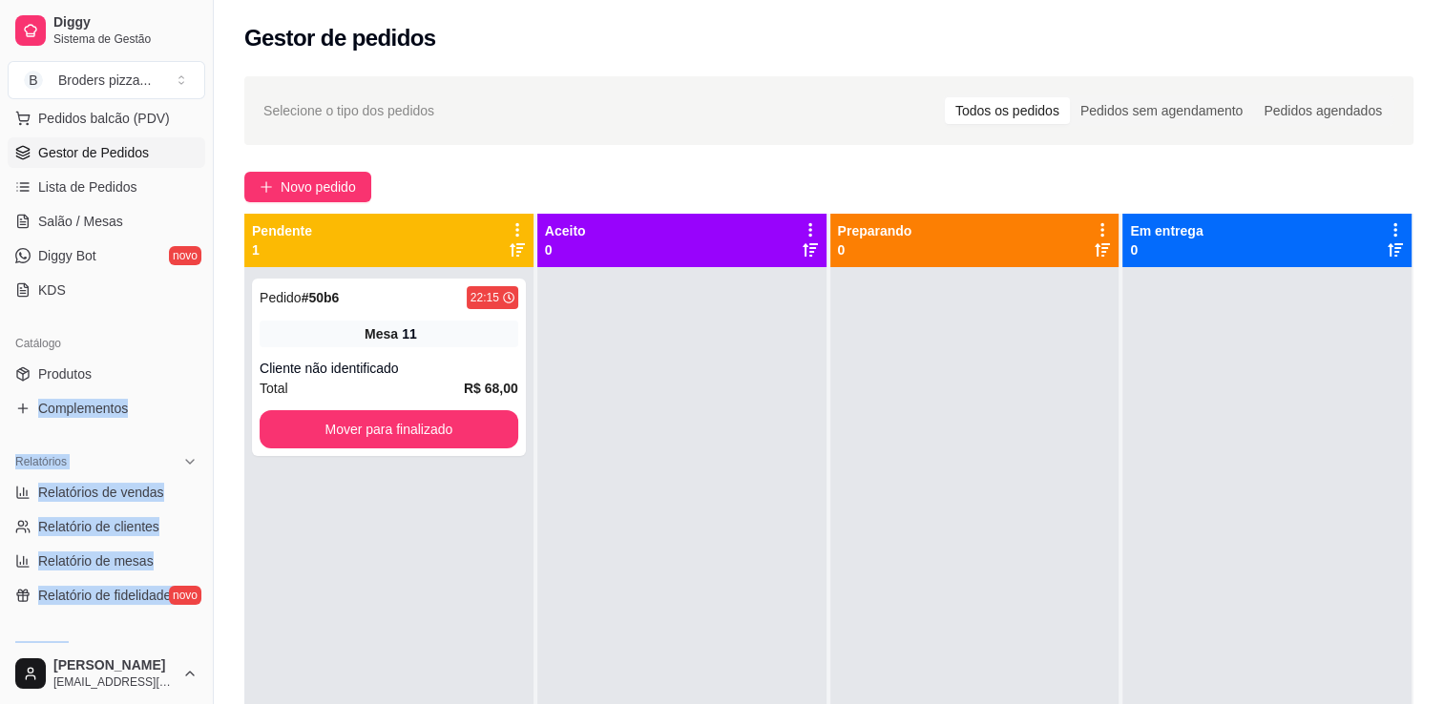
click at [202, 636] on div "Loja aberta Plano Customizado até 05/09 Acesso Rápido Dashboard Dia a dia Pedid…" at bounding box center [106, 375] width 213 height 536
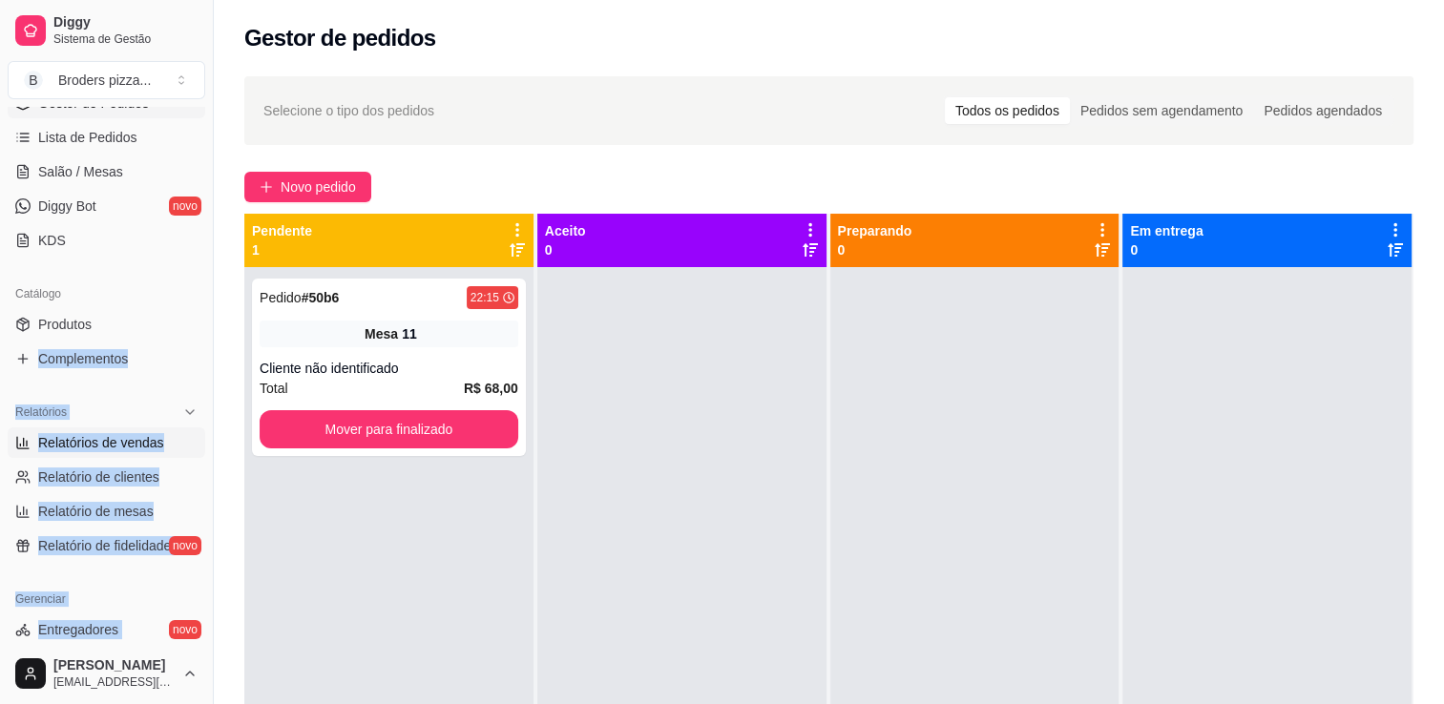
drag, startPoint x: 202, startPoint y: 636, endPoint x: 111, endPoint y: 433, distance: 222.9
click at [111, 433] on span "Relatórios de vendas" at bounding box center [101, 442] width 126 height 19
select select "ALL"
select select "0"
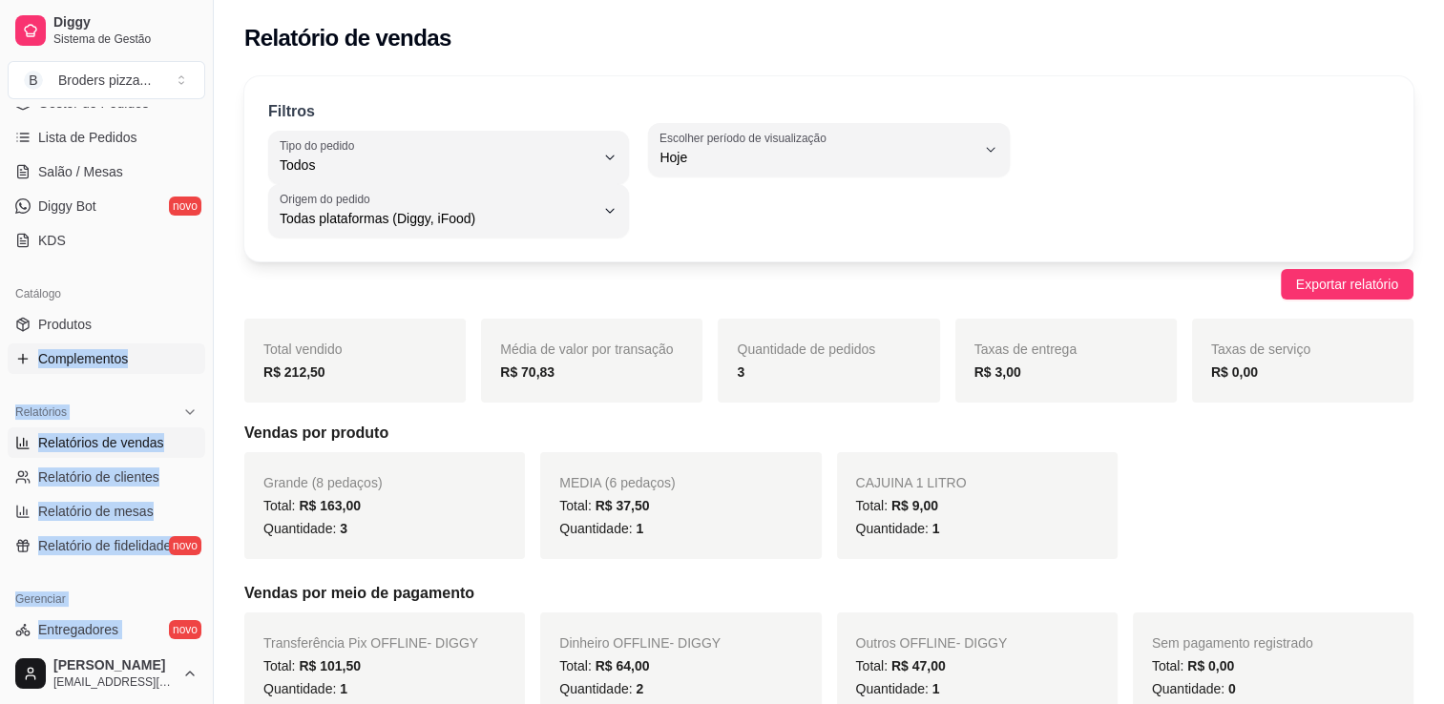
click at [156, 370] on link "Complementos" at bounding box center [107, 359] width 198 height 31
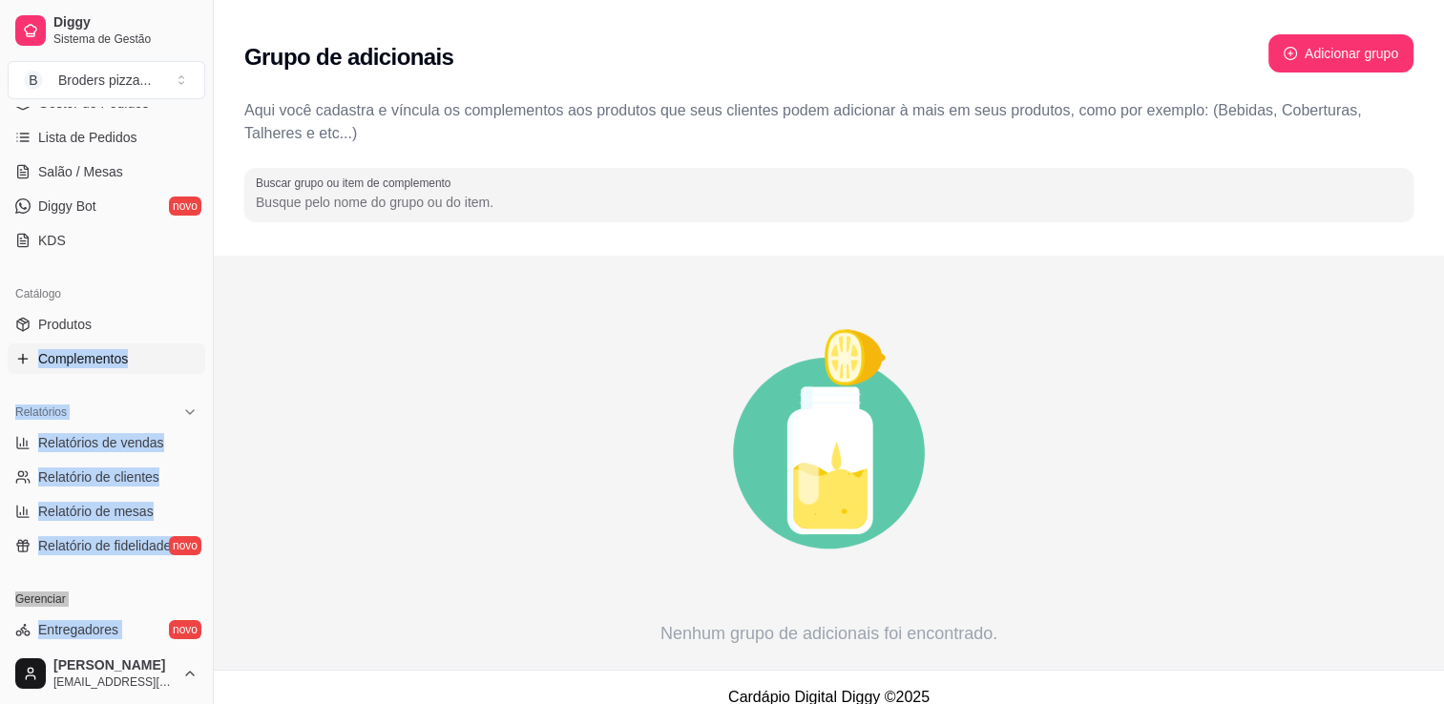
drag, startPoint x: 205, startPoint y: 332, endPoint x: 198, endPoint y: 131, distance: 201.5
click at [198, 131] on div "Diggy Sistema de Gestão B Broders pizza ... Loja aberta Plano Customizado até 0…" at bounding box center [106, 352] width 213 height 704
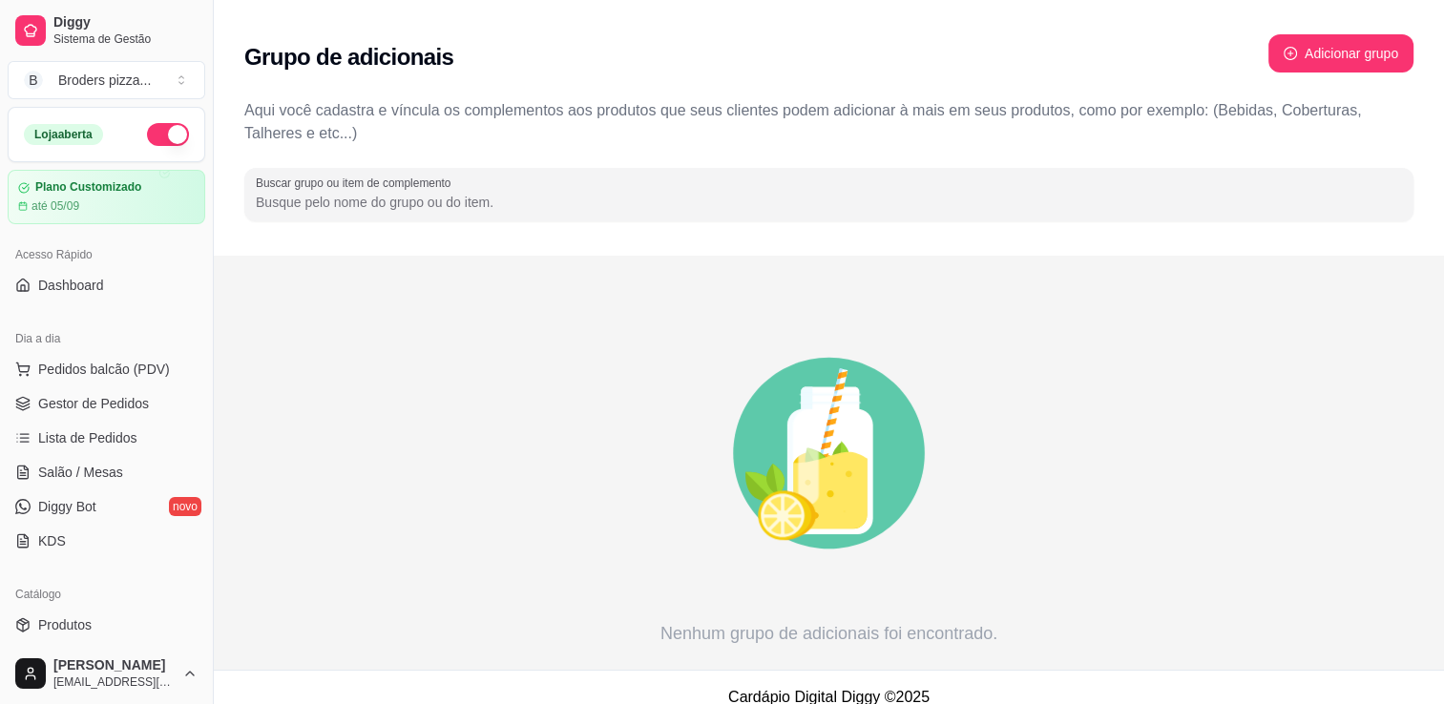
click at [160, 135] on button "button" at bounding box center [168, 134] width 42 height 23
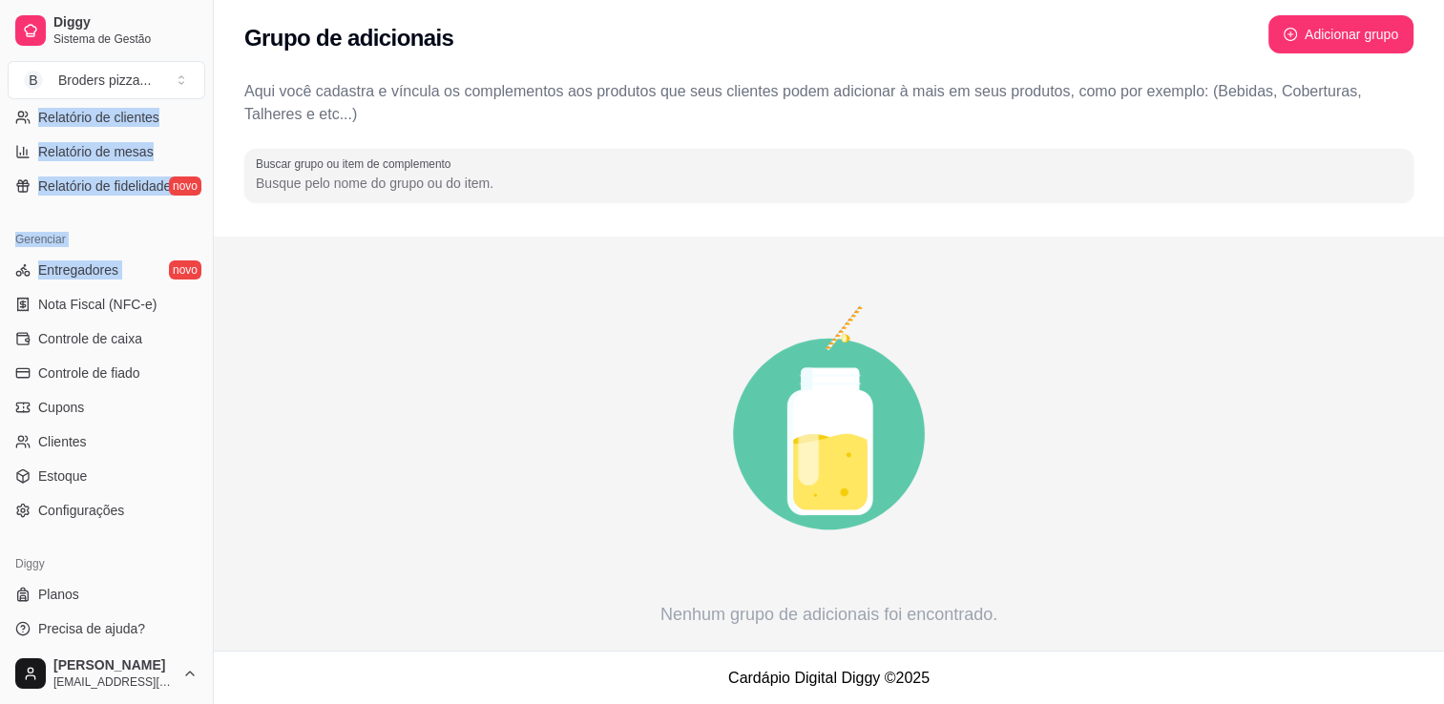
scroll to position [668, 0]
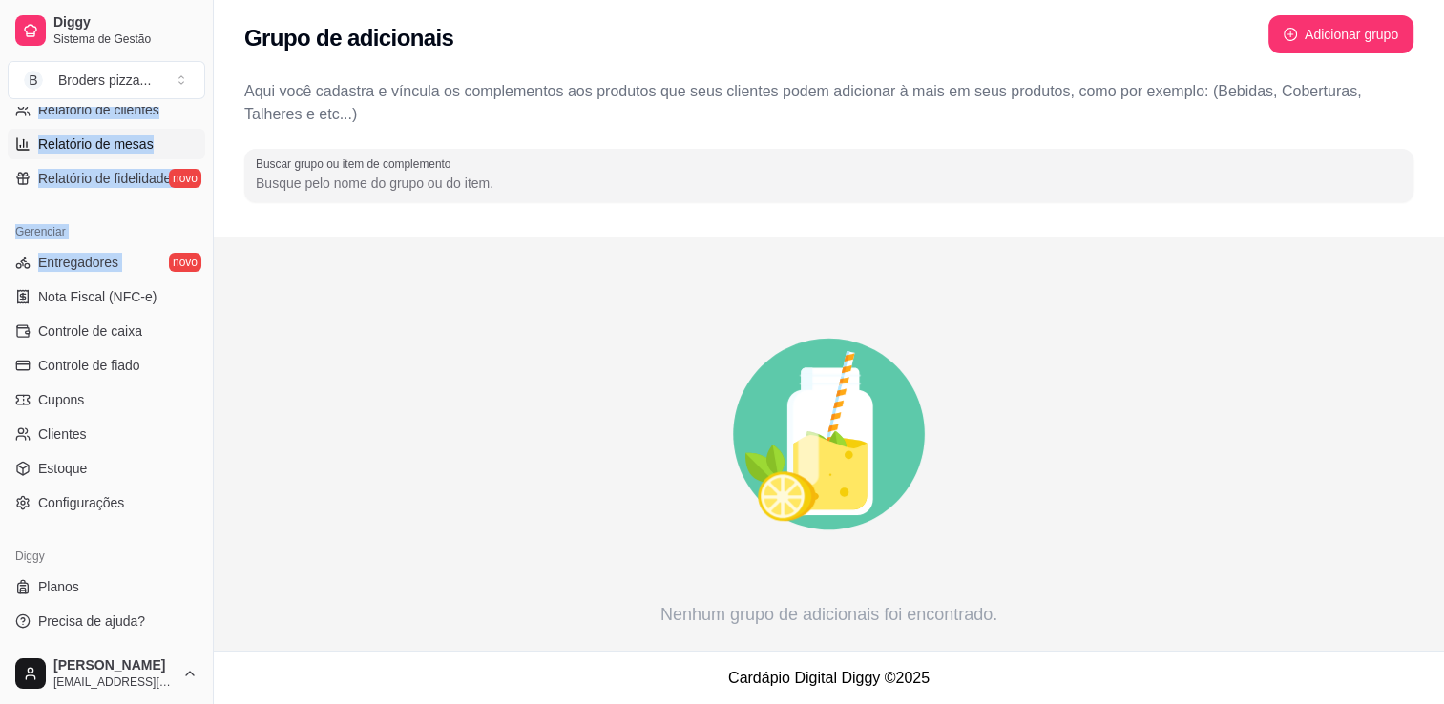
click at [160, 135] on link "Relatório de mesas" at bounding box center [107, 144] width 198 height 31
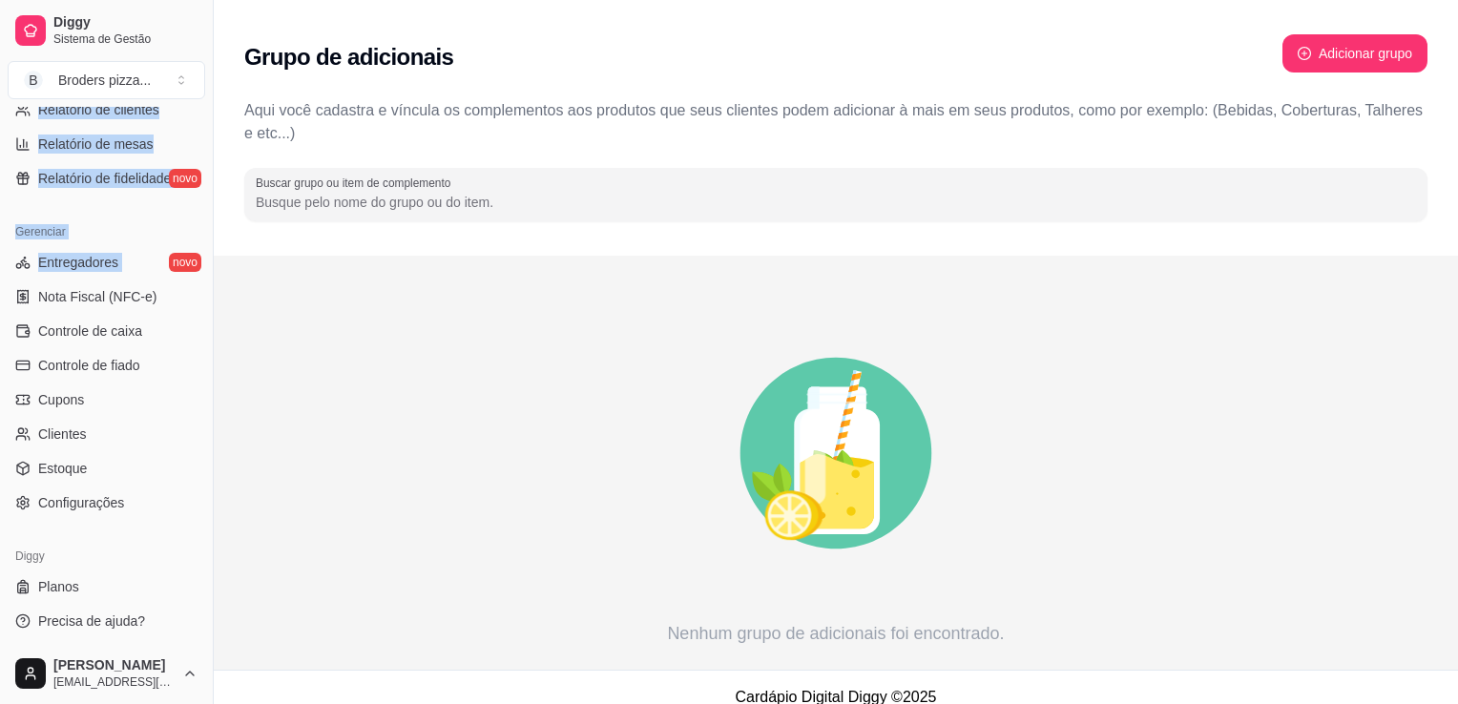
select select "TOTAL_OF_ORDERS"
select select "7"
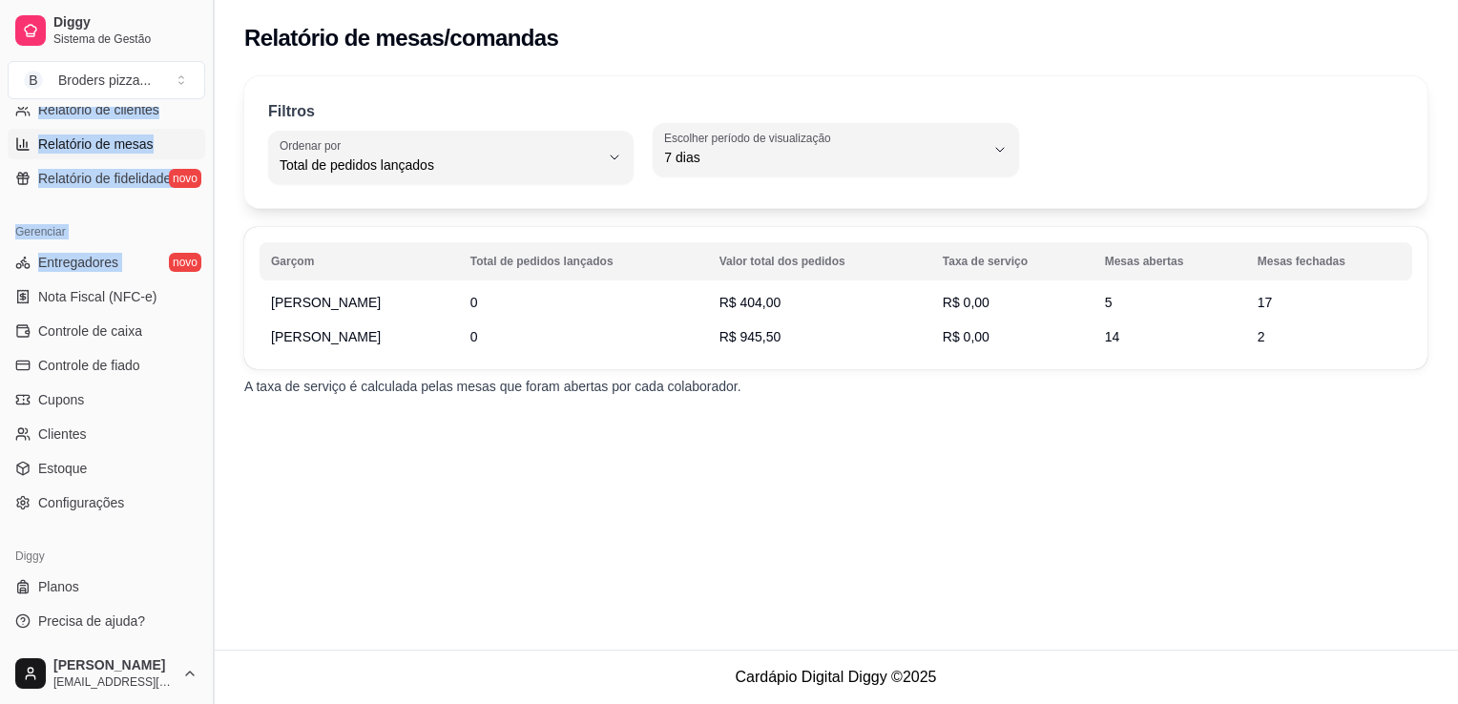
drag, startPoint x: 210, startPoint y: 471, endPoint x: 219, endPoint y: 403, distance: 69.2
click at [219, 403] on button "Toggle Sidebar" at bounding box center [212, 352] width 15 height 704
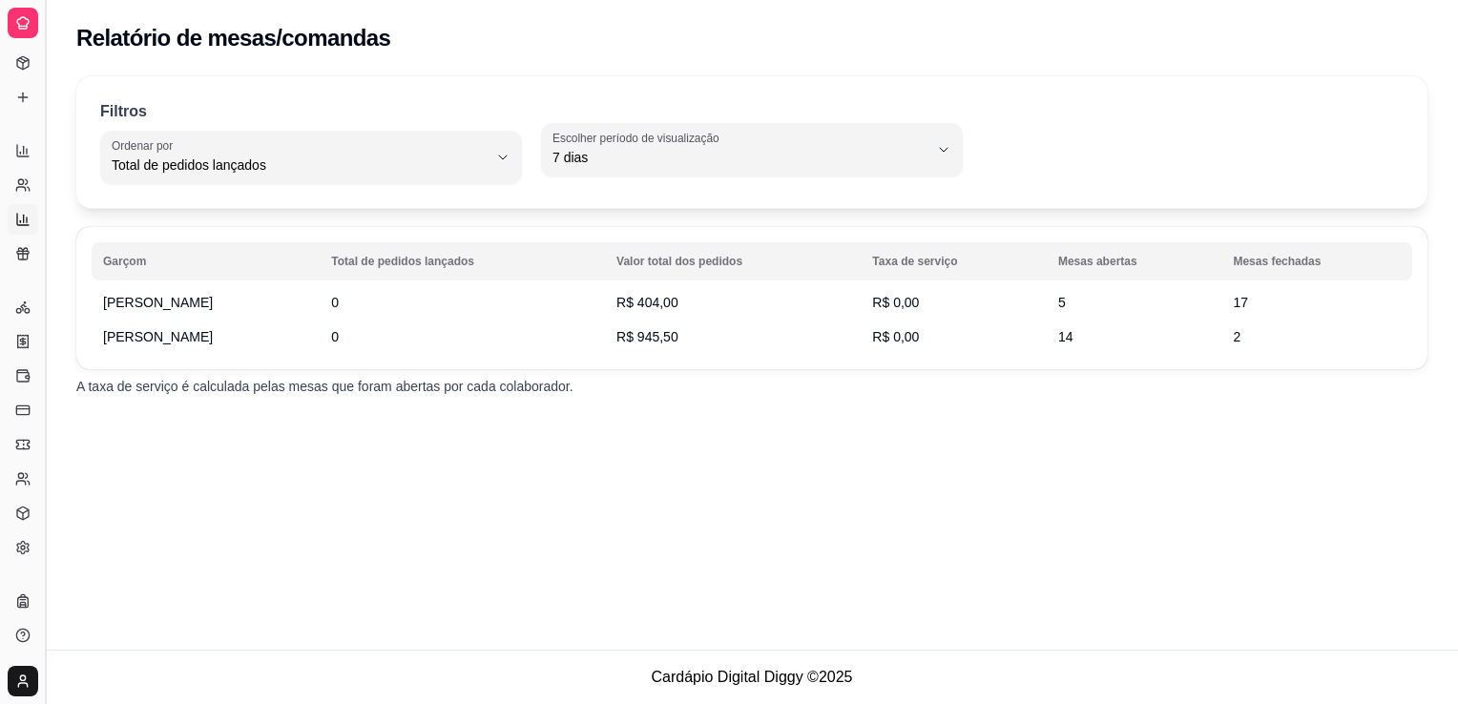
scroll to position [283, 0]
click at [227, 260] on th "Garçom" at bounding box center [206, 261] width 228 height 38
click at [17, 66] on icon at bounding box center [22, 63] width 11 height 12
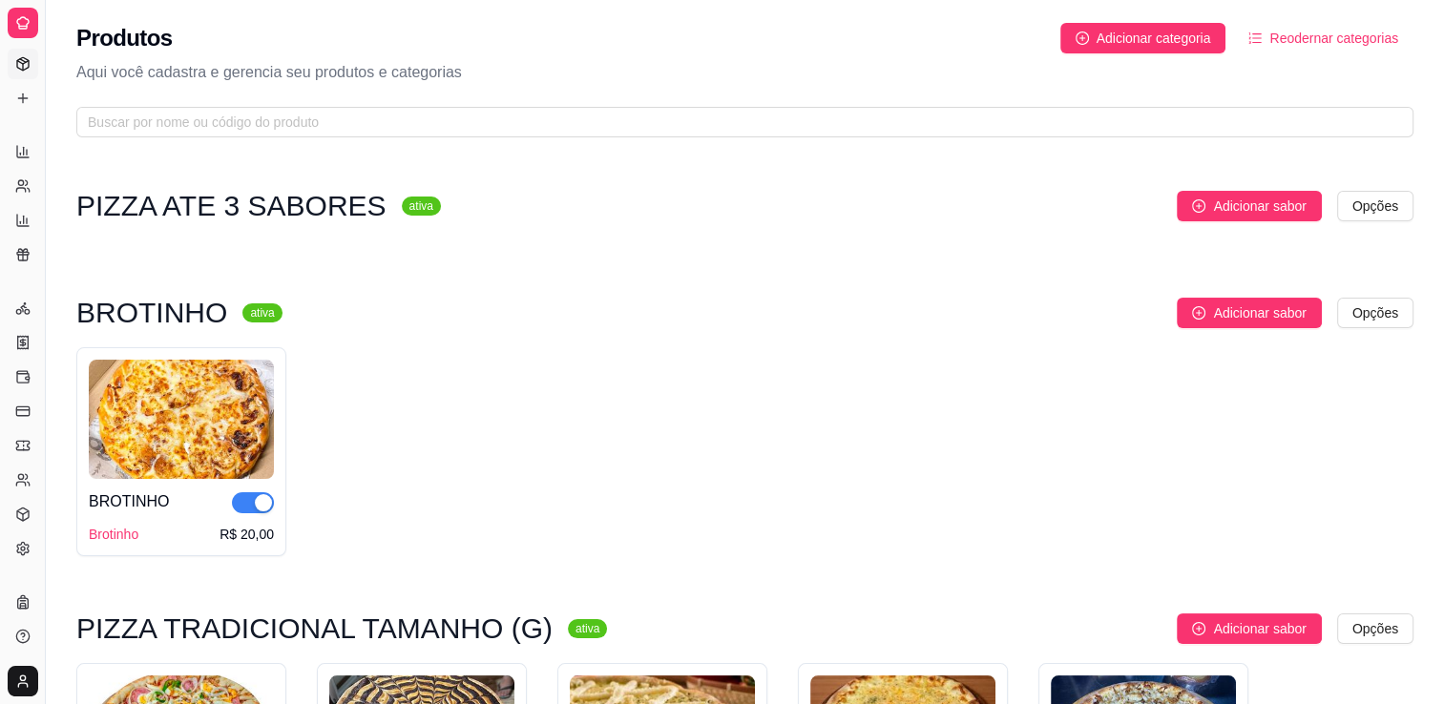
click at [20, 69] on icon at bounding box center [22, 63] width 11 height 12
click at [22, 98] on icon at bounding box center [22, 98] width 9 height 0
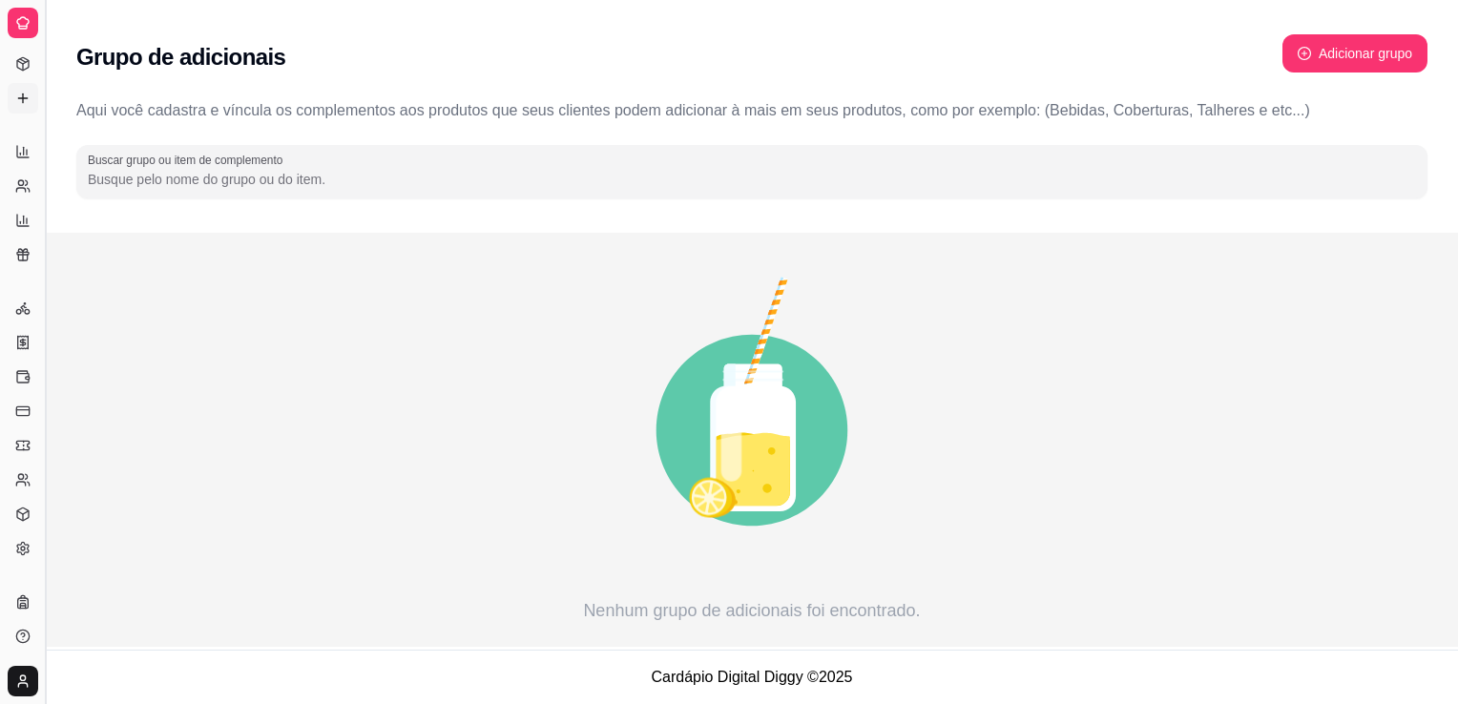
click at [47, 121] on button "Toggle Sidebar" at bounding box center [44, 352] width 15 height 704
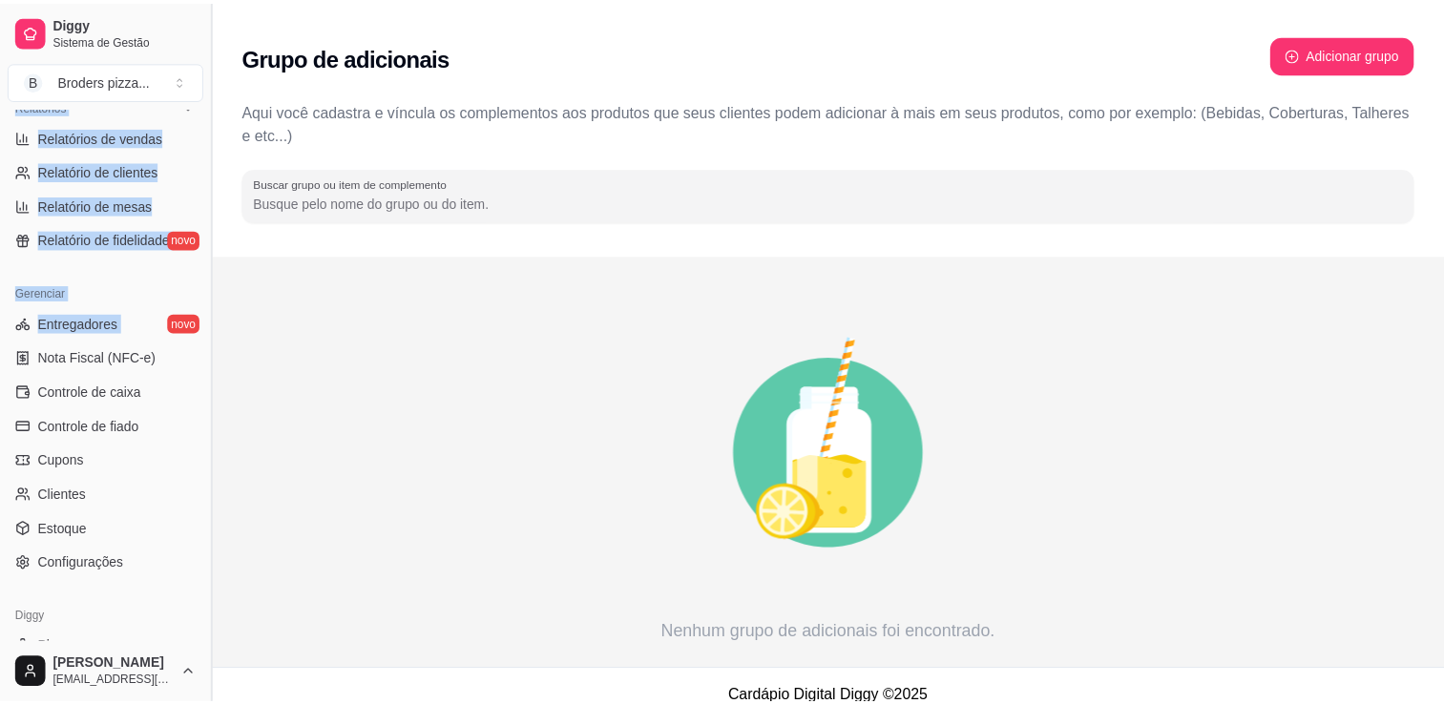
scroll to position [610, 0]
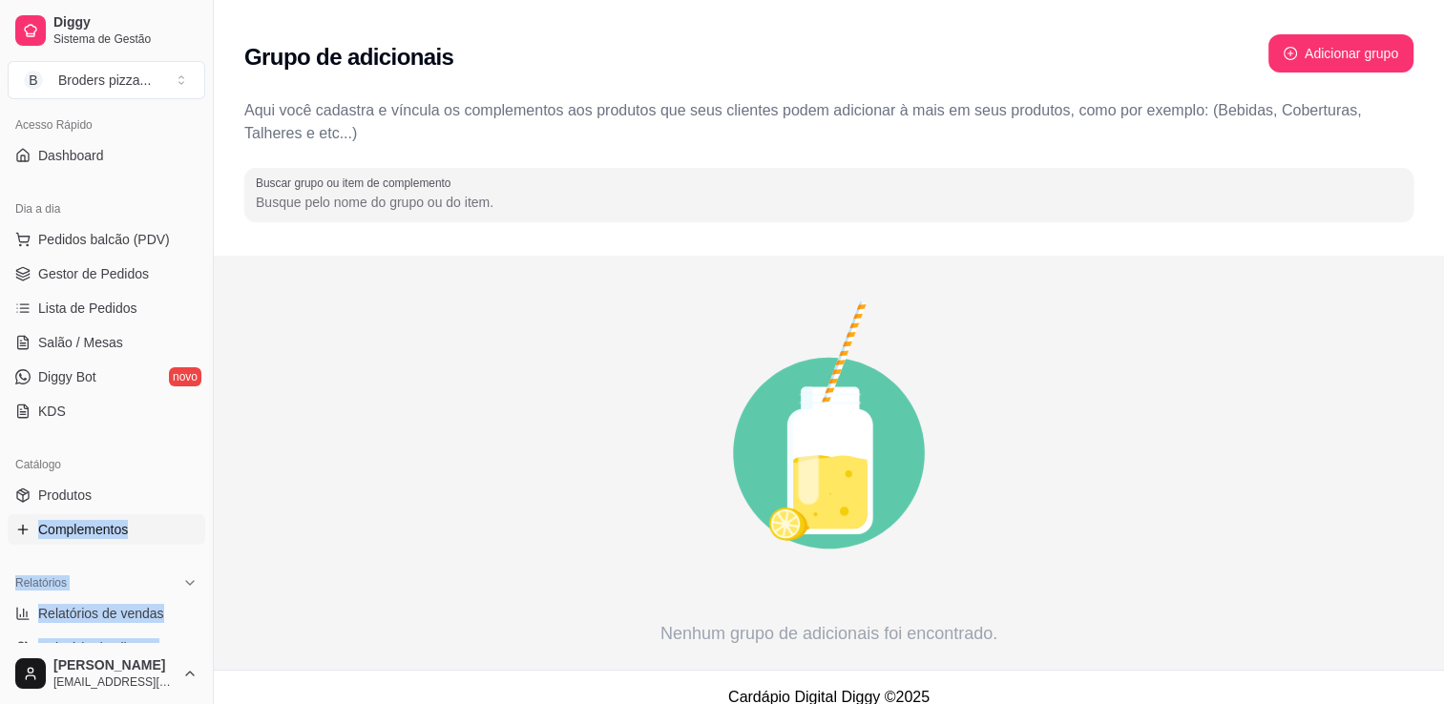
scroll to position [114, 0]
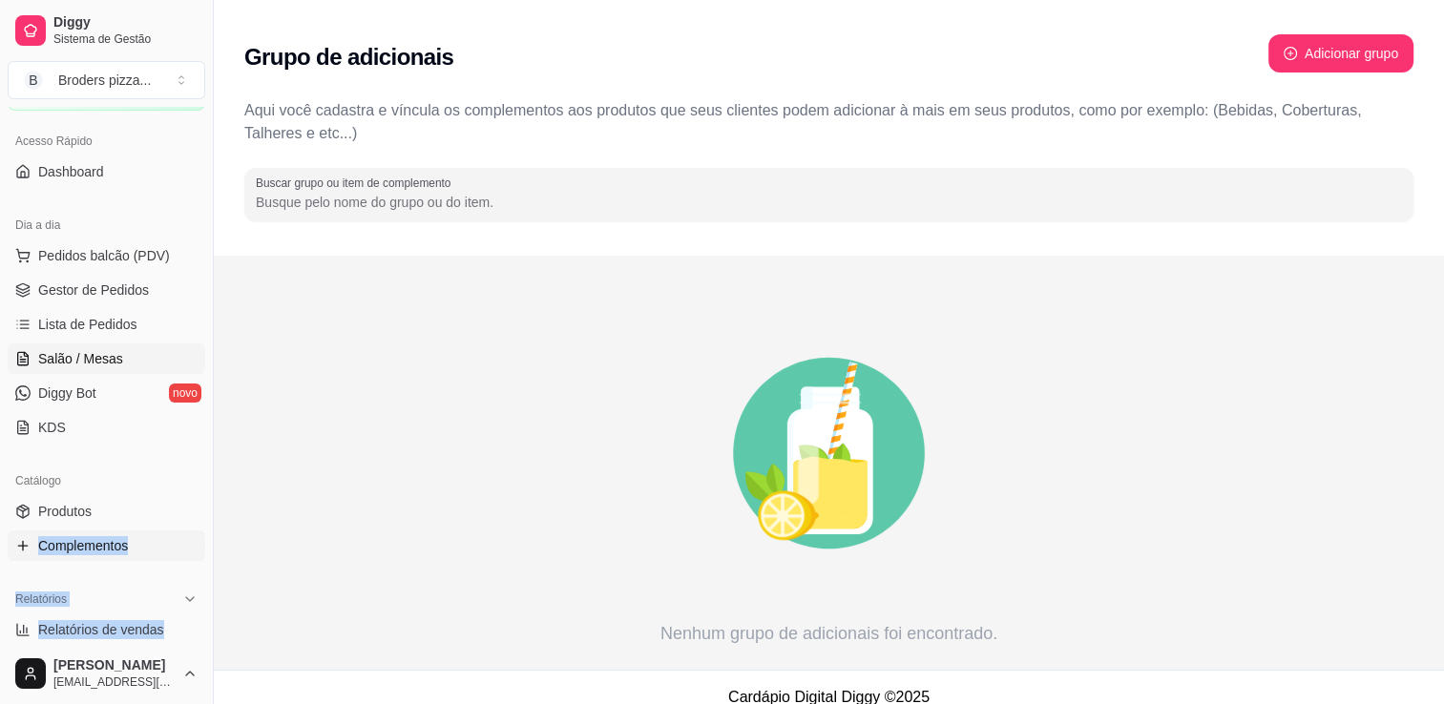
click at [89, 364] on span "Salão / Mesas" at bounding box center [80, 358] width 85 height 19
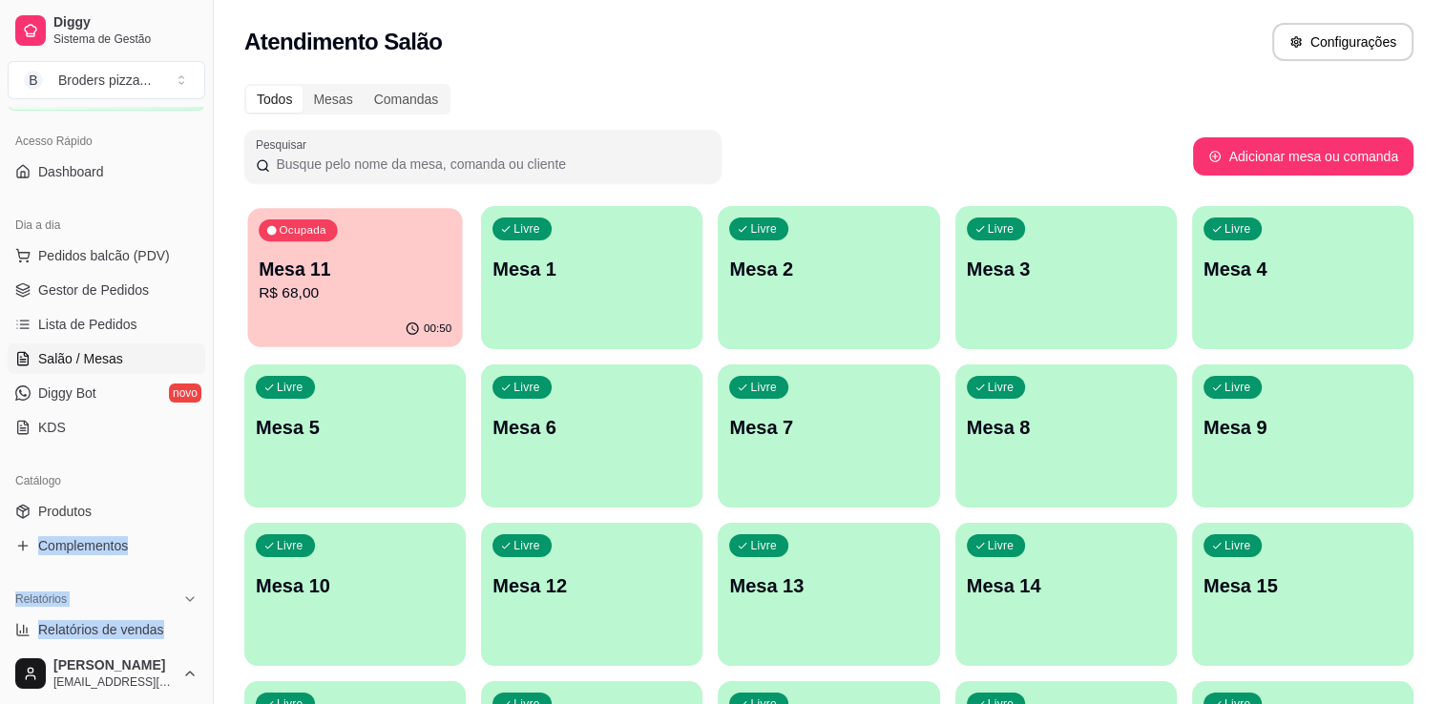
click at [364, 334] on div "00:50" at bounding box center [354, 329] width 215 height 36
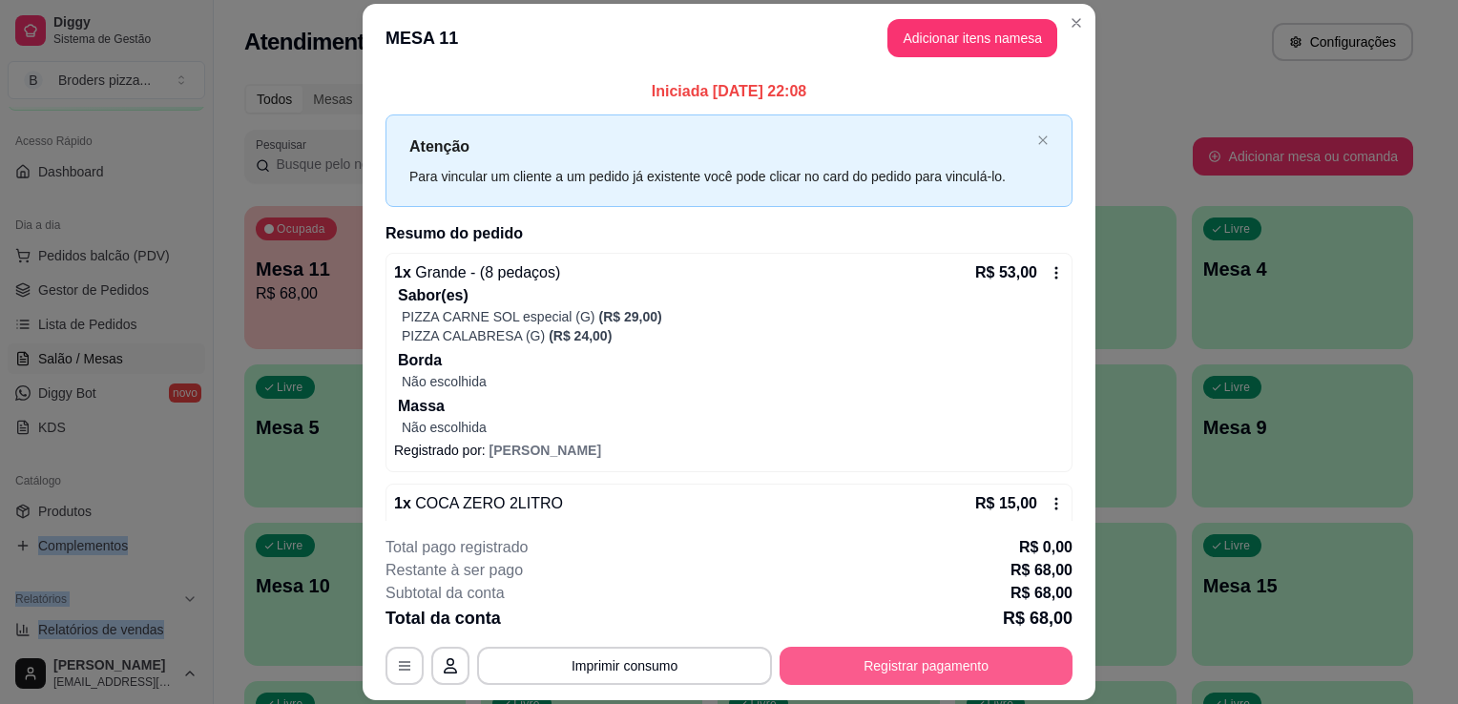
click at [871, 661] on button "Registrar pagamento" at bounding box center [926, 666] width 293 height 38
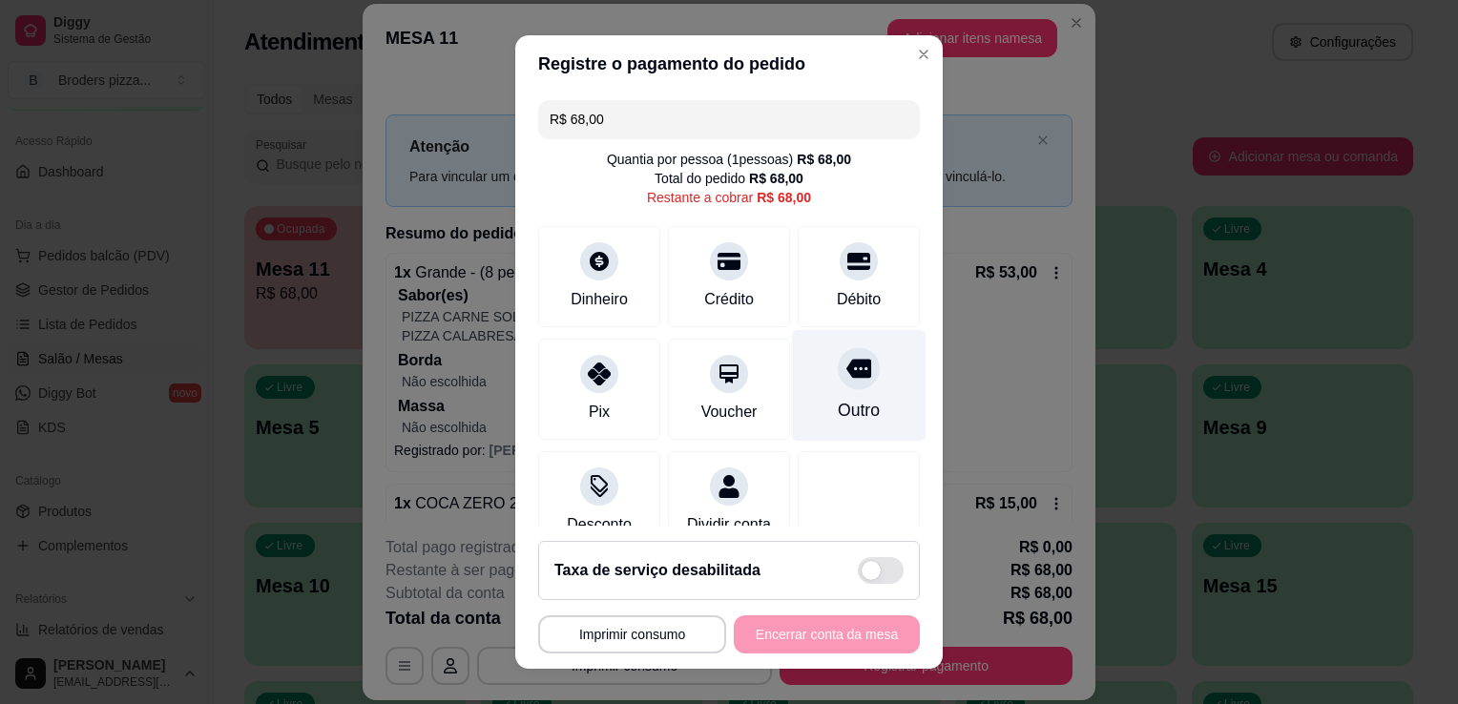
click at [828, 391] on div "Outro" at bounding box center [859, 386] width 135 height 112
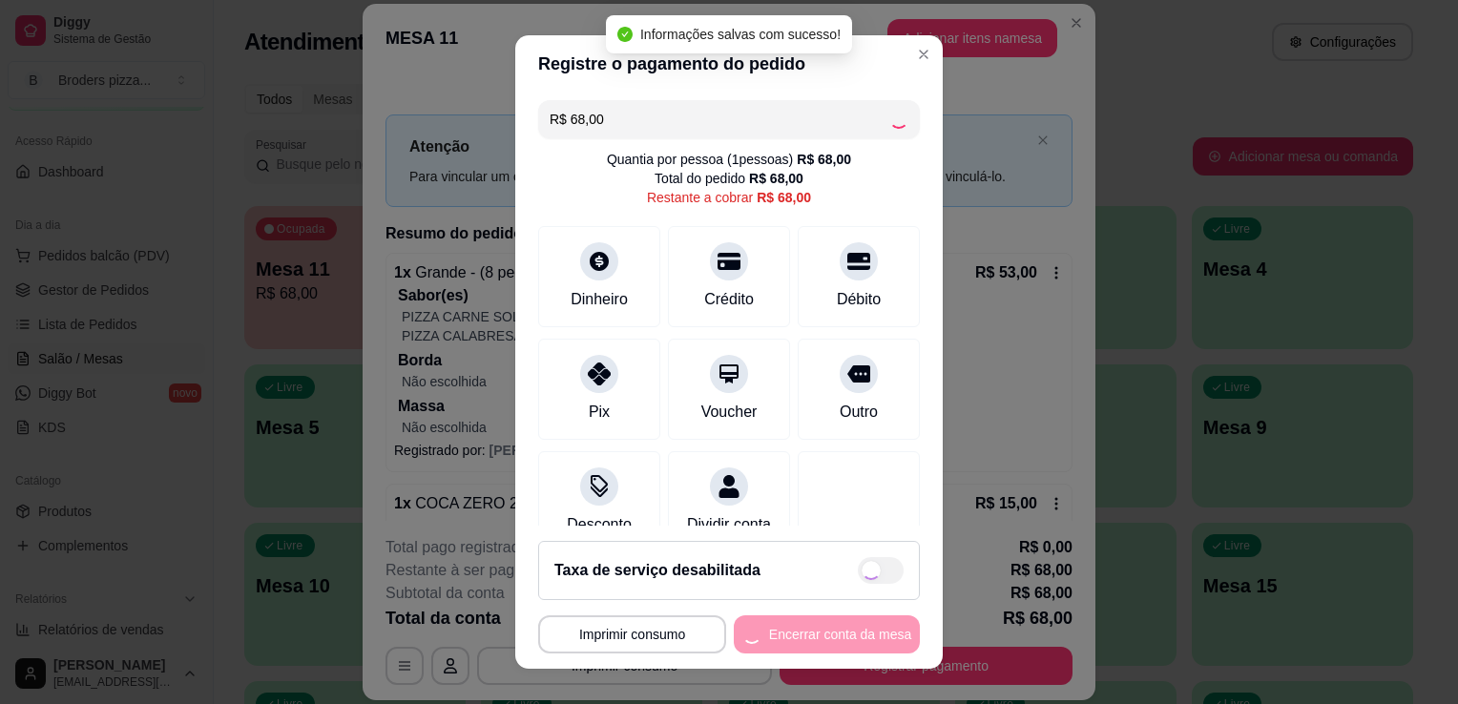
type input "R$ 0,00"
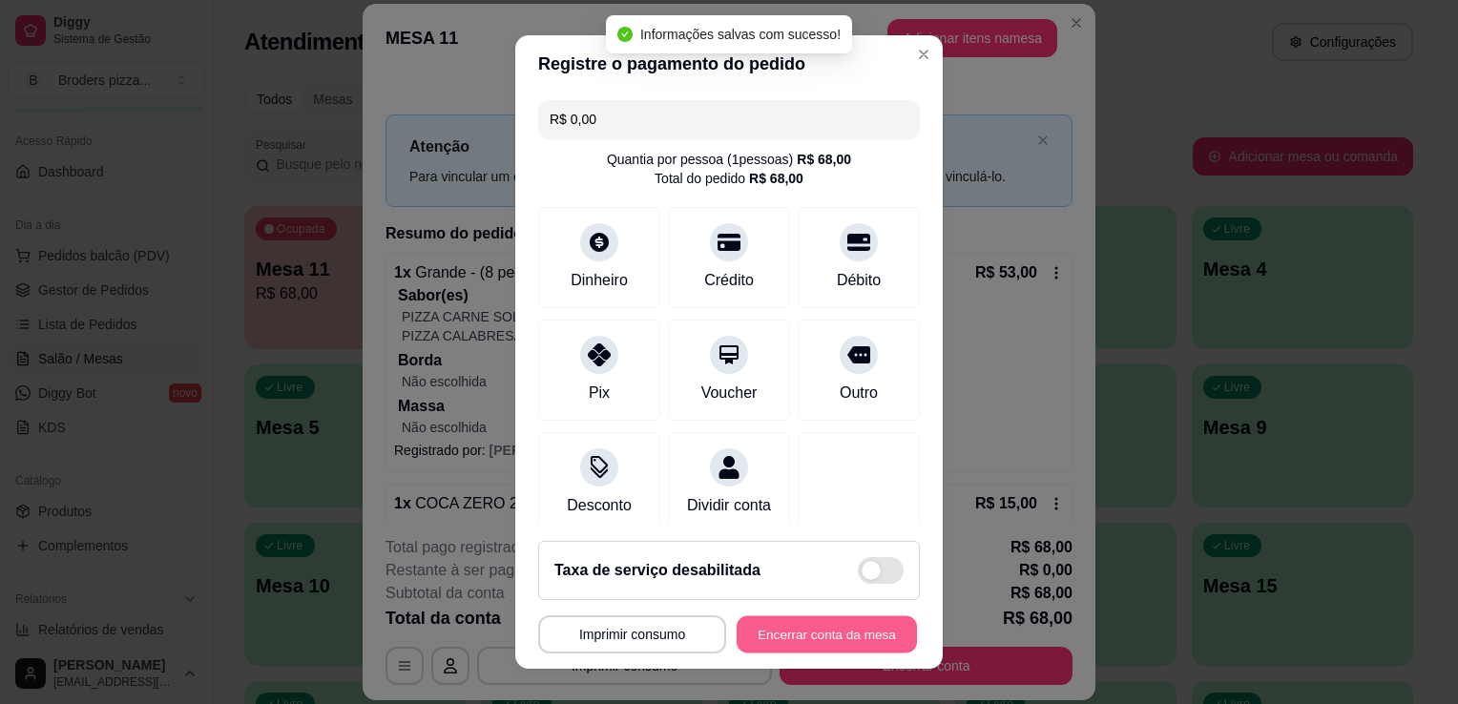
click at [782, 644] on button "Encerrar conta da mesa" at bounding box center [827, 634] width 180 height 37
